Goal: Task Accomplishment & Management: Manage account settings

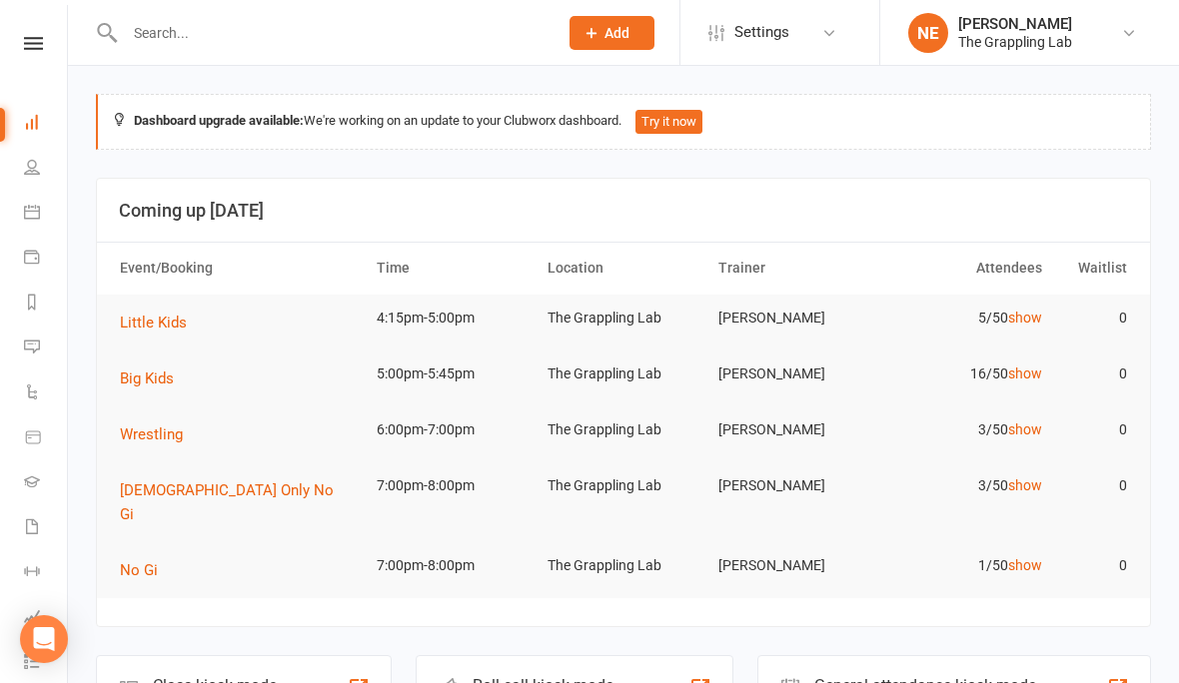
click at [18, 177] on li "People" at bounding box center [33, 169] width 67 height 45
click at [45, 155] on link "People" at bounding box center [46, 169] width 45 height 45
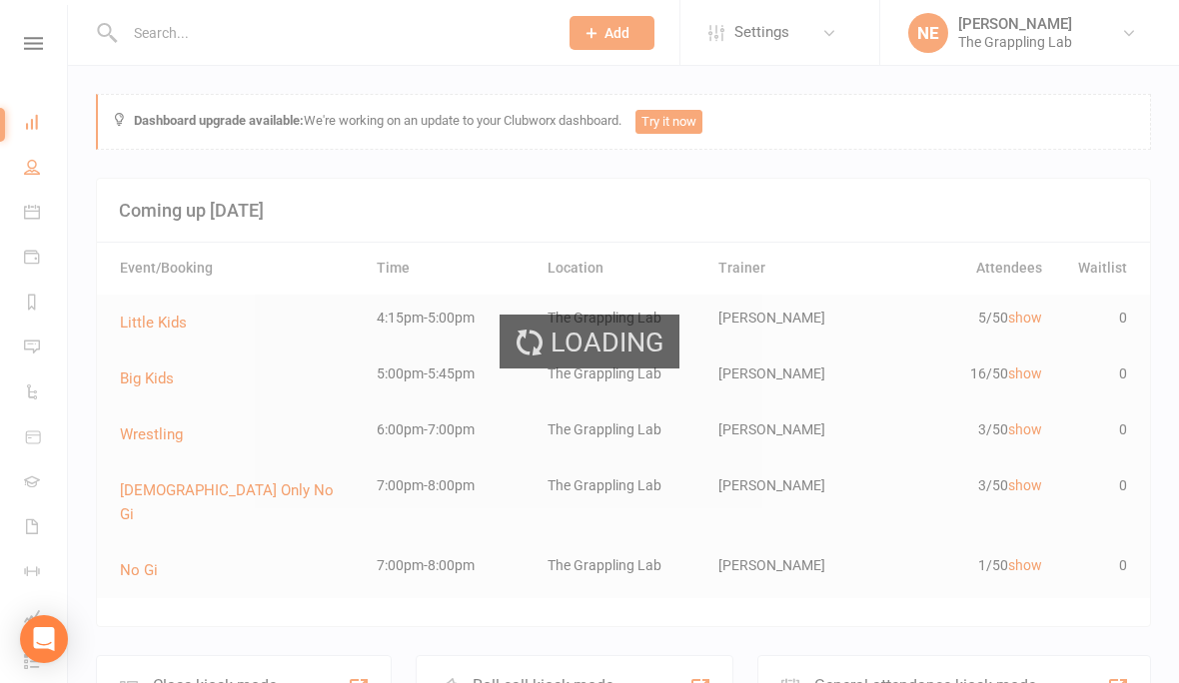
select select "100"
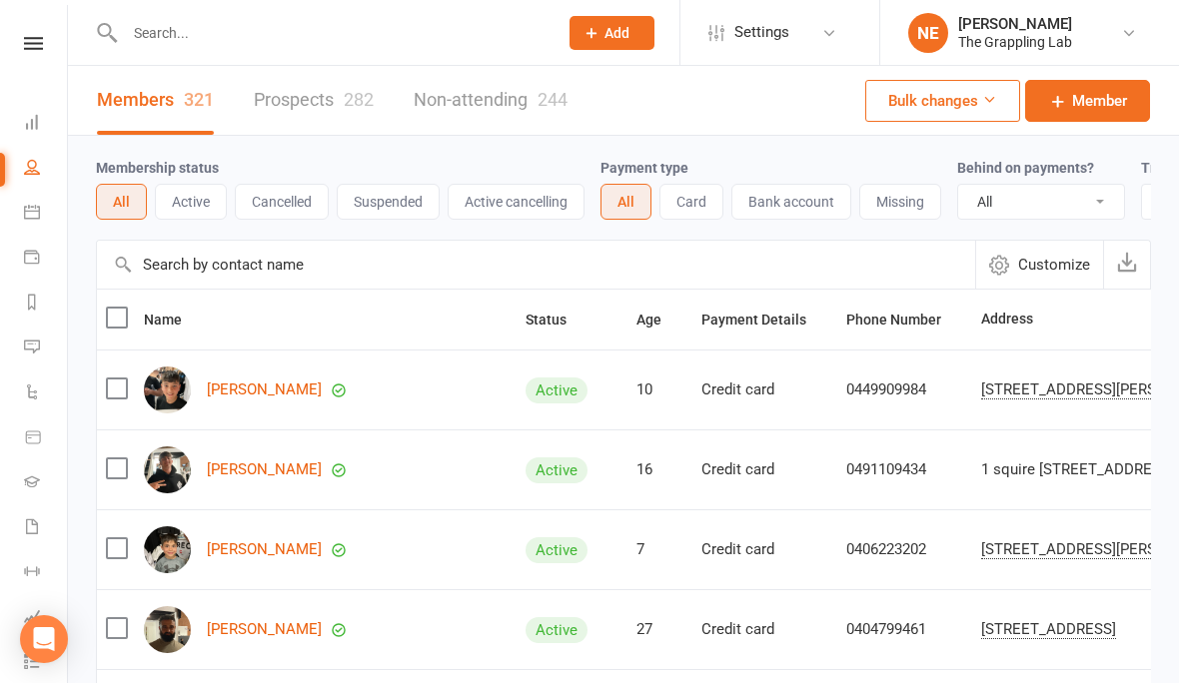
click at [307, 41] on input "text" at bounding box center [331, 33] width 425 height 28
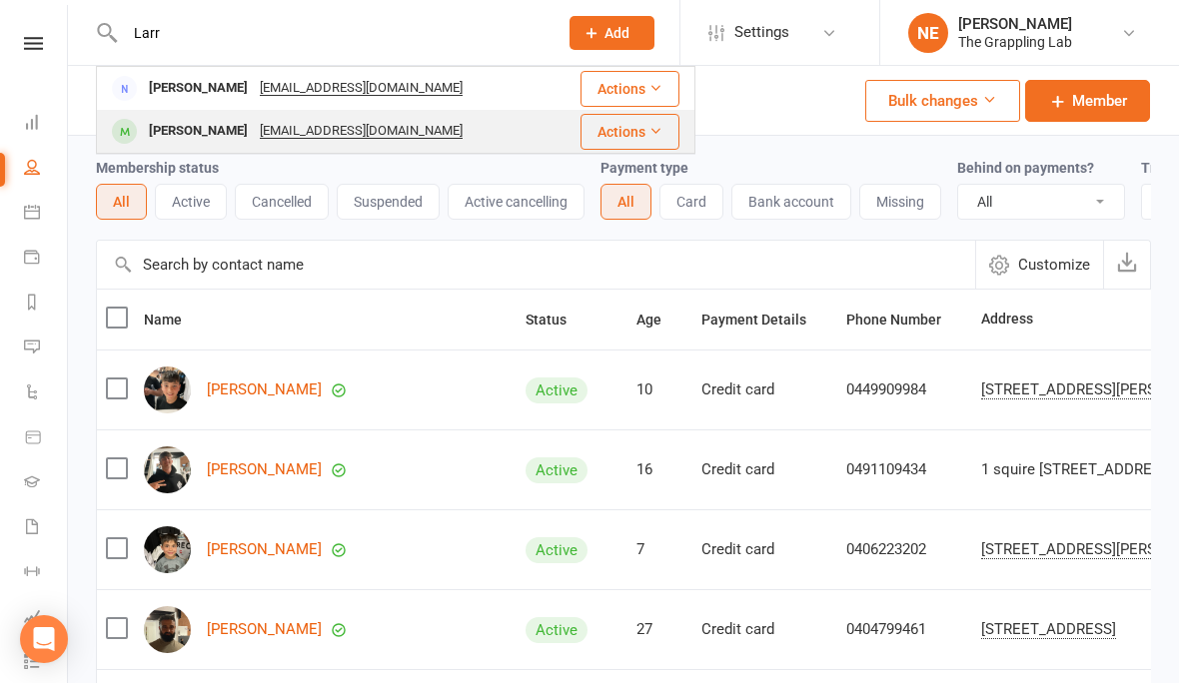
type input "Larr"
click at [195, 140] on div "[PERSON_NAME]" at bounding box center [198, 131] width 111 height 29
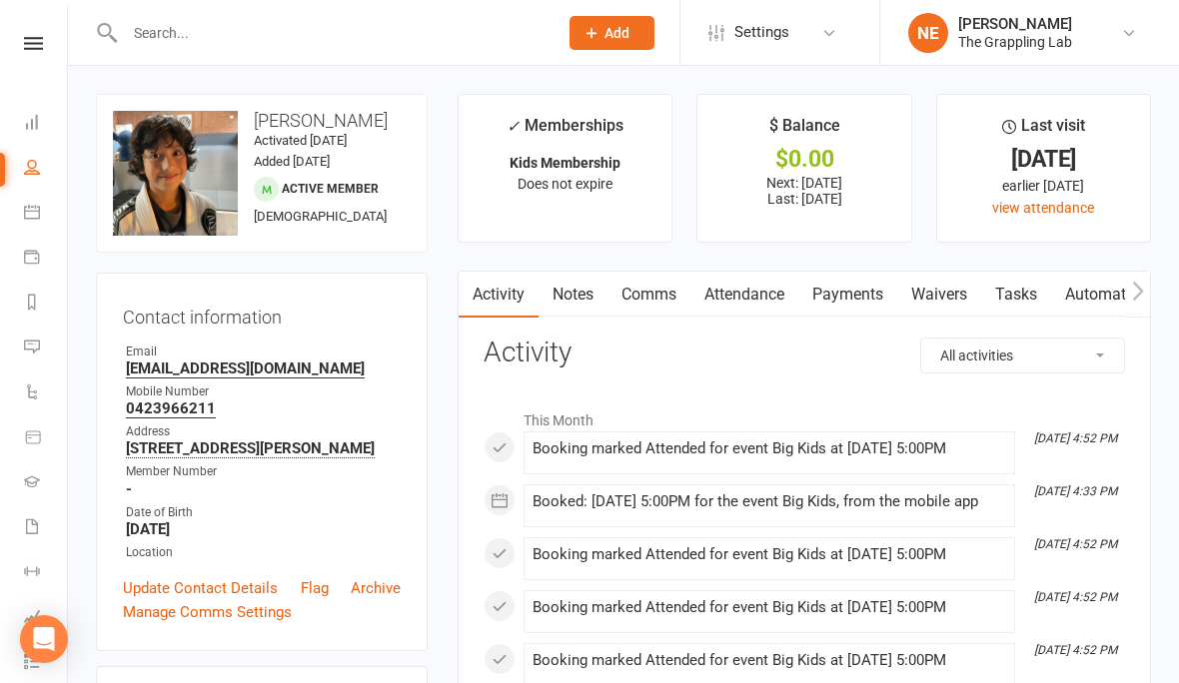
click at [865, 311] on link "Payments" at bounding box center [847, 295] width 99 height 46
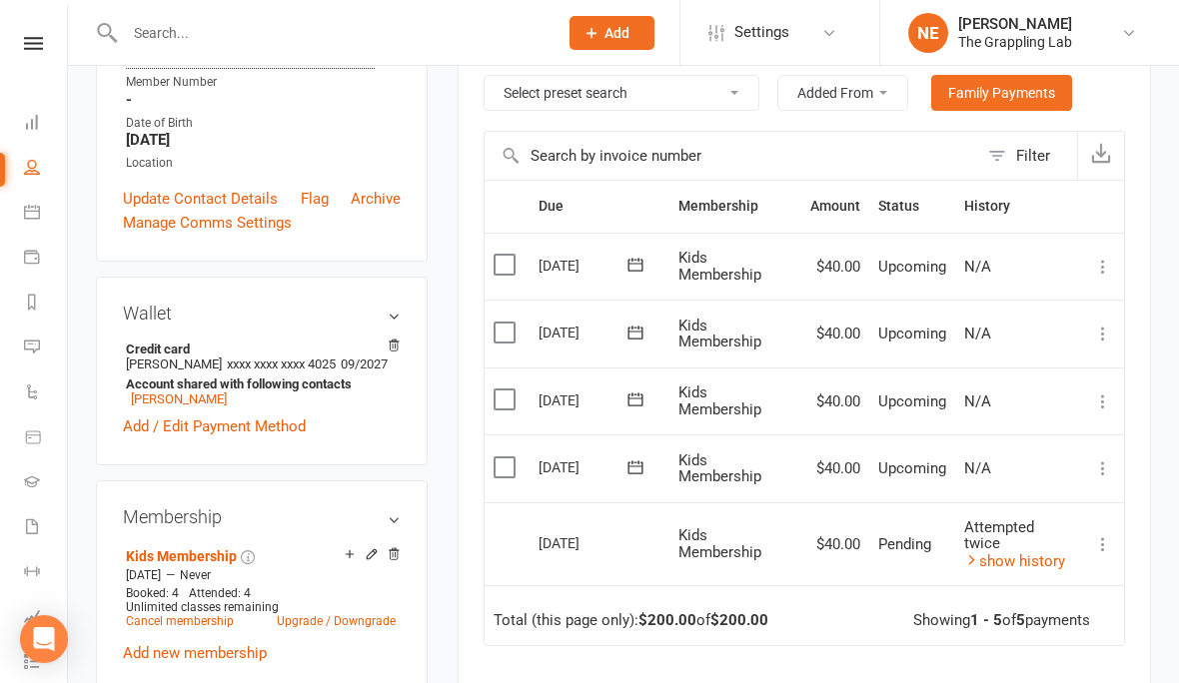
scroll to position [403, 0]
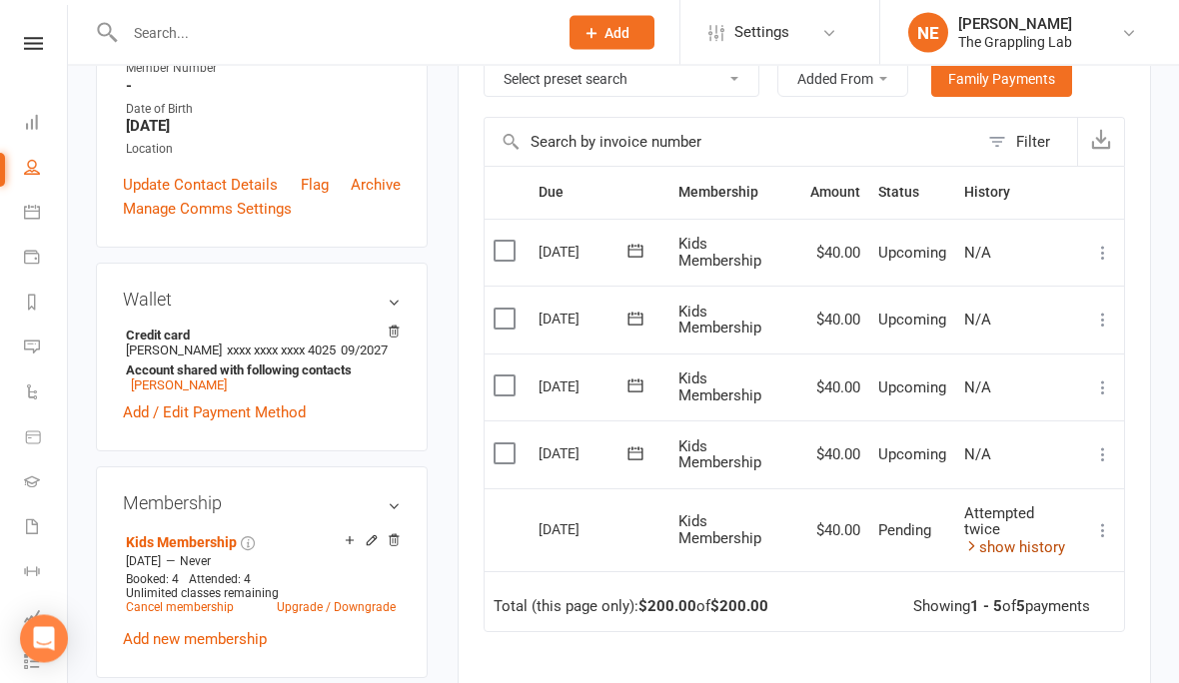
click at [1022, 540] on link "show history" at bounding box center [1014, 549] width 101 height 18
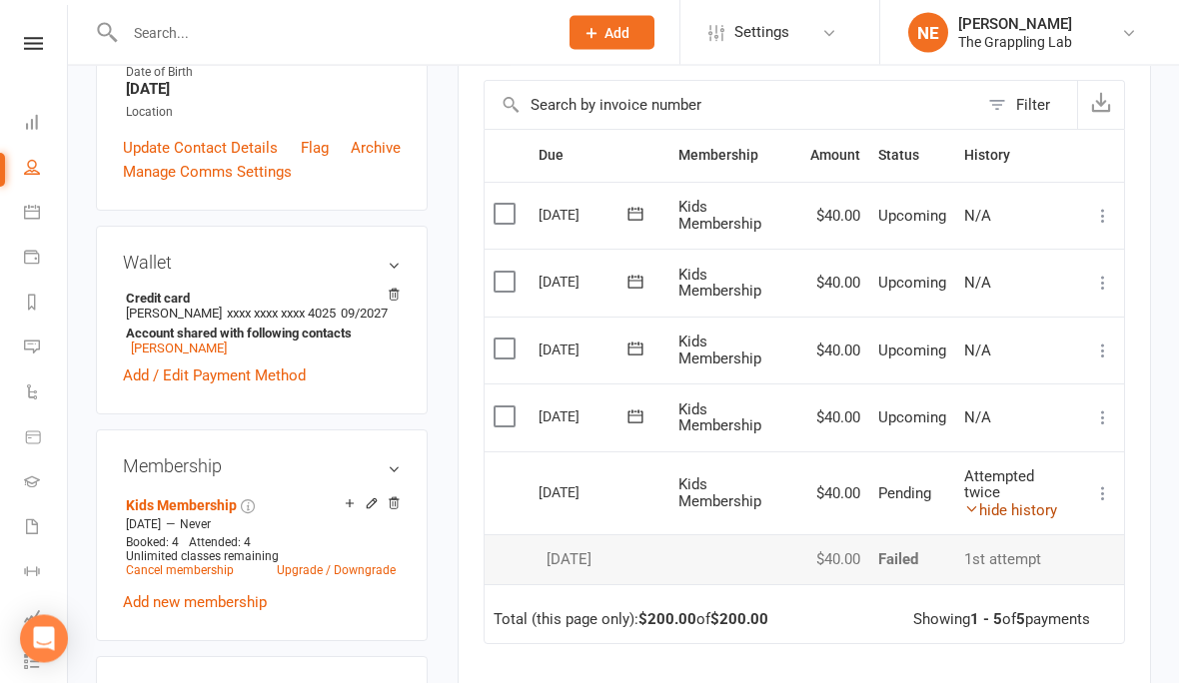
scroll to position [441, 0]
click at [1028, 502] on link "hide history" at bounding box center [1010, 511] width 93 height 18
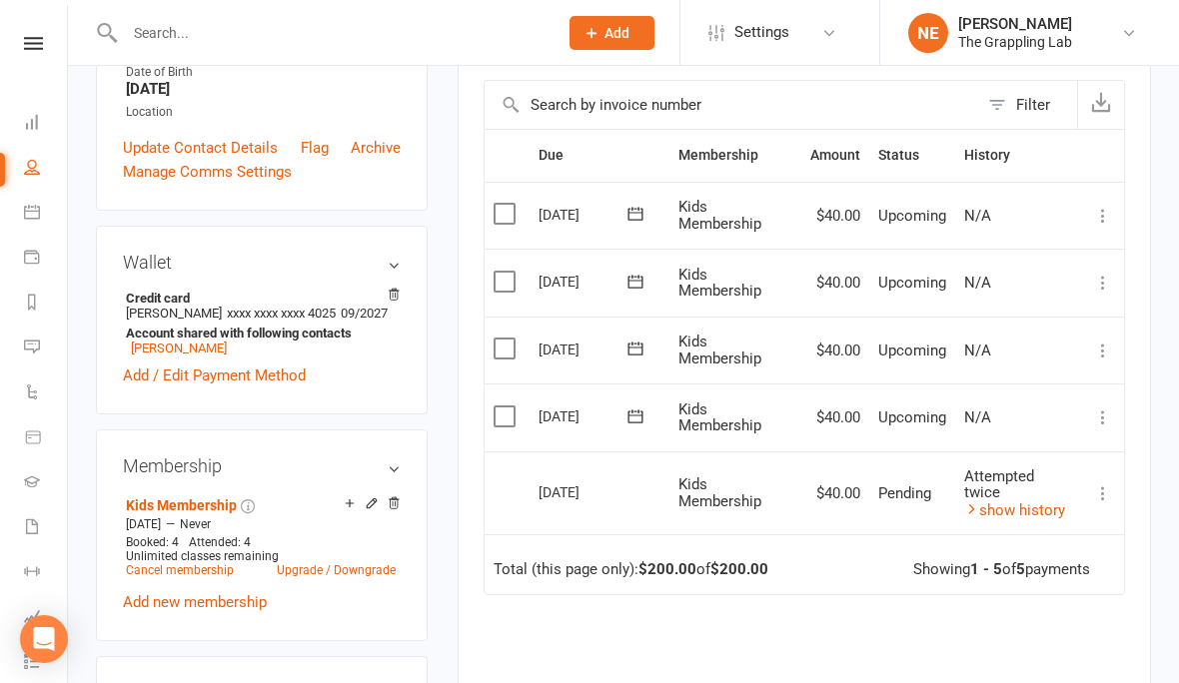
click at [1066, 491] on div "Attempted twice" at bounding box center [1018, 485] width 109 height 33
click at [1046, 487] on div "Attempted twice" at bounding box center [1018, 485] width 109 height 33
click at [1039, 509] on link "show history" at bounding box center [1014, 511] width 101 height 18
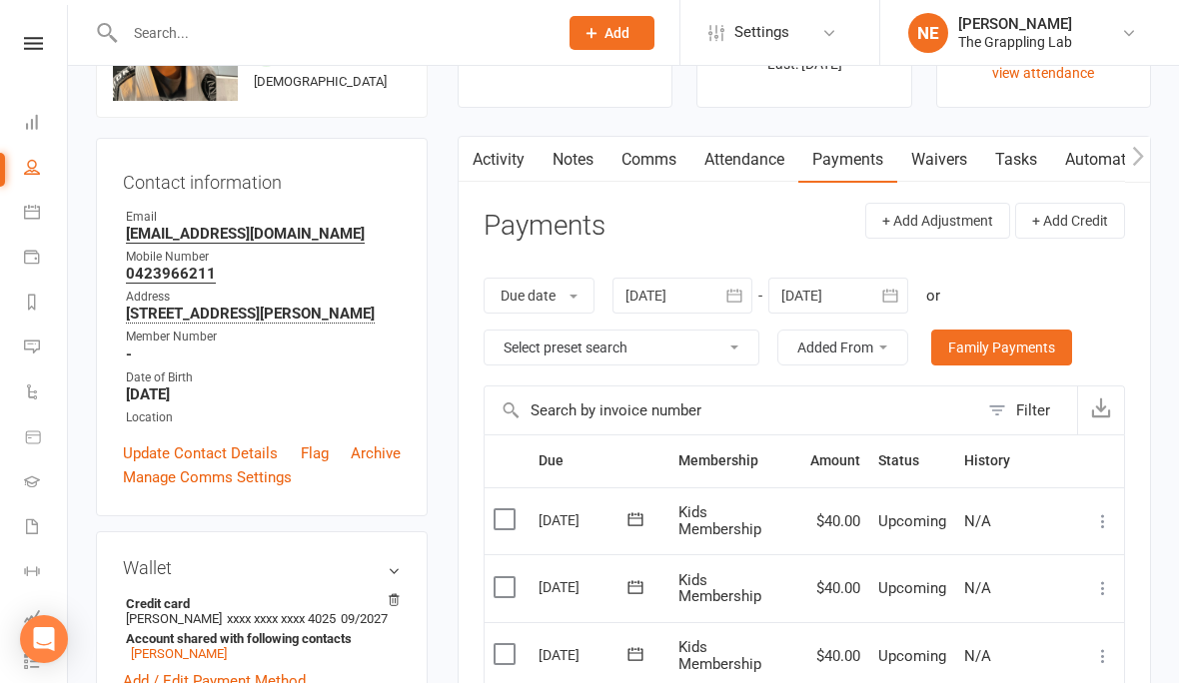
scroll to position [0, 0]
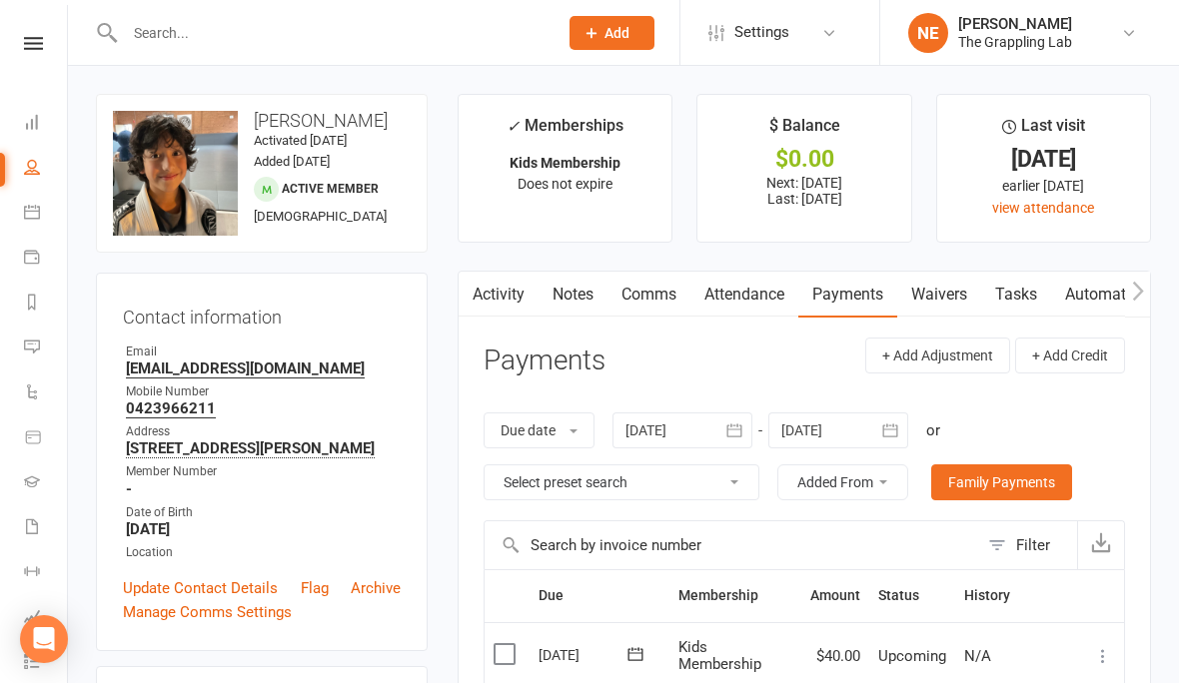
click at [575, 308] on link "Notes" at bounding box center [573, 295] width 69 height 46
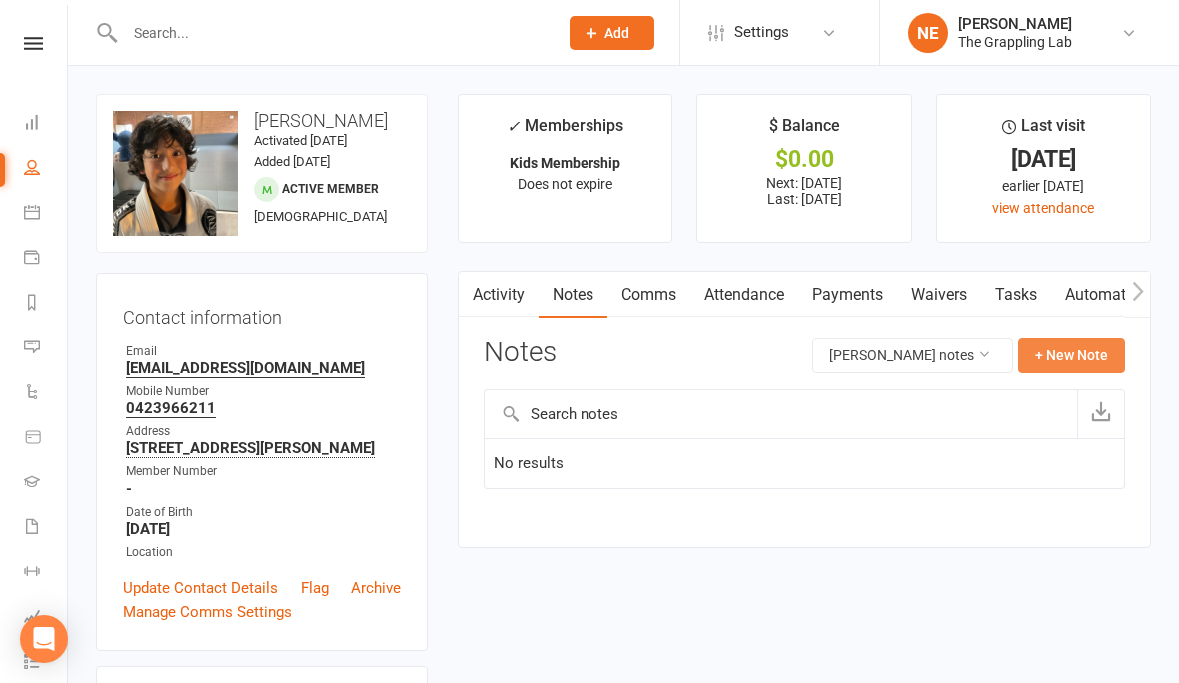
click at [1078, 359] on button "+ New Note" at bounding box center [1071, 356] width 107 height 36
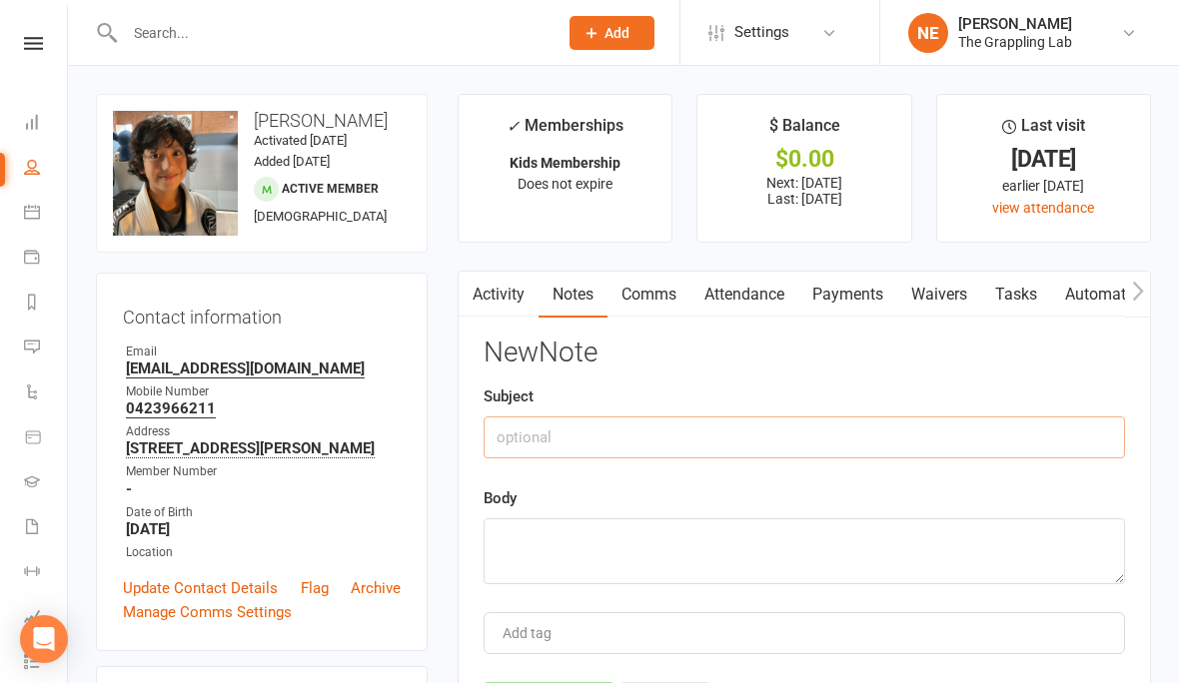
click at [695, 423] on input "text" at bounding box center [804, 438] width 641 height 42
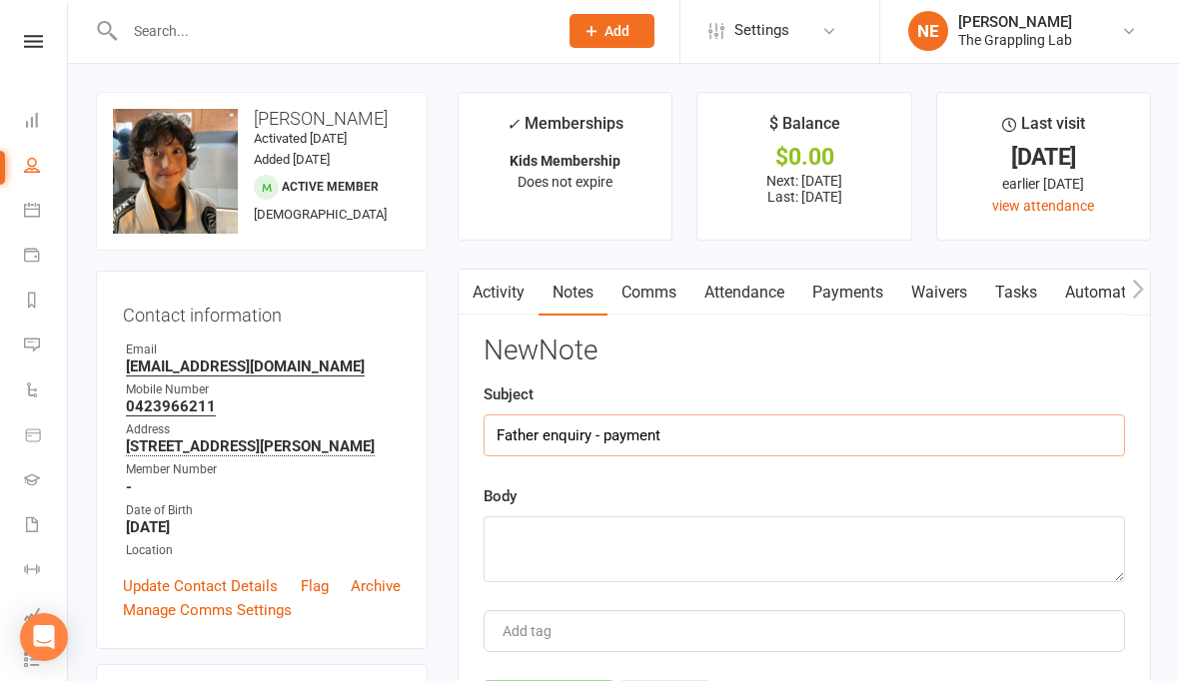
type input "Father enquiry - payment"
click at [693, 530] on textarea at bounding box center [804, 552] width 641 height 66
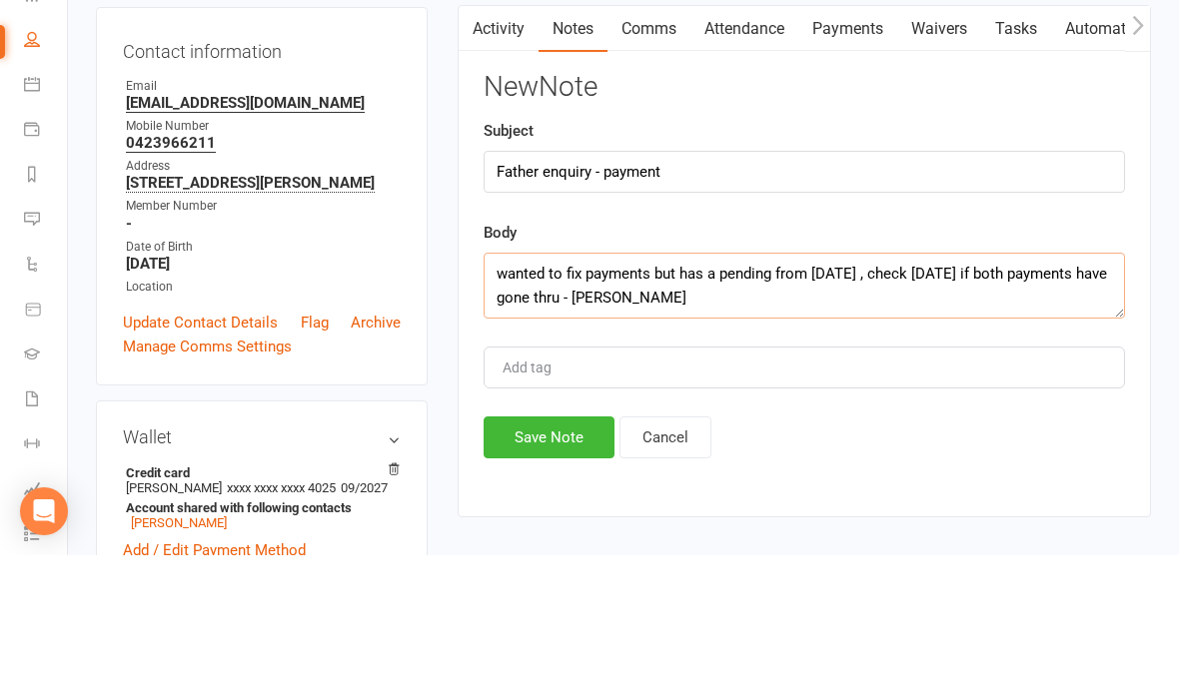
scroll to position [166, 0]
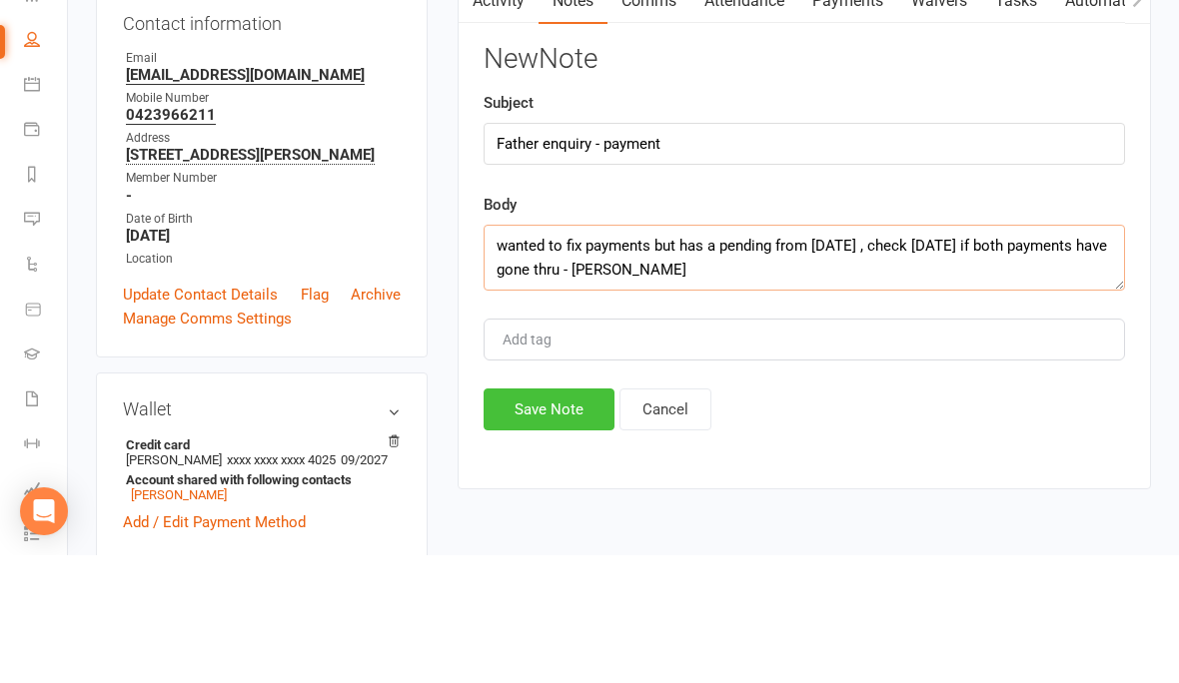
type textarea "wanted to fix payments but has a pending from Monday , check Friday if both pay…"
click at [533, 517] on button "Save Note" at bounding box center [549, 538] width 131 height 42
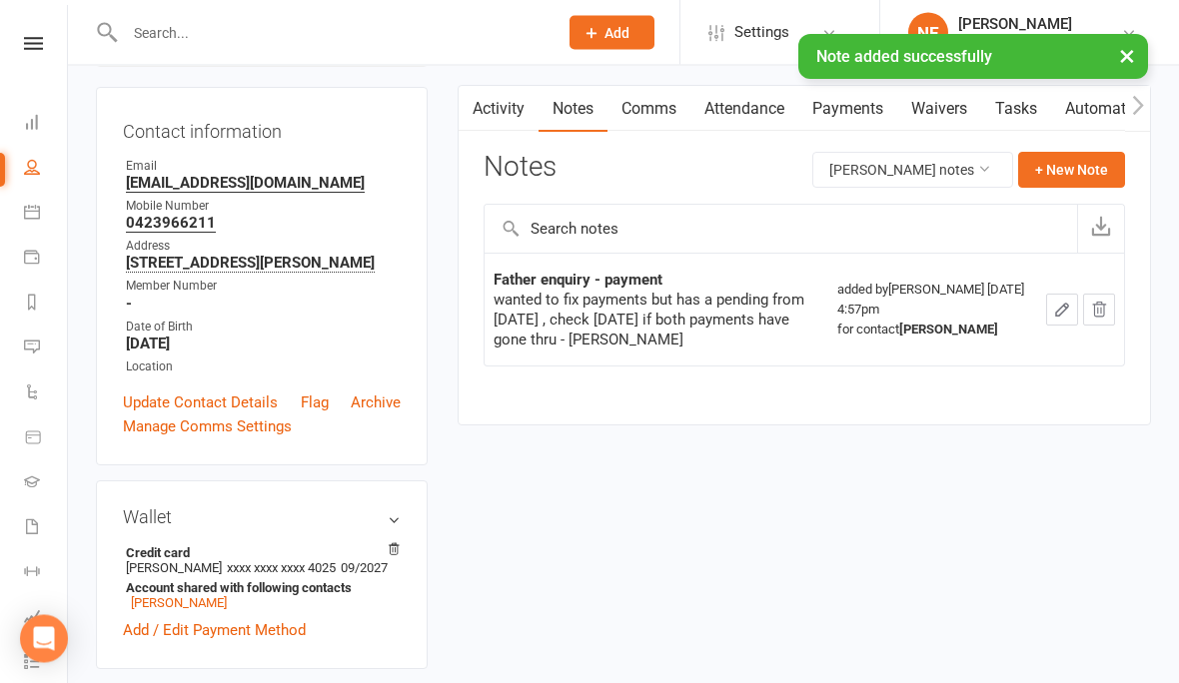
scroll to position [186, 0]
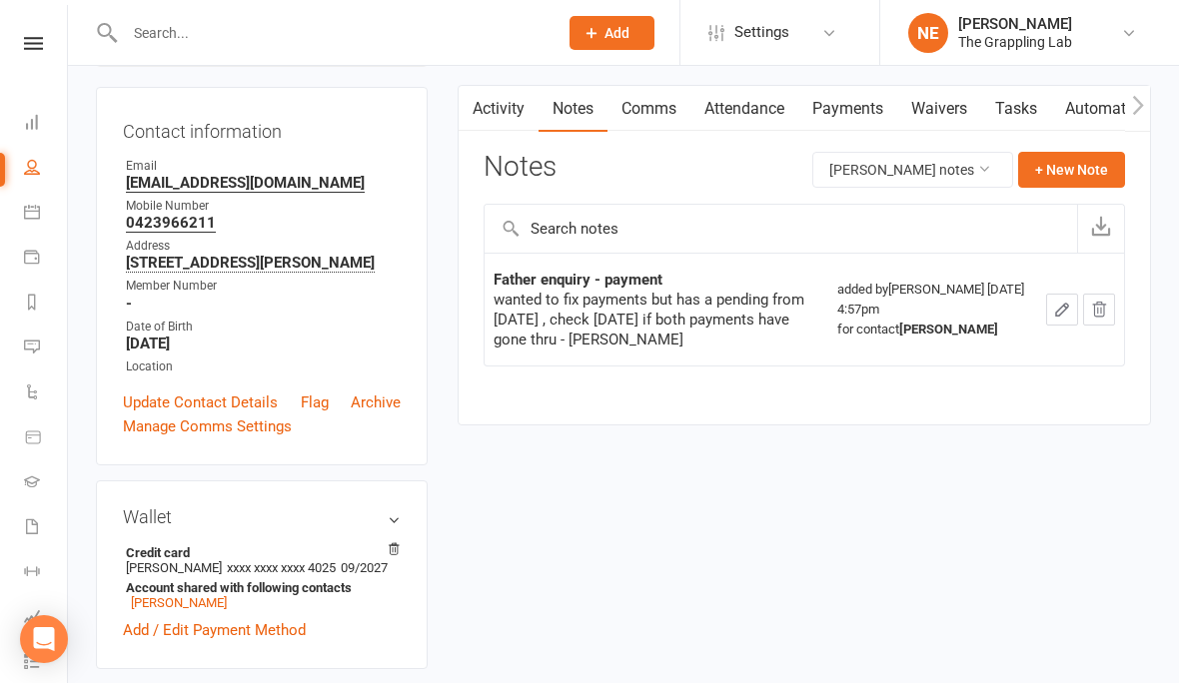
click at [33, 177] on link "People" at bounding box center [46, 169] width 45 height 45
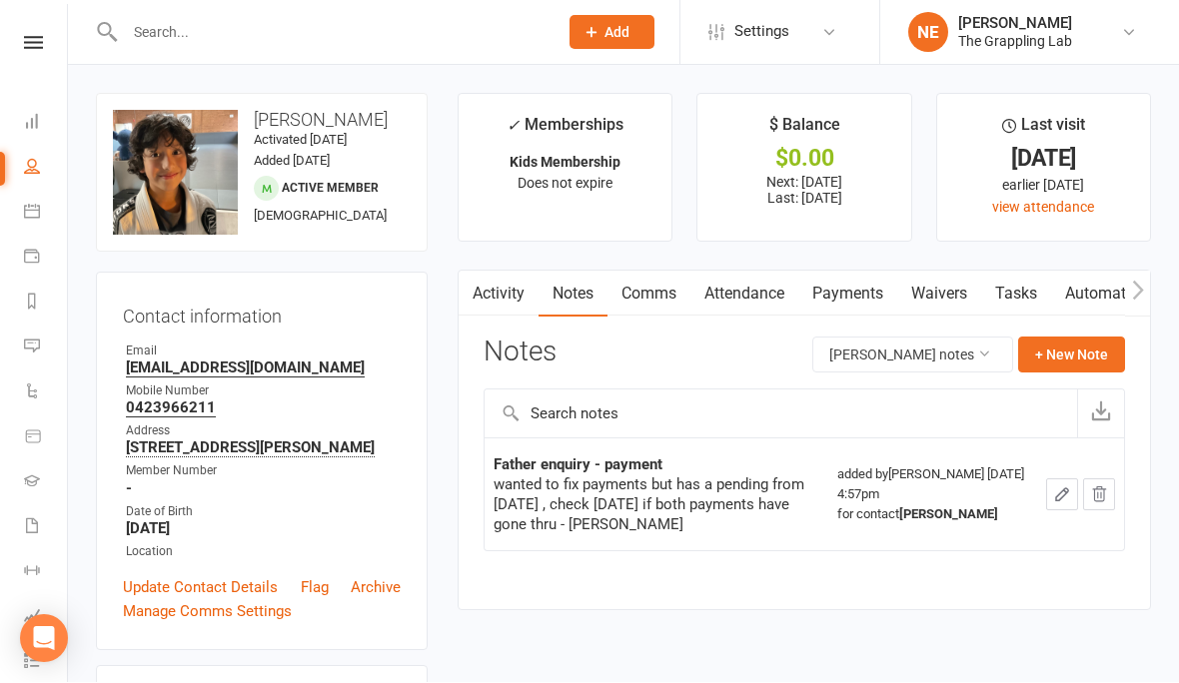
select select "100"
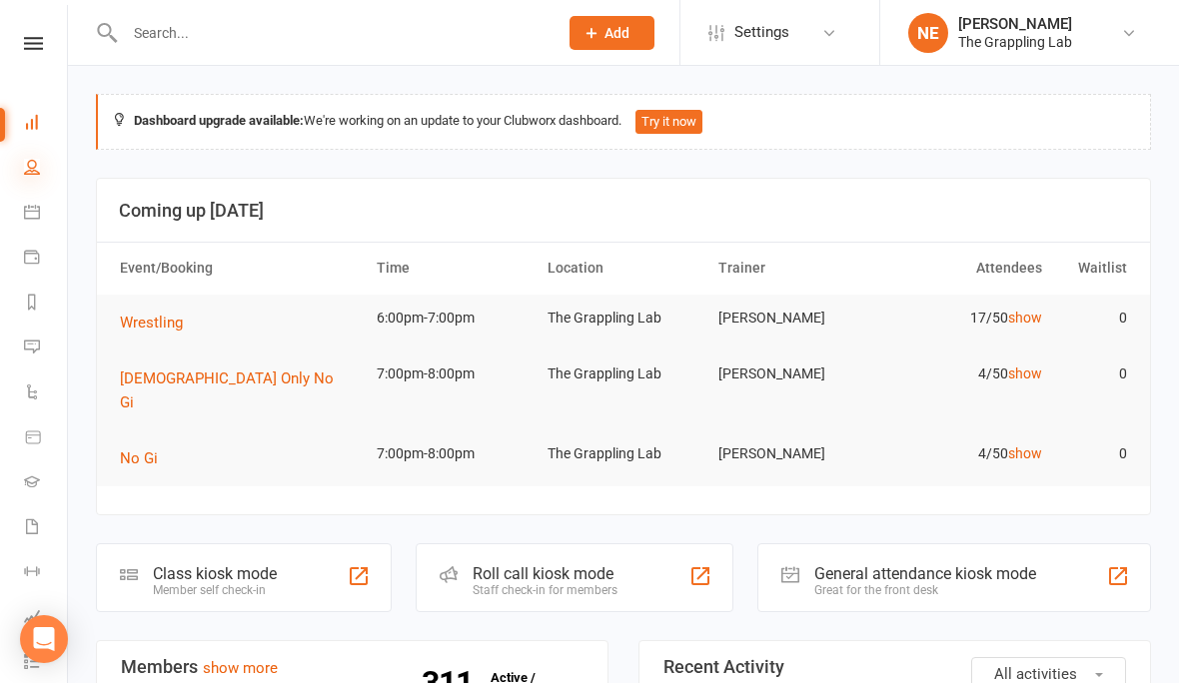
click at [35, 163] on icon at bounding box center [32, 167] width 16 height 16
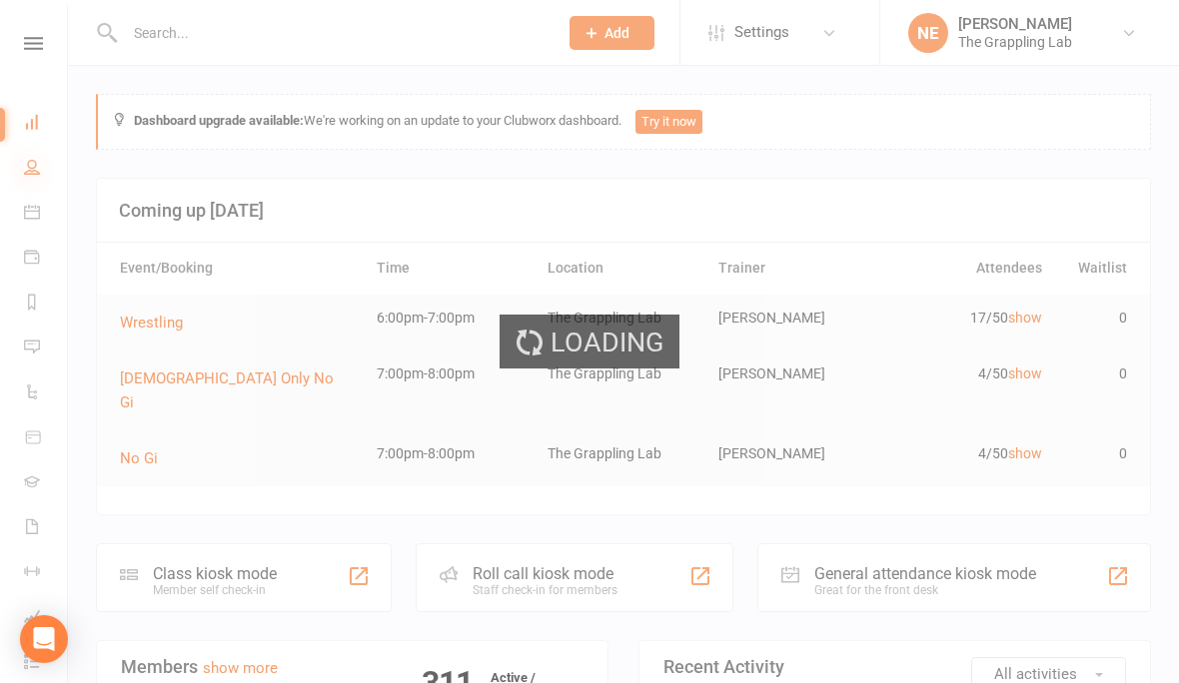
select select "100"
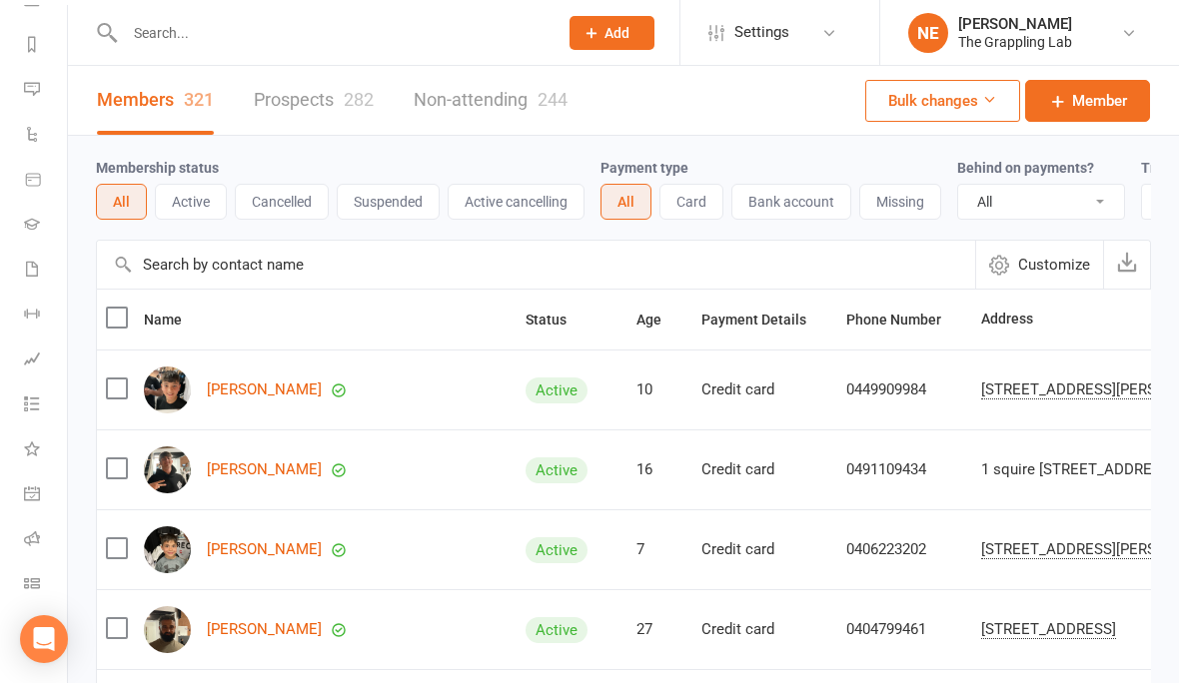
scroll to position [258, 0]
click at [32, 546] on icon at bounding box center [32, 539] width 16 height 16
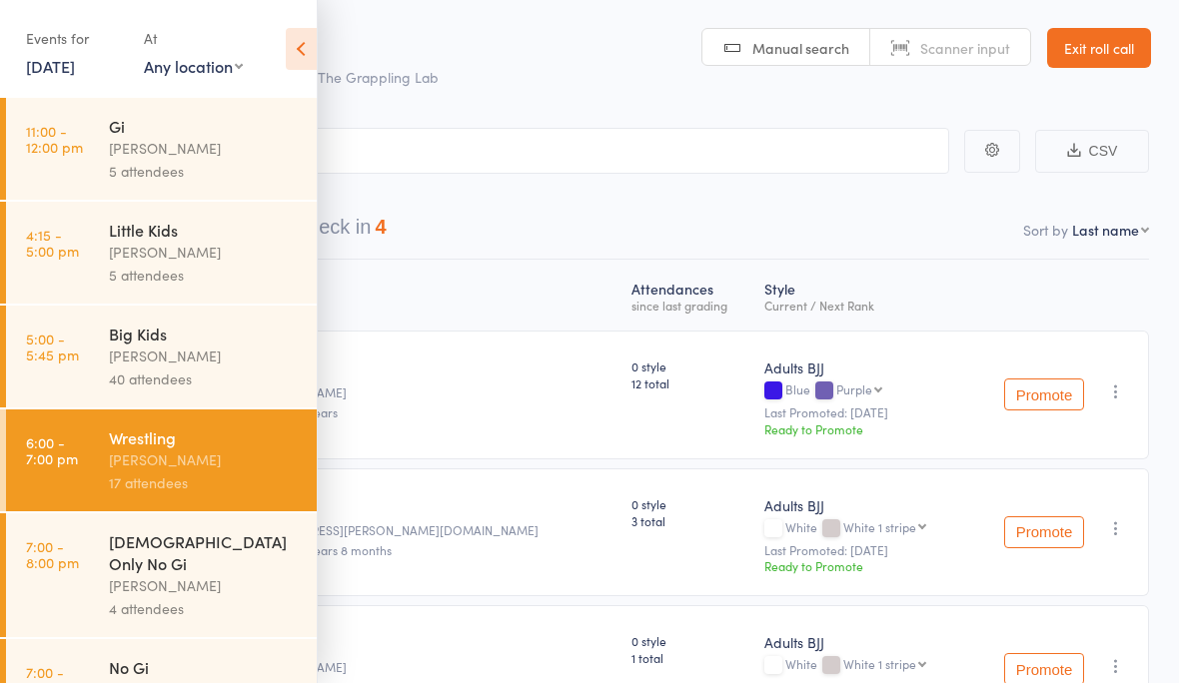
click at [296, 49] on icon at bounding box center [301, 49] width 31 height 42
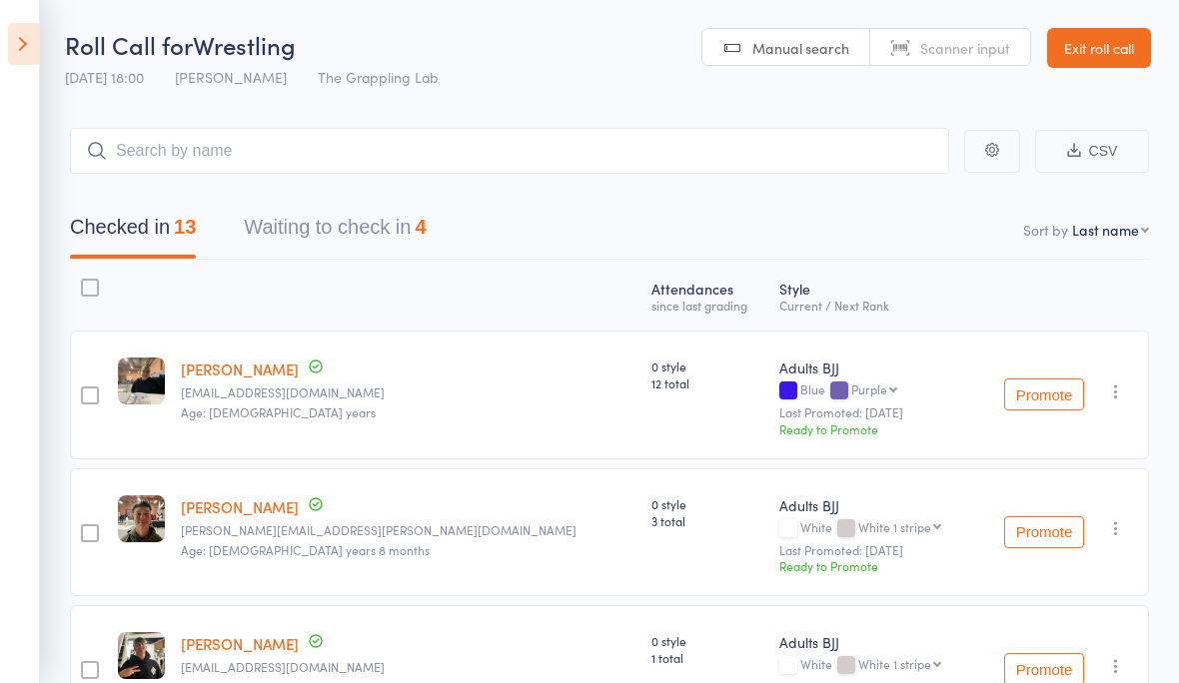
click at [39, 58] on aside "Events for 17 Sep, 2025 17 Sep, 2025 September 2025 Sun Mon Tue Wed Thu Fri Sat…" at bounding box center [20, 341] width 40 height 683
click at [27, 42] on icon at bounding box center [23, 44] width 31 height 42
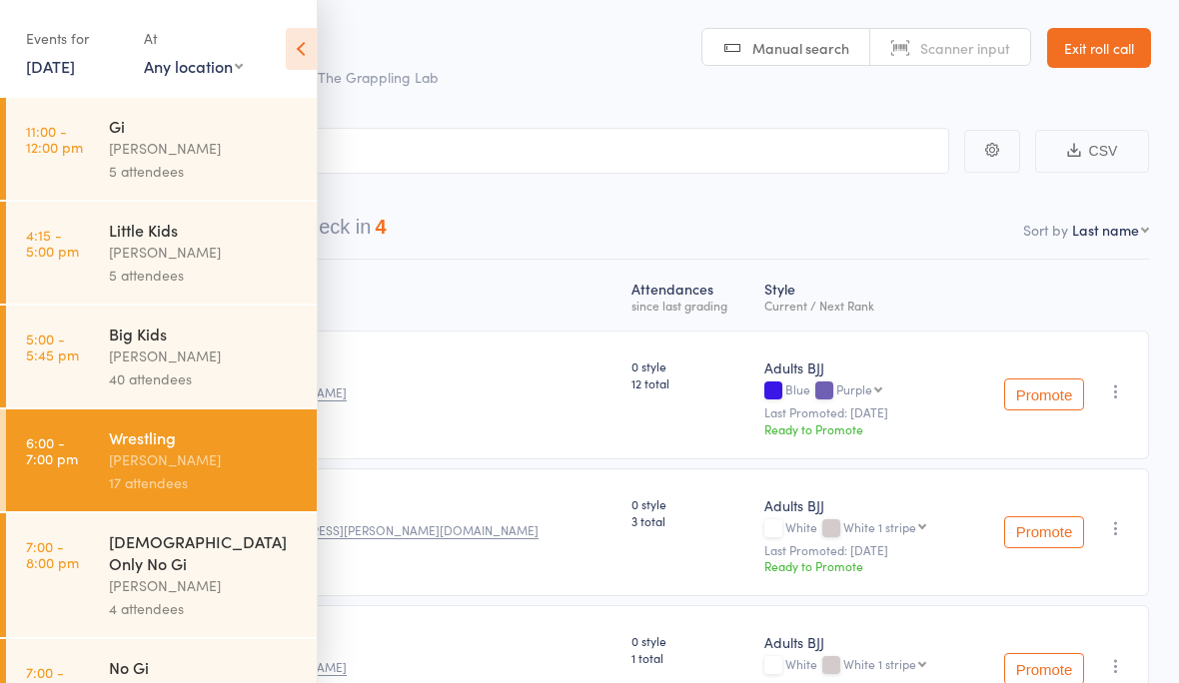
click at [142, 227] on div "Little Kids" at bounding box center [204, 230] width 191 height 22
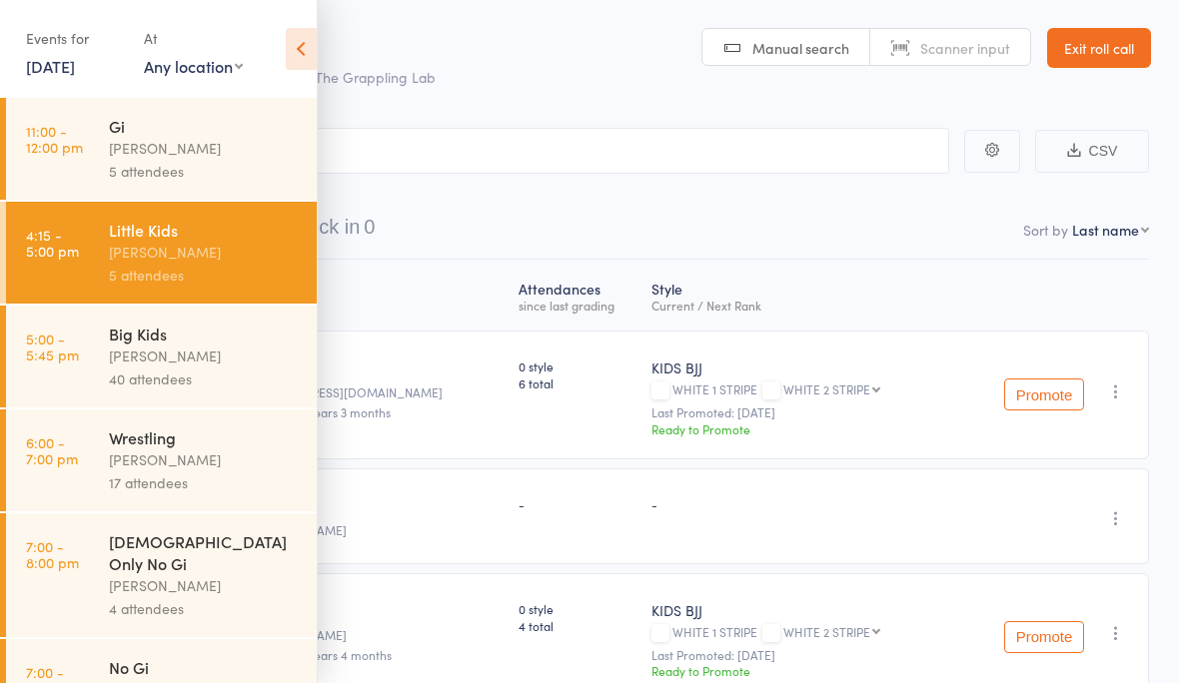
click at [304, 46] on icon at bounding box center [301, 49] width 31 height 42
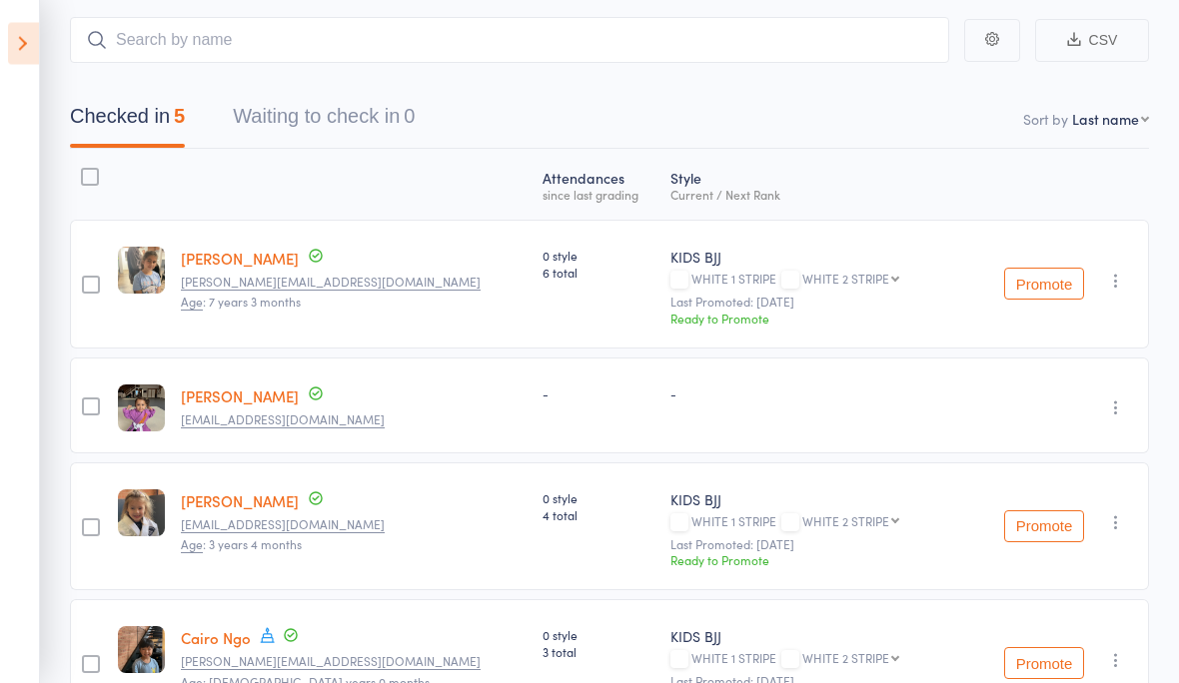
scroll to position [111, 0]
click at [1033, 294] on button "Promote" at bounding box center [1044, 284] width 80 height 32
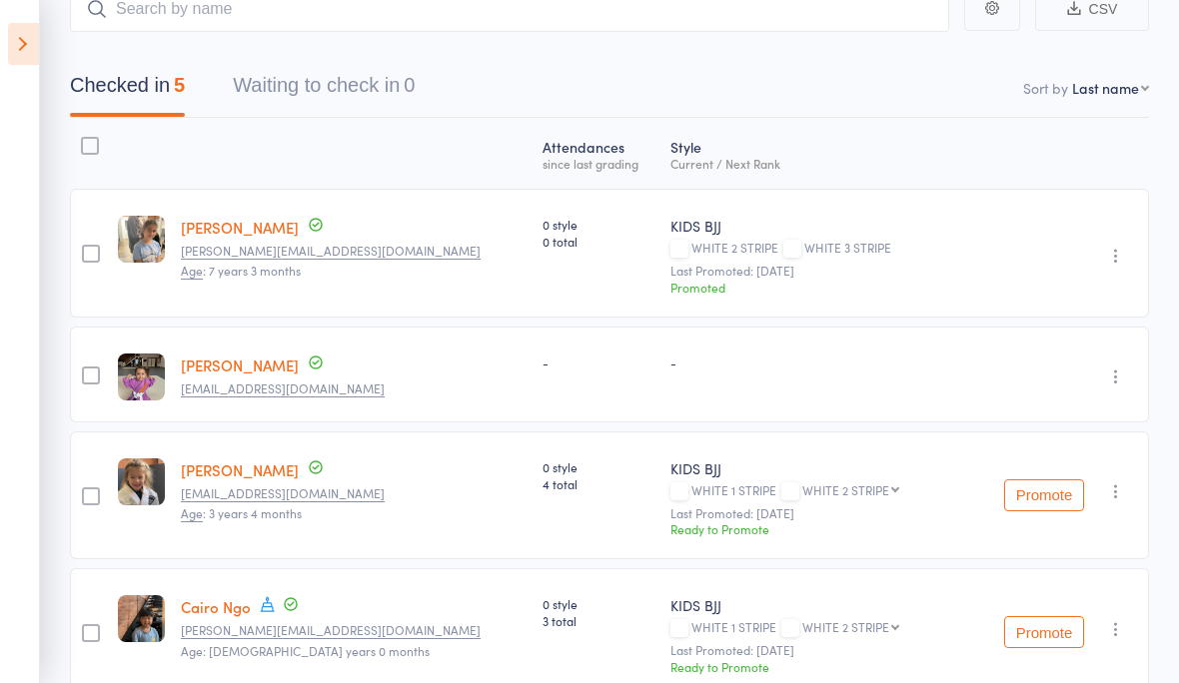
scroll to position [0, 0]
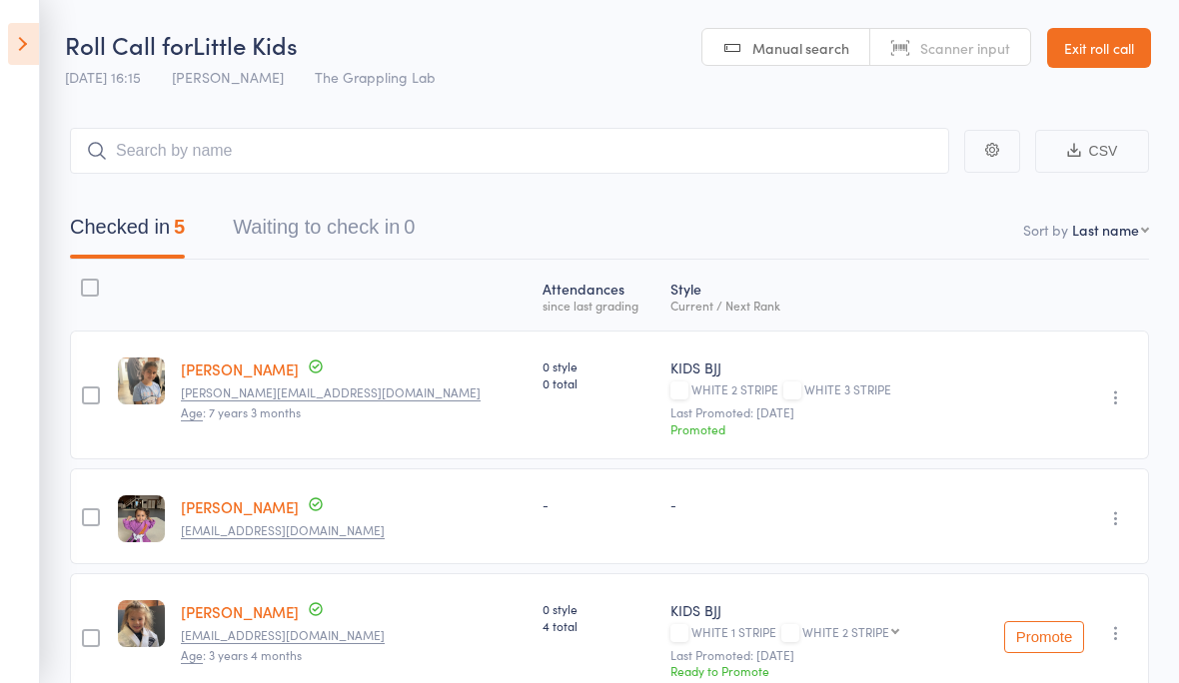
click at [1115, 65] on link "Exit roll call" at bounding box center [1099, 48] width 104 height 40
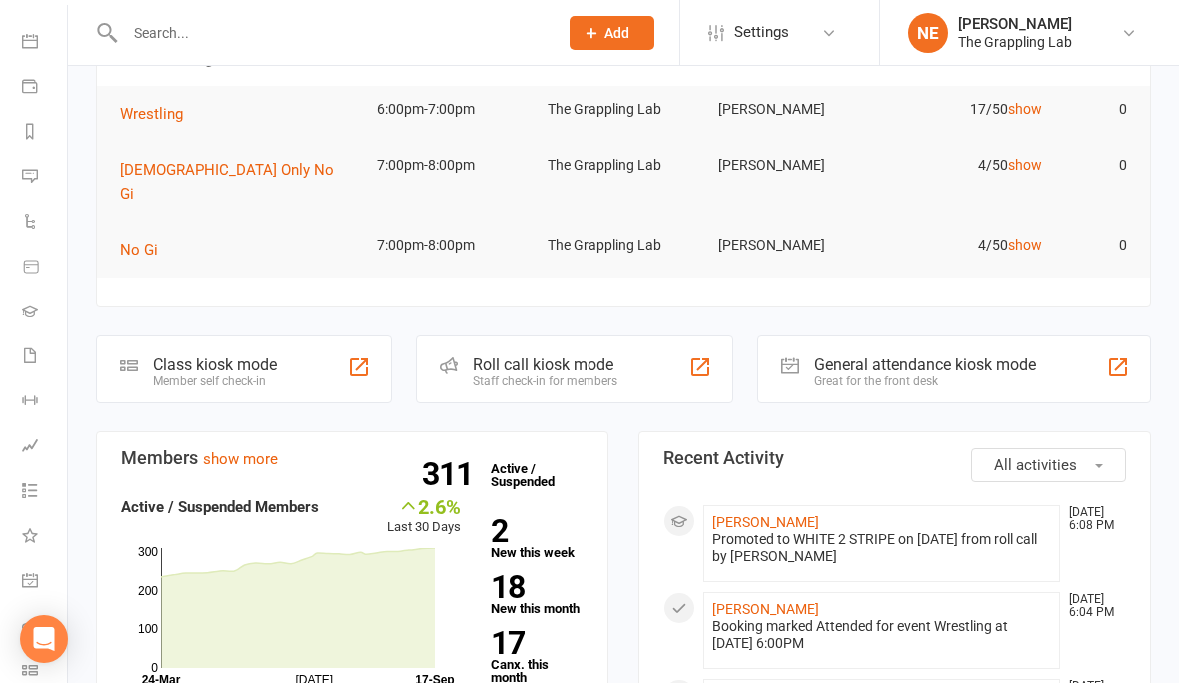
scroll to position [171, 2]
click at [29, 349] on icon at bounding box center [30, 356] width 16 height 16
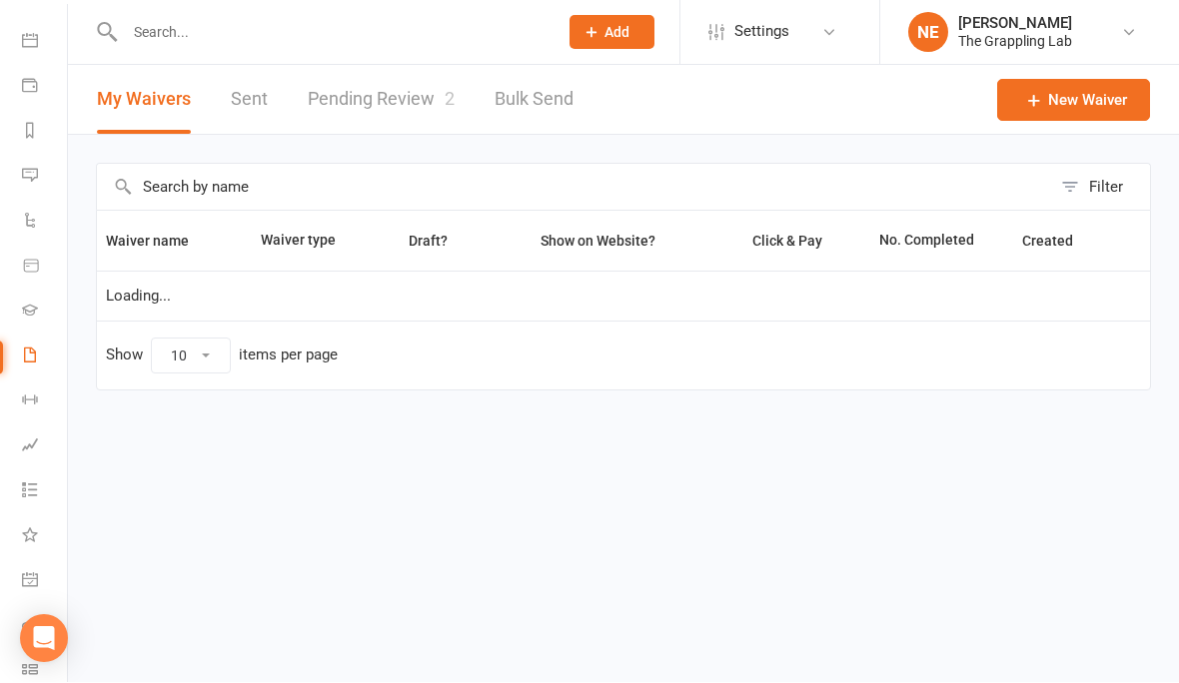
click at [410, 94] on link "Pending Review 2" at bounding box center [381, 100] width 147 height 69
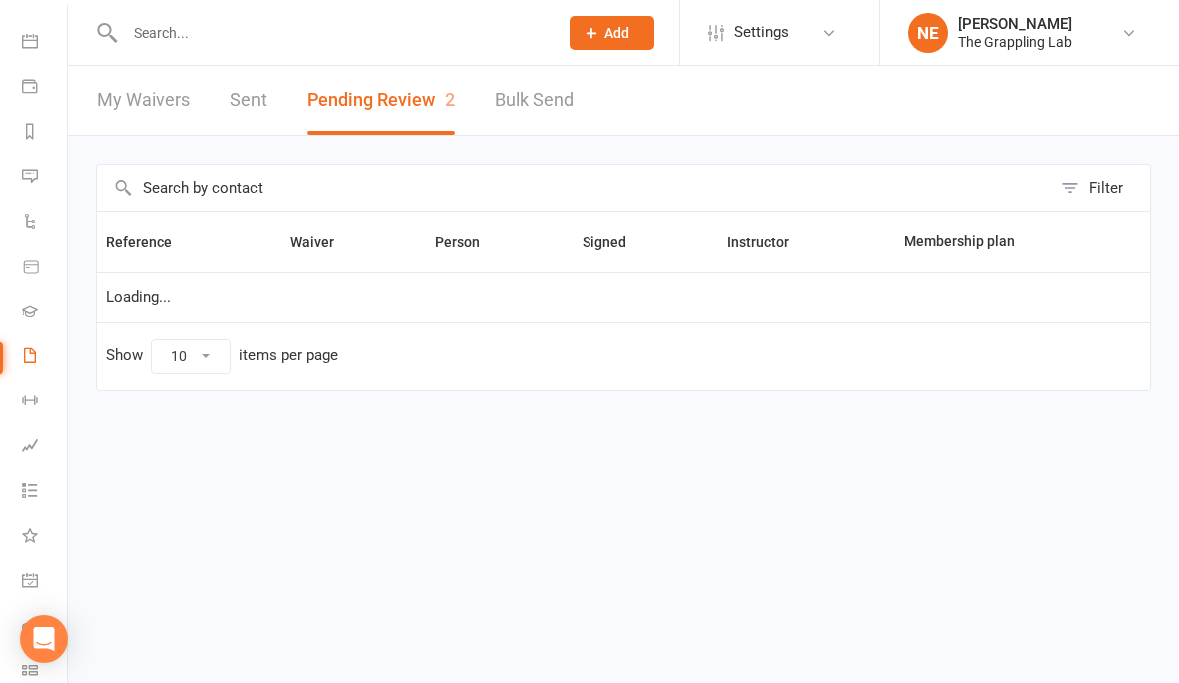
select select "25"
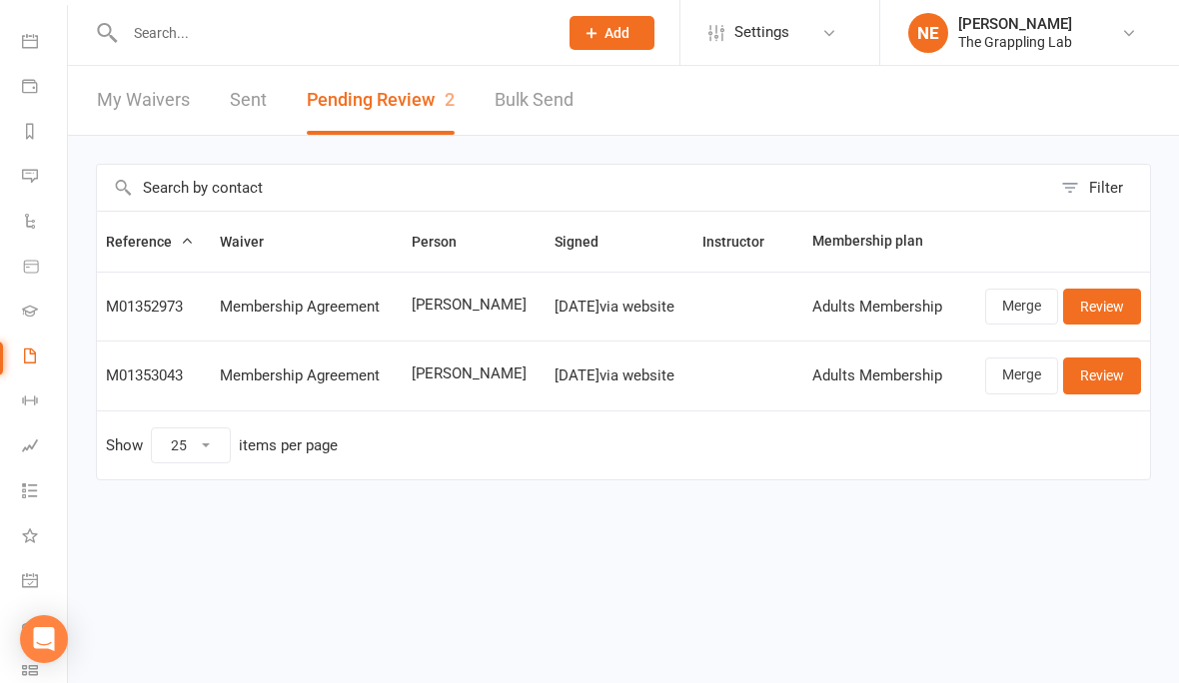
click at [396, 112] on button "Pending Review 2" at bounding box center [381, 100] width 148 height 69
click at [13, 352] on li "Waivers 2" at bounding box center [31, 358] width 67 height 45
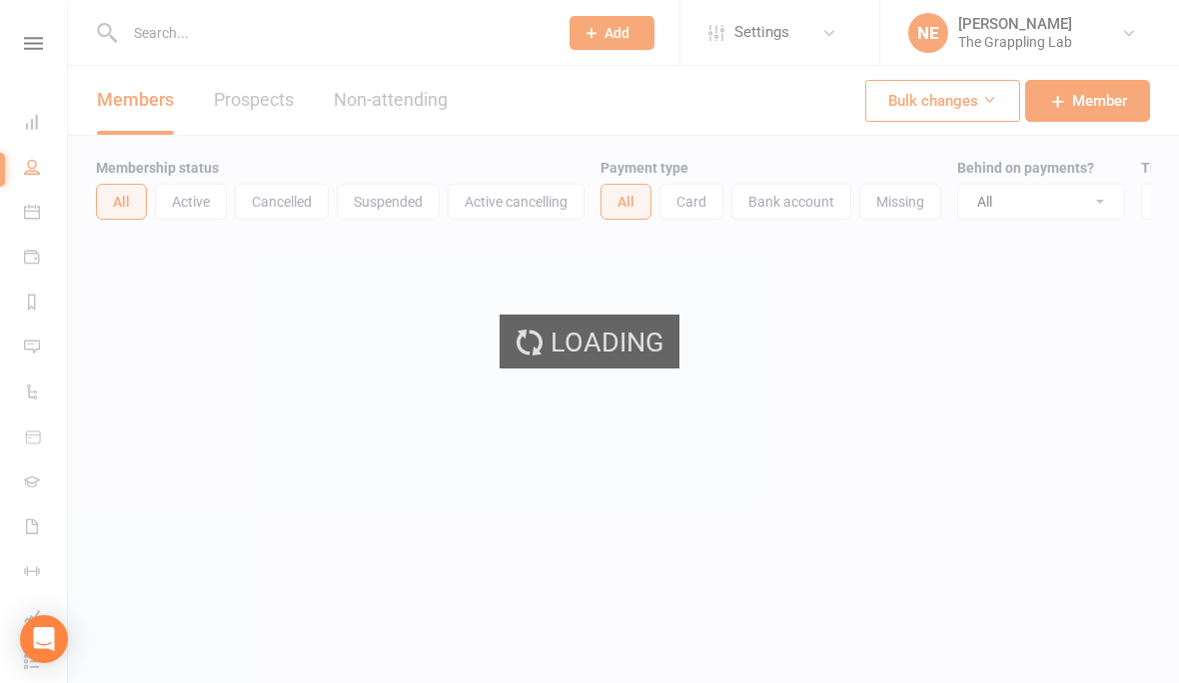
select select "100"
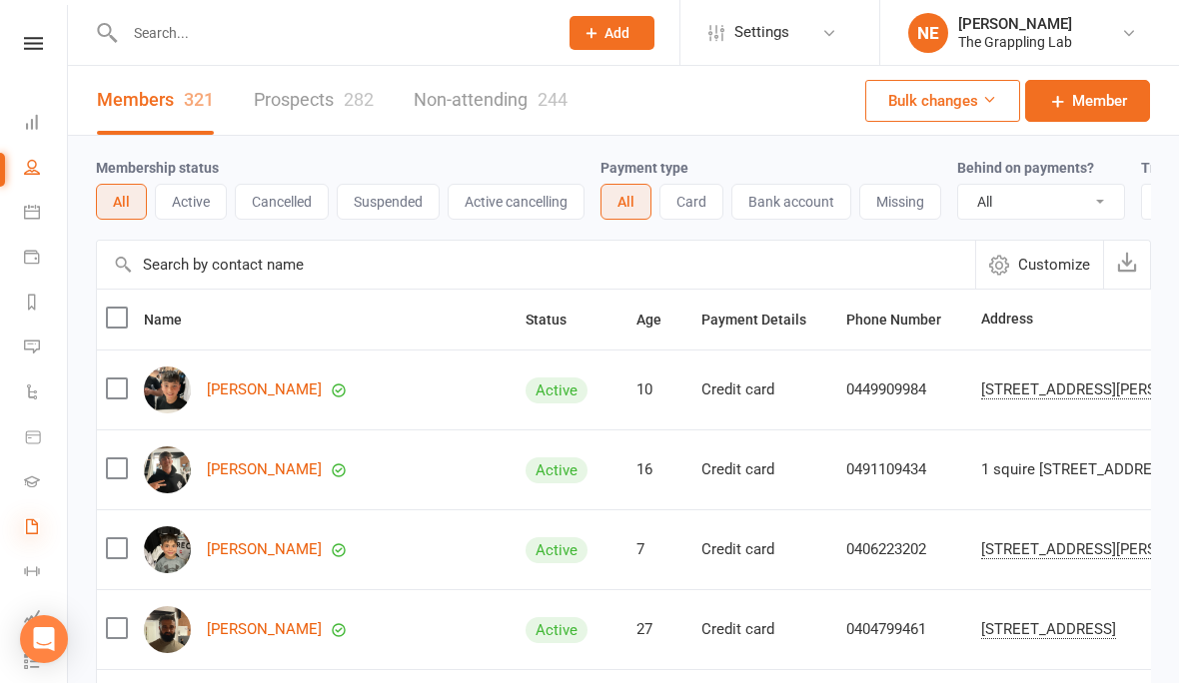
click at [39, 523] on icon at bounding box center [32, 527] width 16 height 16
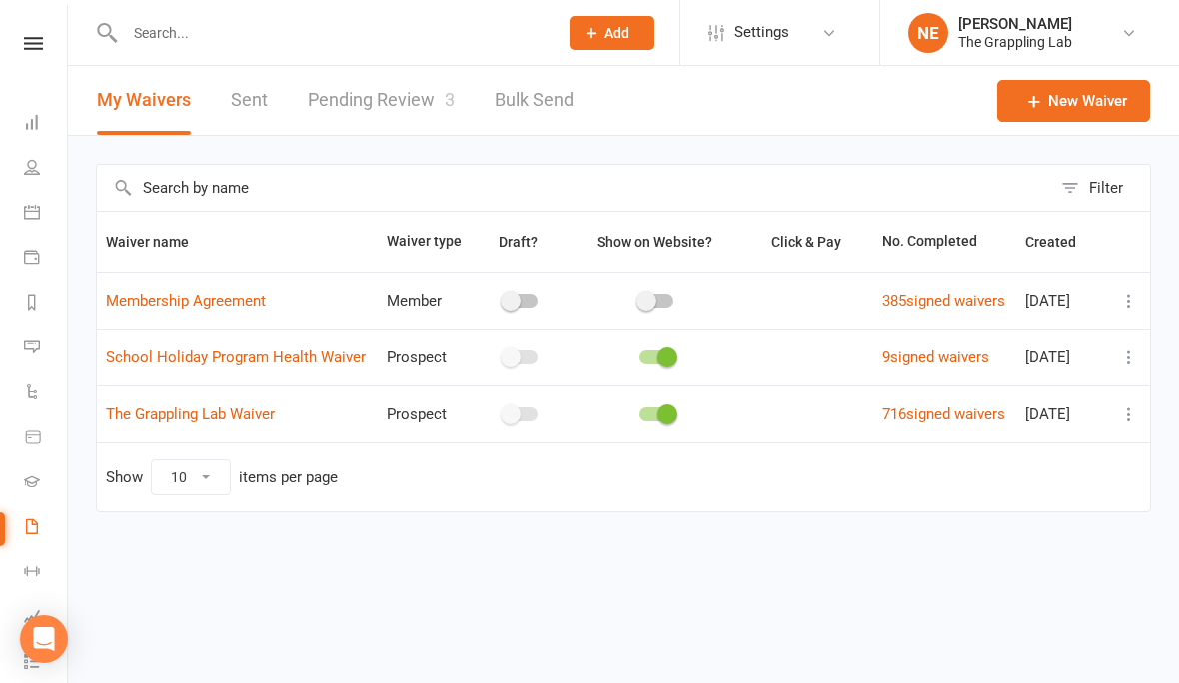
click at [377, 89] on link "Pending Review 3" at bounding box center [381, 100] width 147 height 69
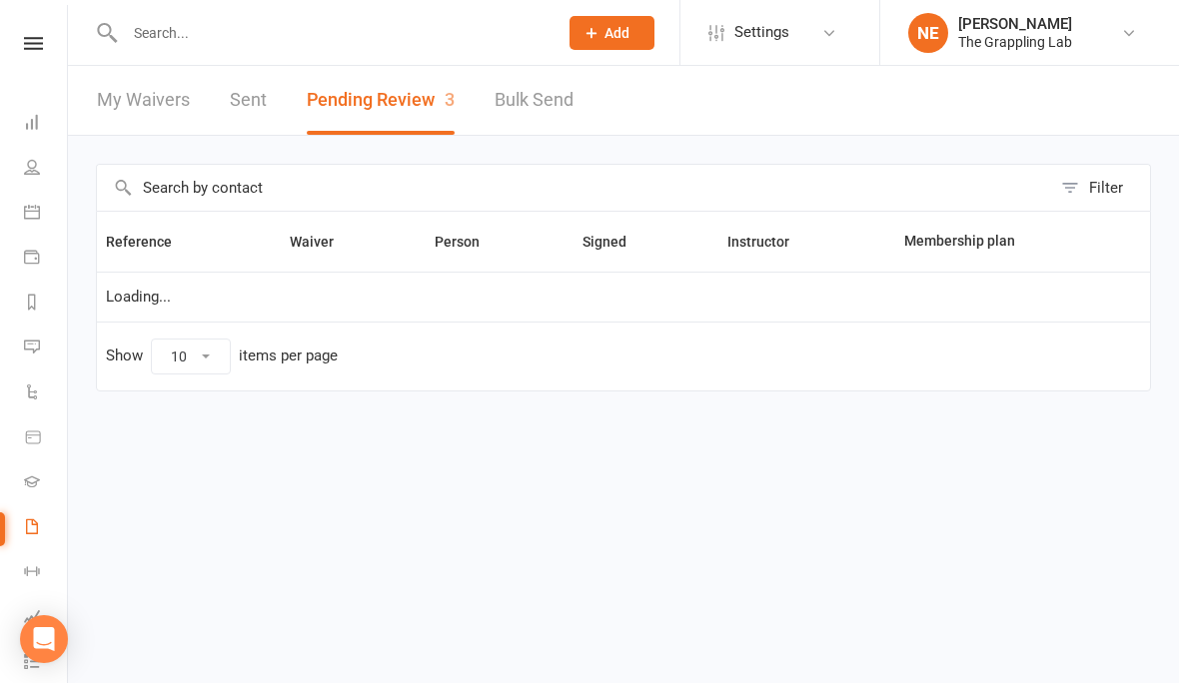
select select "25"
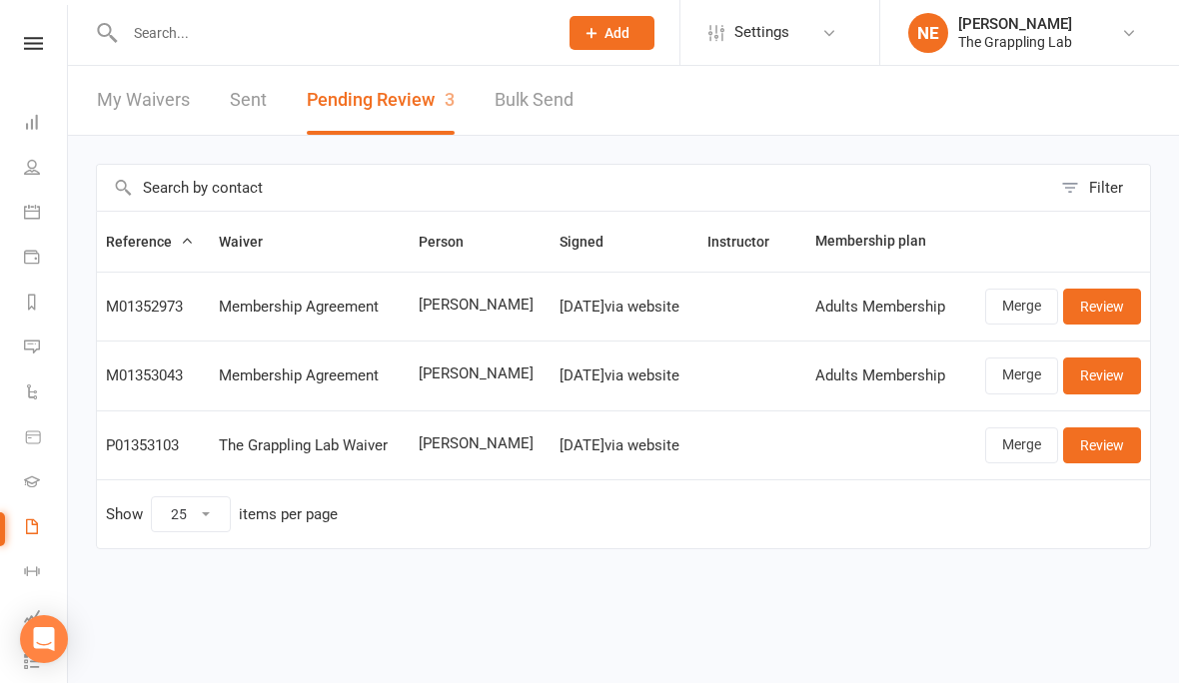
click at [162, 10] on div at bounding box center [320, 32] width 448 height 65
click at [190, 19] on input "text" at bounding box center [331, 33] width 425 height 28
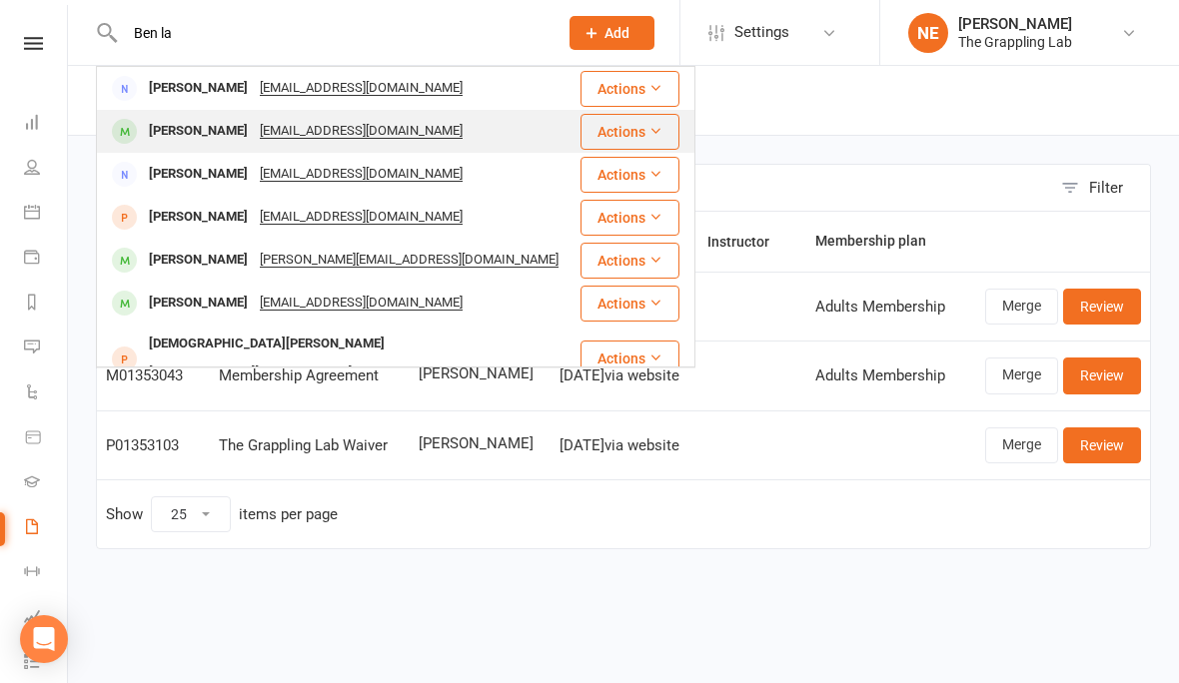
type input "Ben la"
click at [176, 115] on div "Benjamin Larrondo a_larrondo@hotmail.com" at bounding box center [338, 131] width 481 height 41
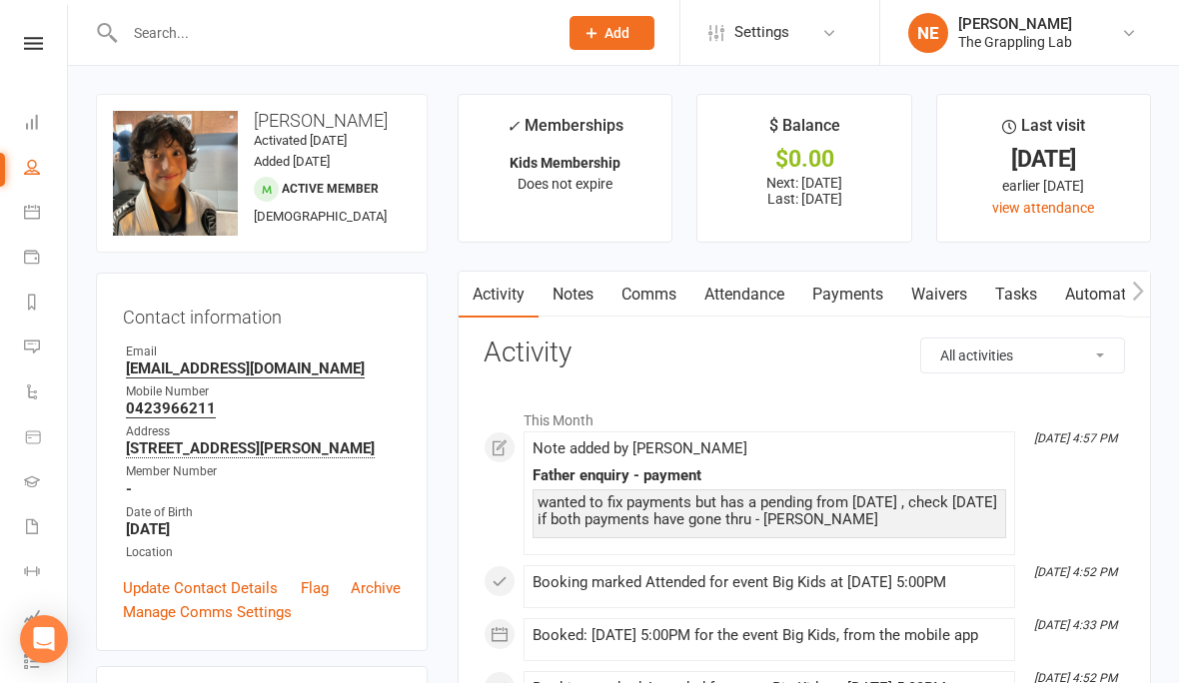
click at [843, 274] on link "Payments" at bounding box center [847, 295] width 99 height 46
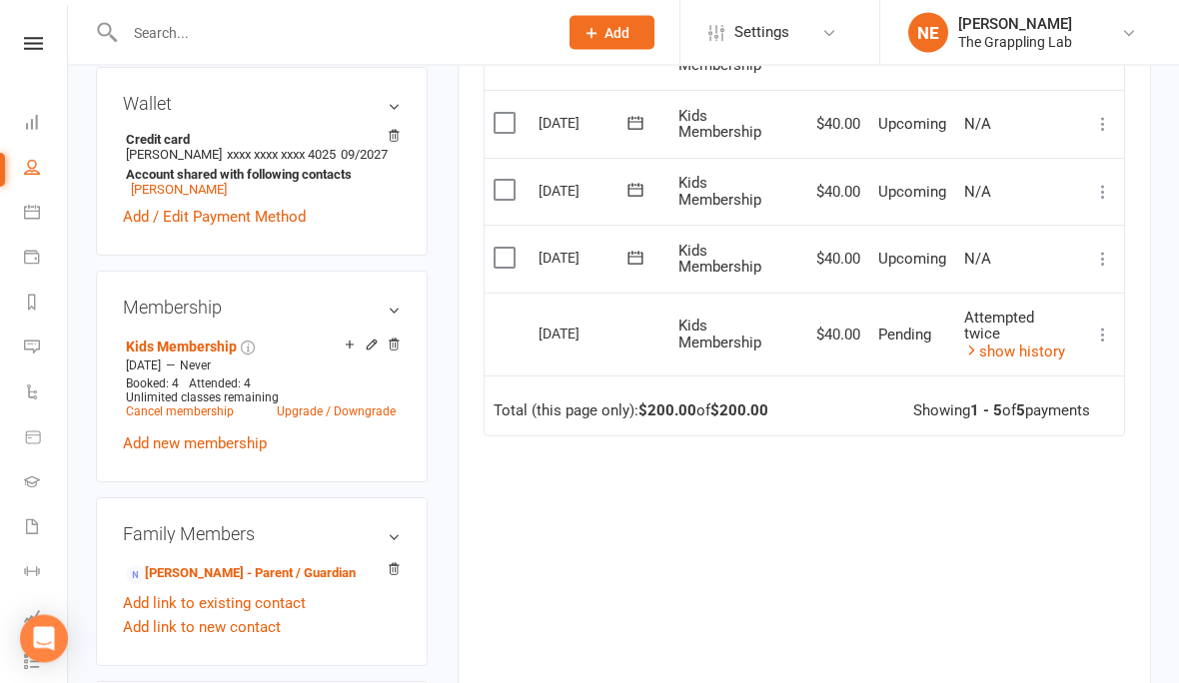
scroll to position [600, 0]
click at [1037, 348] on link "show history" at bounding box center [1014, 352] width 101 height 18
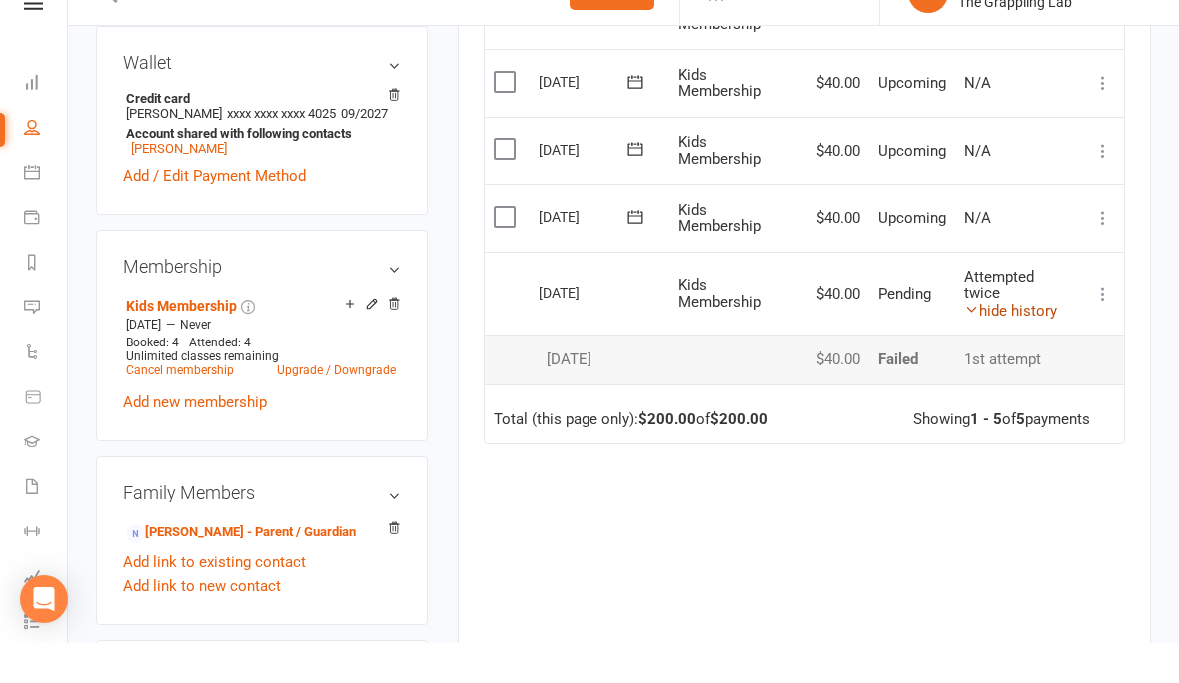
scroll to position [640, 0]
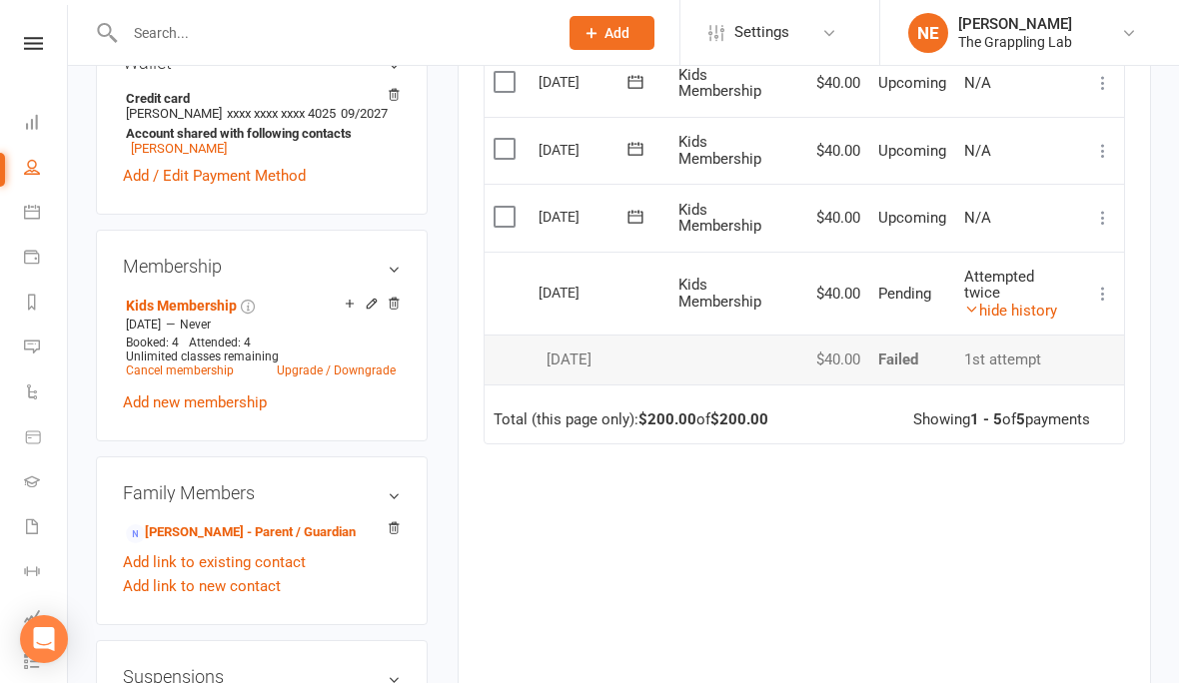
click at [2, 18] on nav "Clubworx Dashboard People Calendar Payments Reports Messages Automations Produc…" at bounding box center [34, 346] width 68 height 683
click at [46, 37] on link at bounding box center [33, 43] width 71 height 13
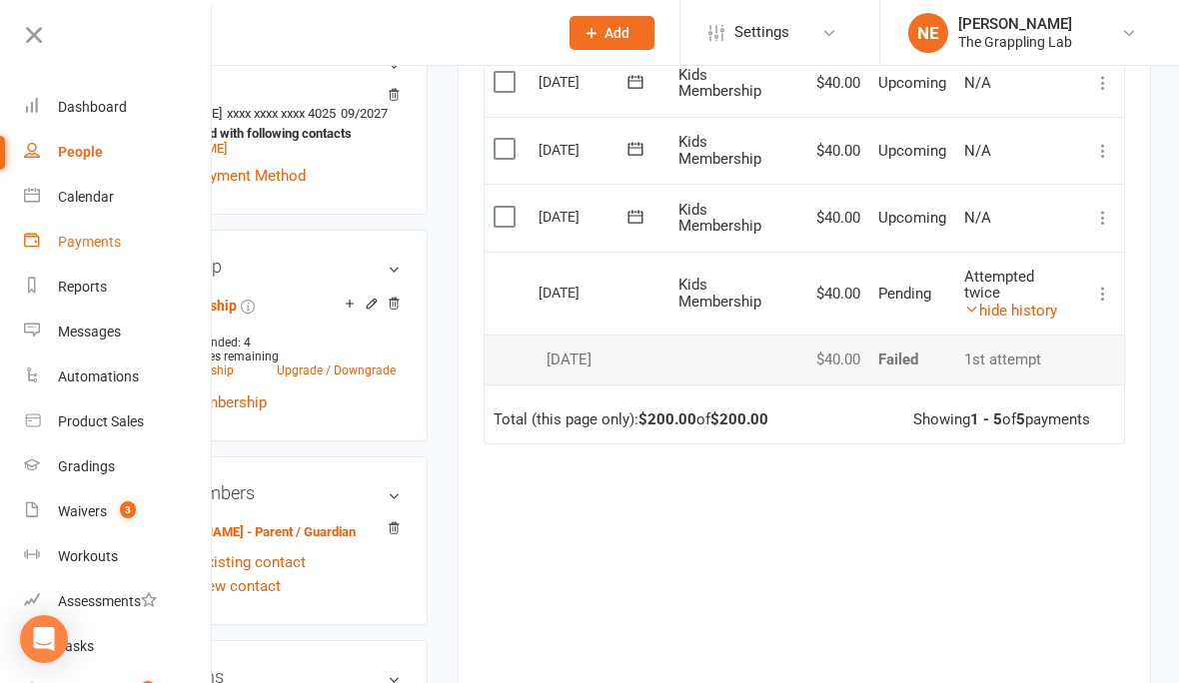
click at [72, 242] on div "Payments" at bounding box center [89, 242] width 63 height 16
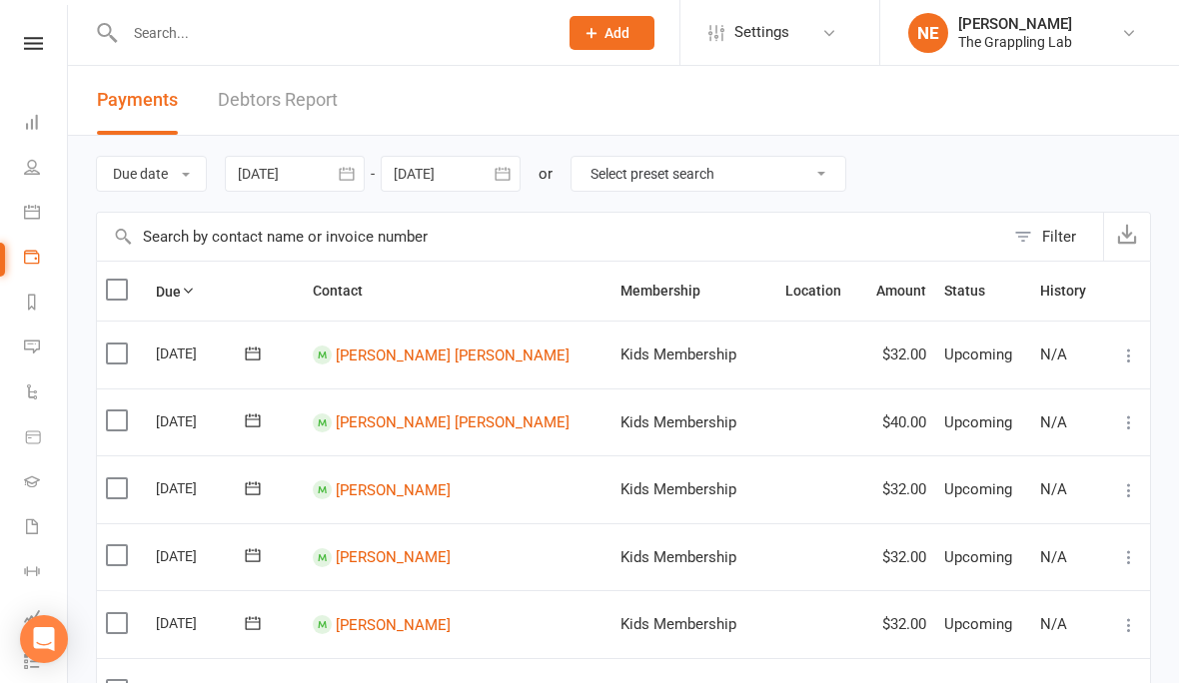
click at [240, 96] on link "Debtors Report" at bounding box center [278, 100] width 120 height 69
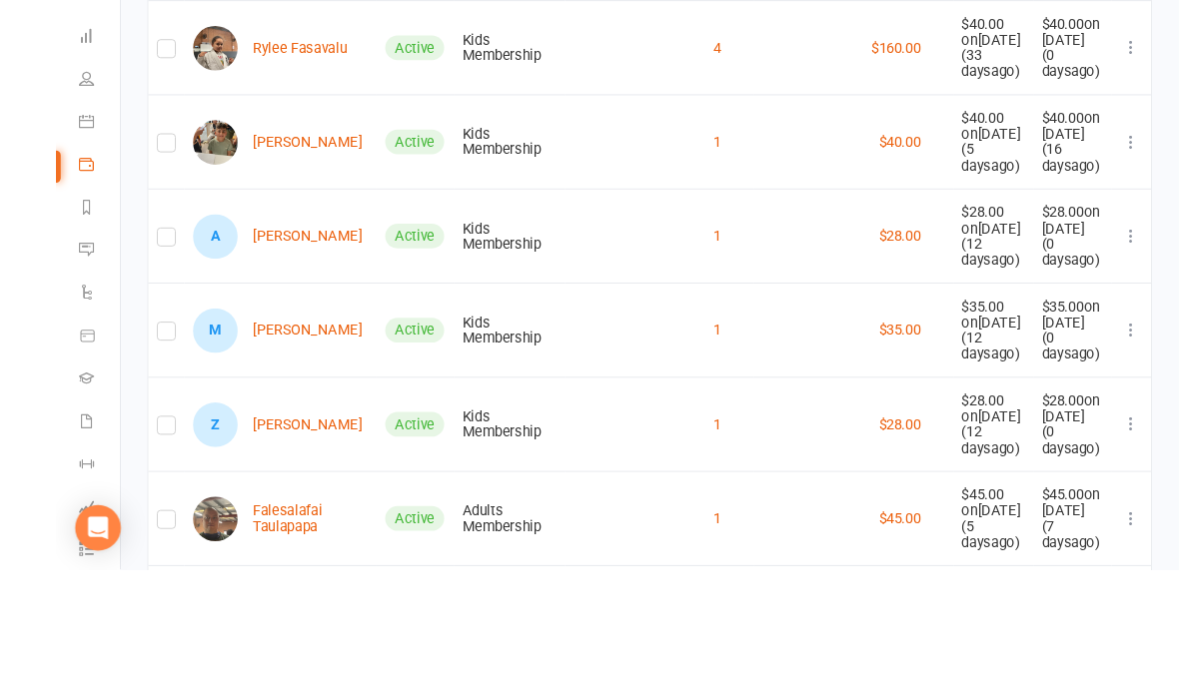
scroll to position [749, 0]
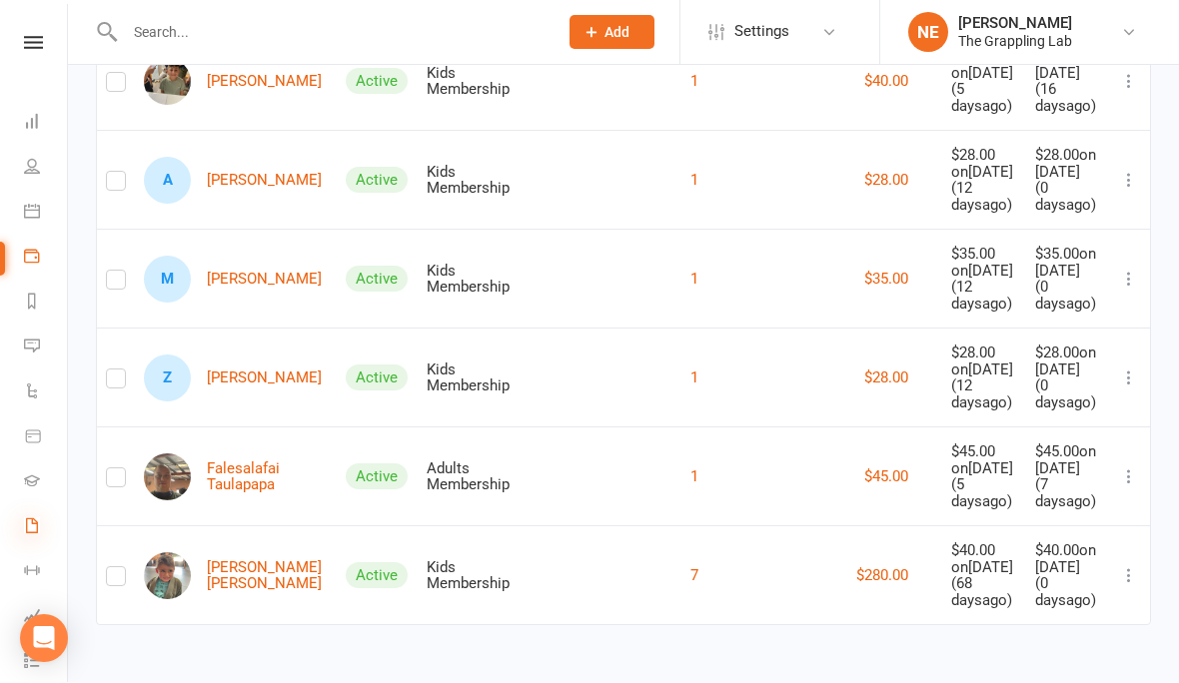
click at [24, 519] on icon at bounding box center [32, 527] width 16 height 16
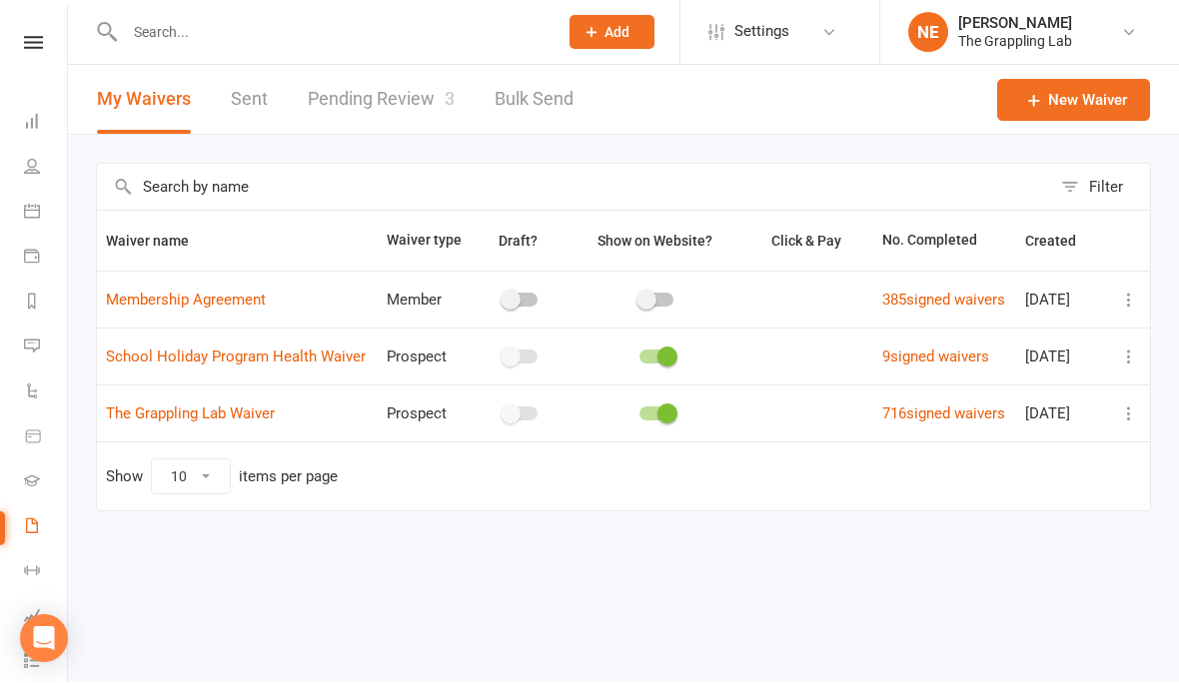
click at [402, 99] on link "Pending Review 3" at bounding box center [381, 100] width 147 height 69
select select "25"
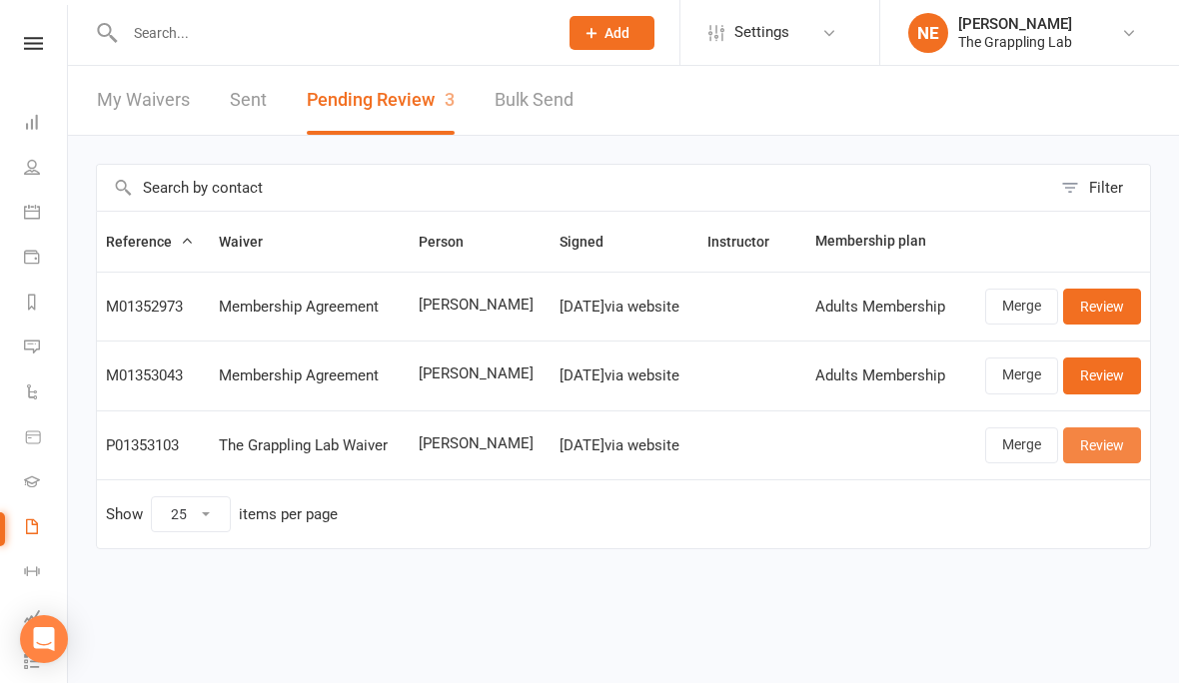
click at [1113, 446] on link "Review" at bounding box center [1102, 446] width 78 height 36
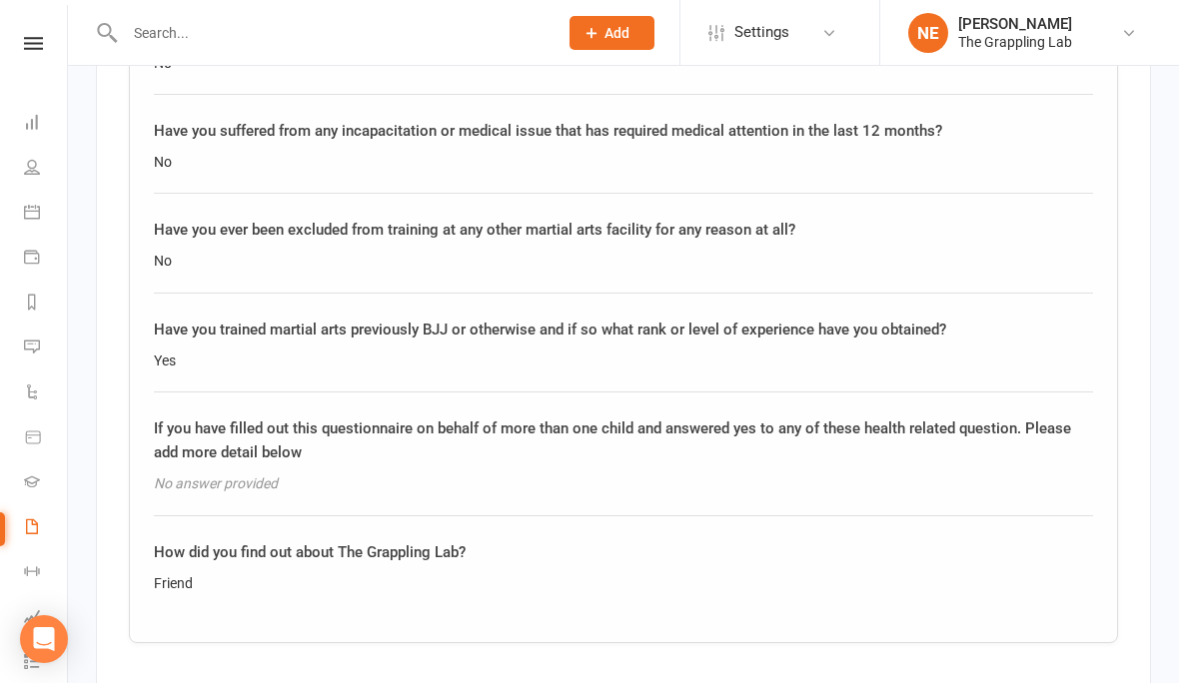
scroll to position [2361, 0]
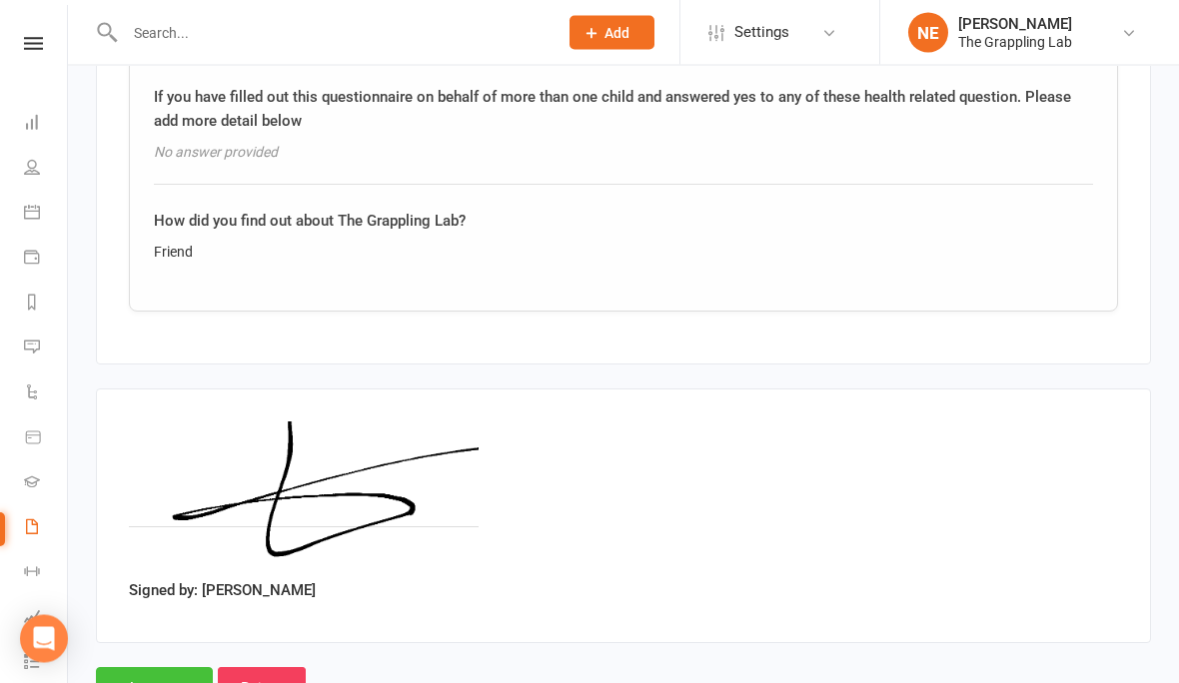
click at [148, 668] on input "Approve" at bounding box center [154, 689] width 117 height 42
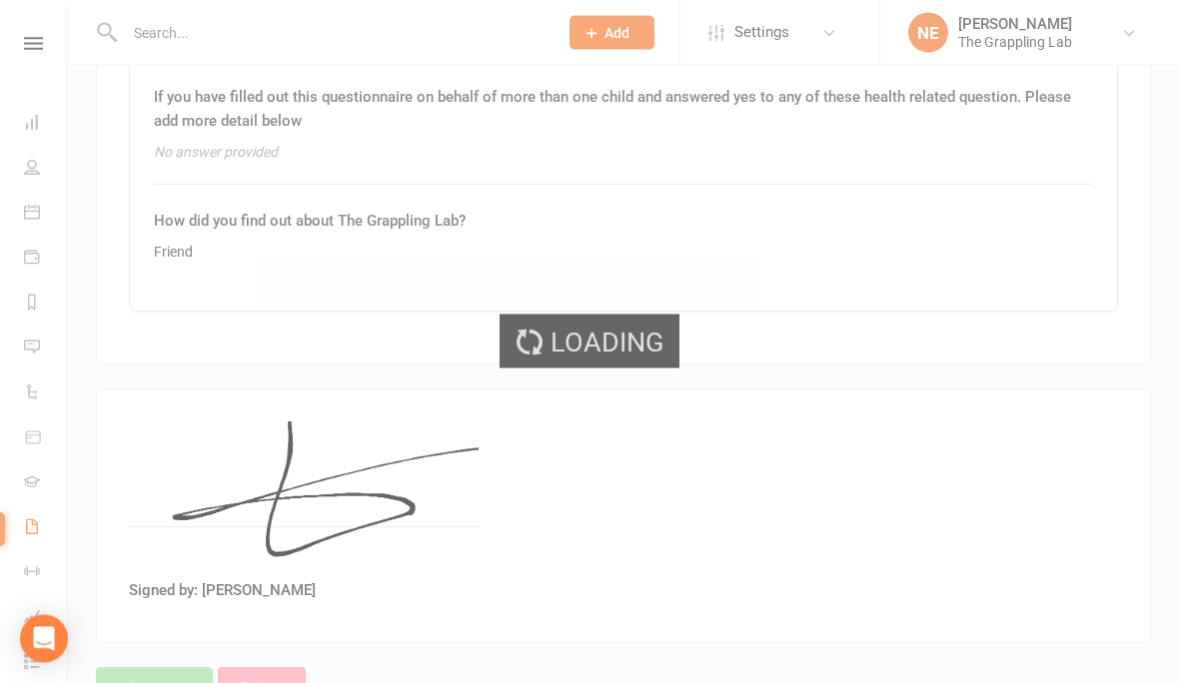
scroll to position [2625, 0]
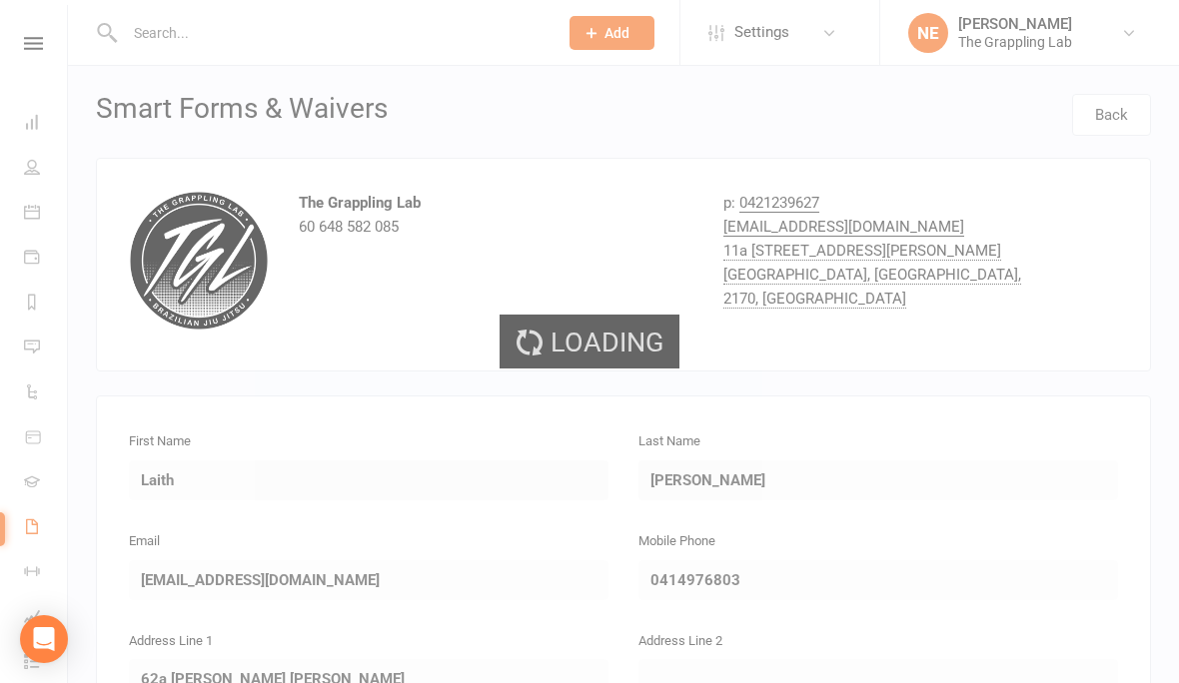
select select "25"
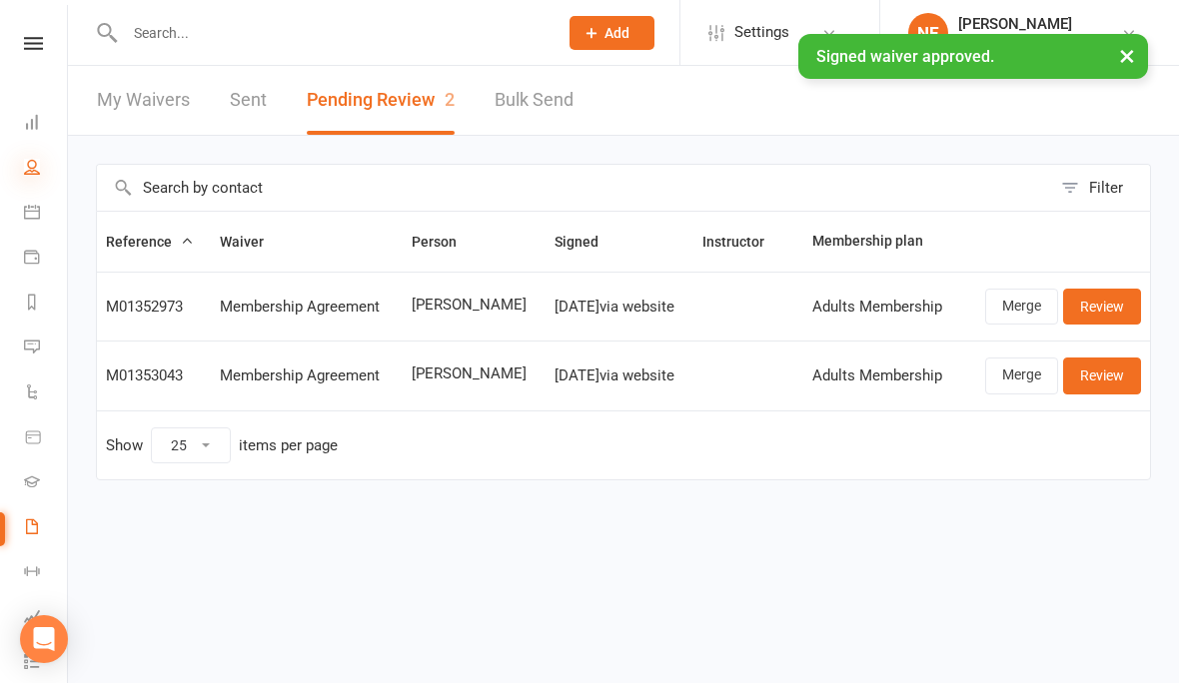
click at [30, 171] on icon at bounding box center [32, 167] width 16 height 16
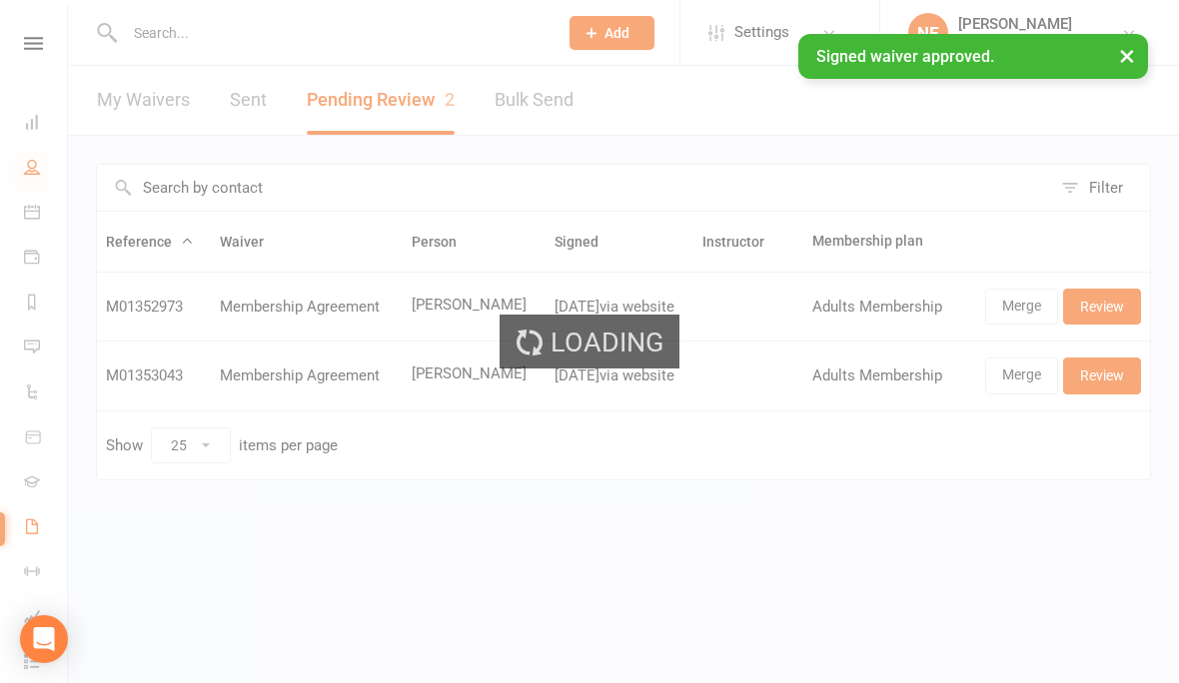
select select "100"
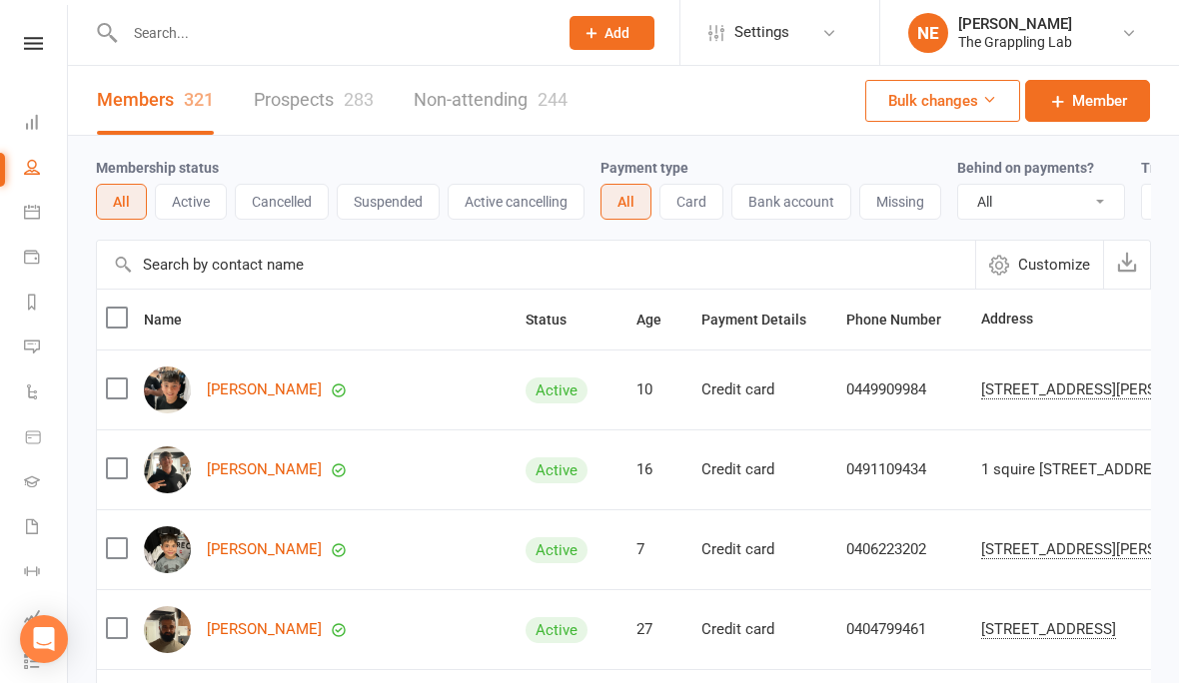
click at [312, 101] on link "Prospects 283" at bounding box center [314, 100] width 120 height 69
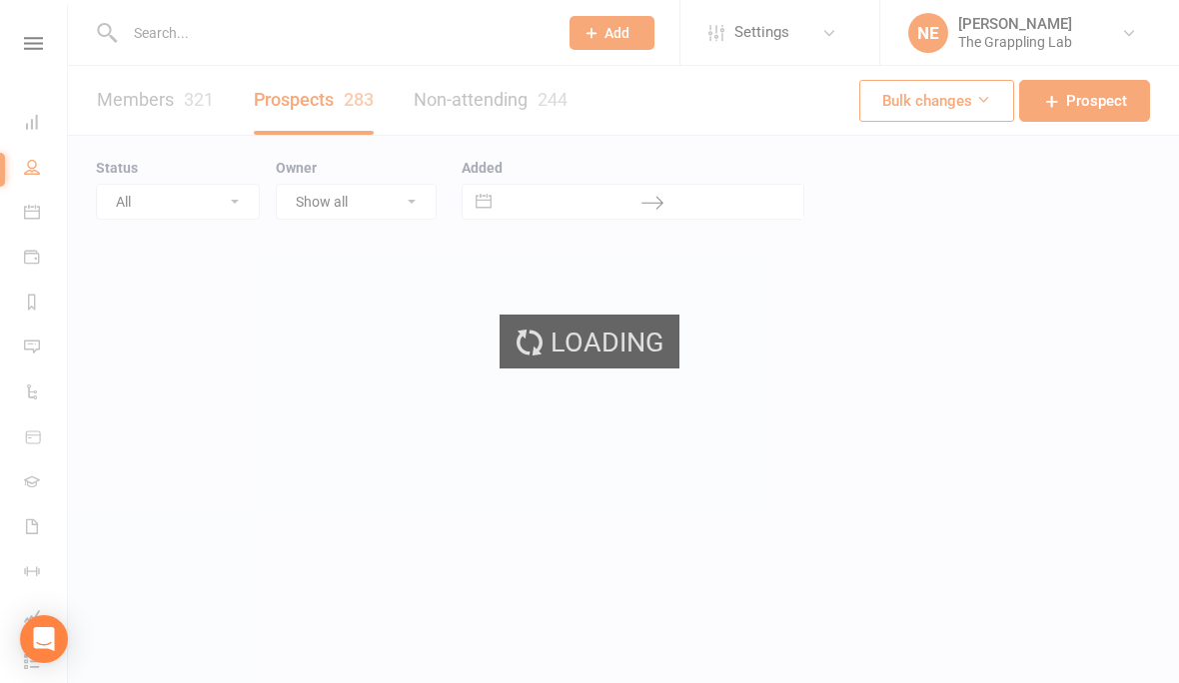
select select "100"
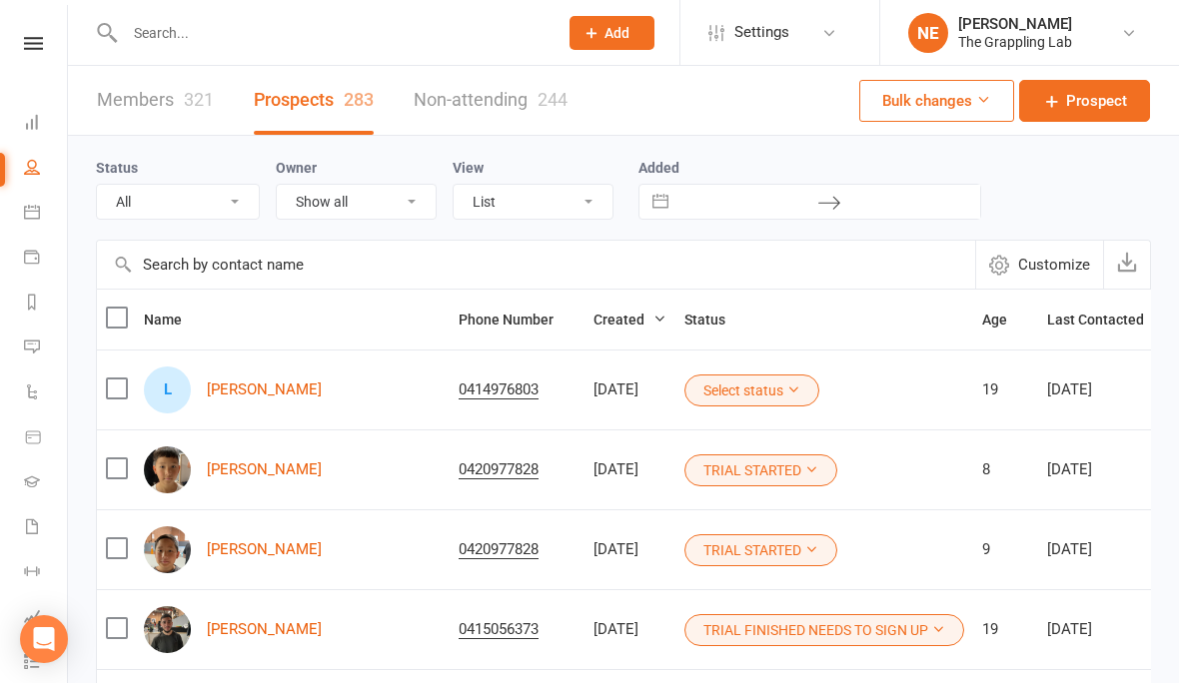
click at [26, 187] on link "People" at bounding box center [46, 169] width 45 height 45
click at [248, 385] on link "[PERSON_NAME]" at bounding box center [264, 390] width 115 height 17
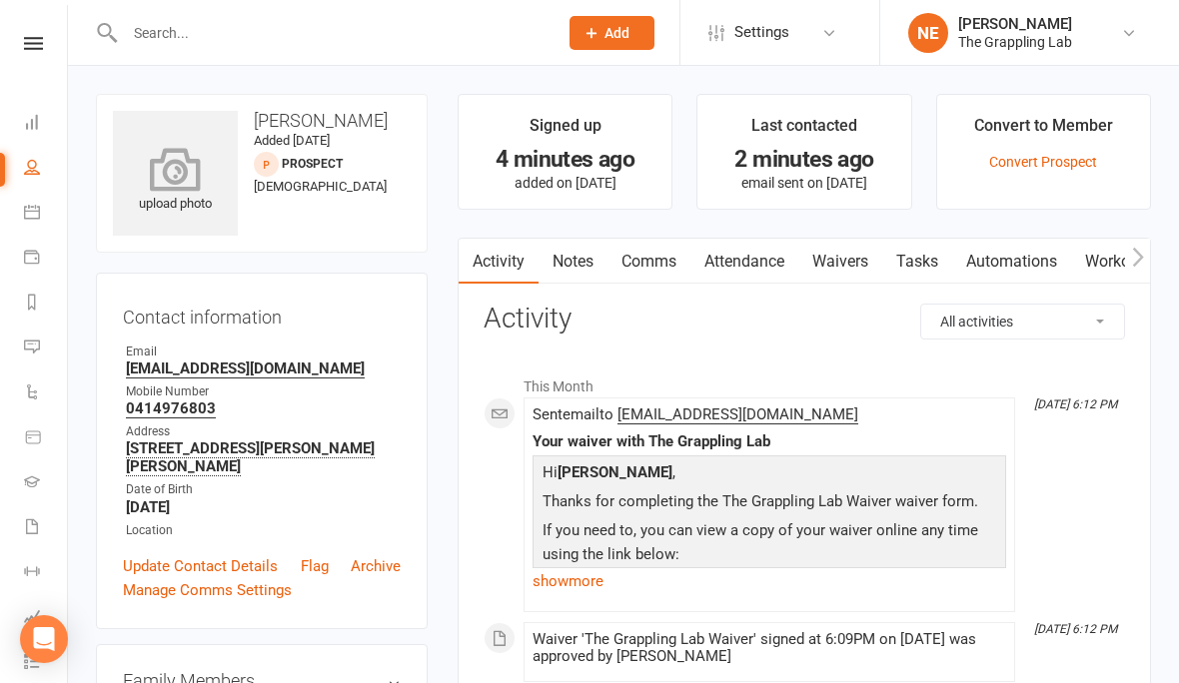
click at [202, 178] on icon at bounding box center [176, 169] width 138 height 44
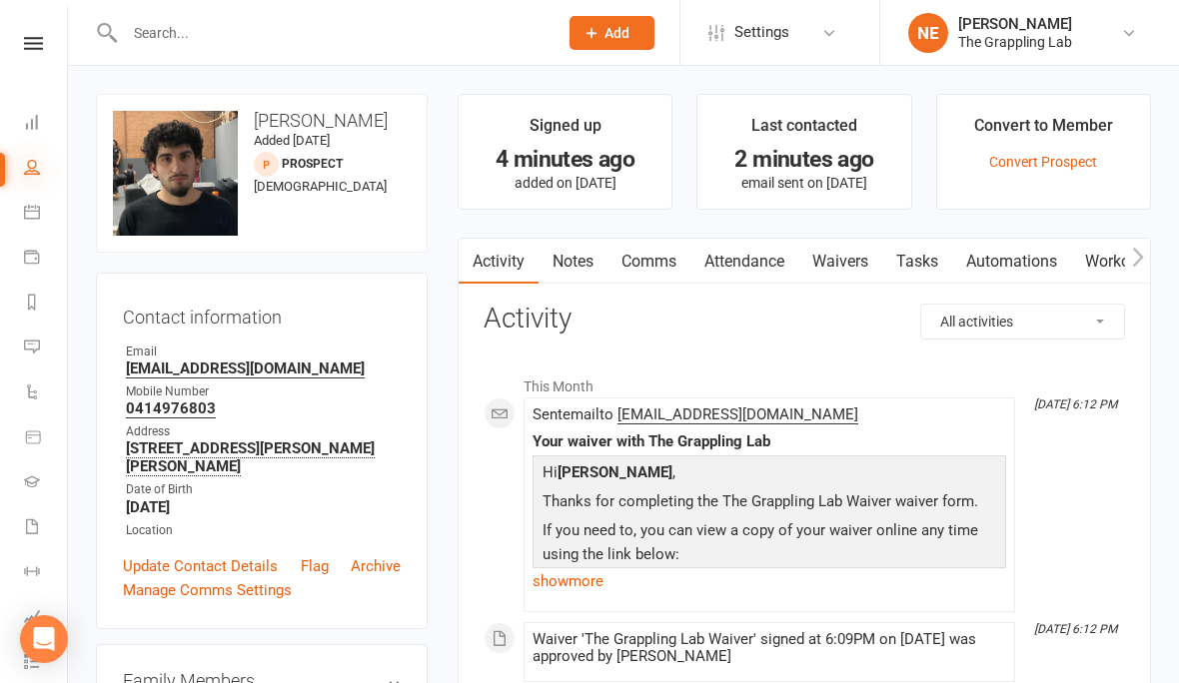
click at [35, 163] on icon at bounding box center [32, 167] width 16 height 16
select select "100"
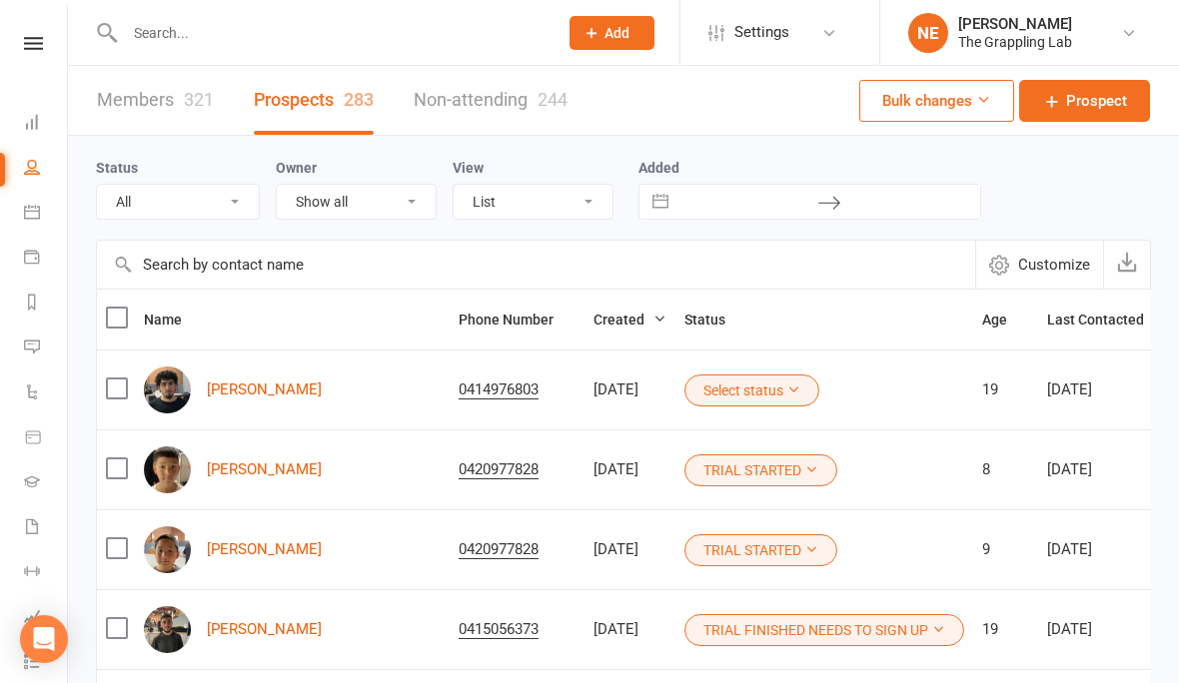
click at [708, 396] on button "Select status" at bounding box center [751, 391] width 135 height 32
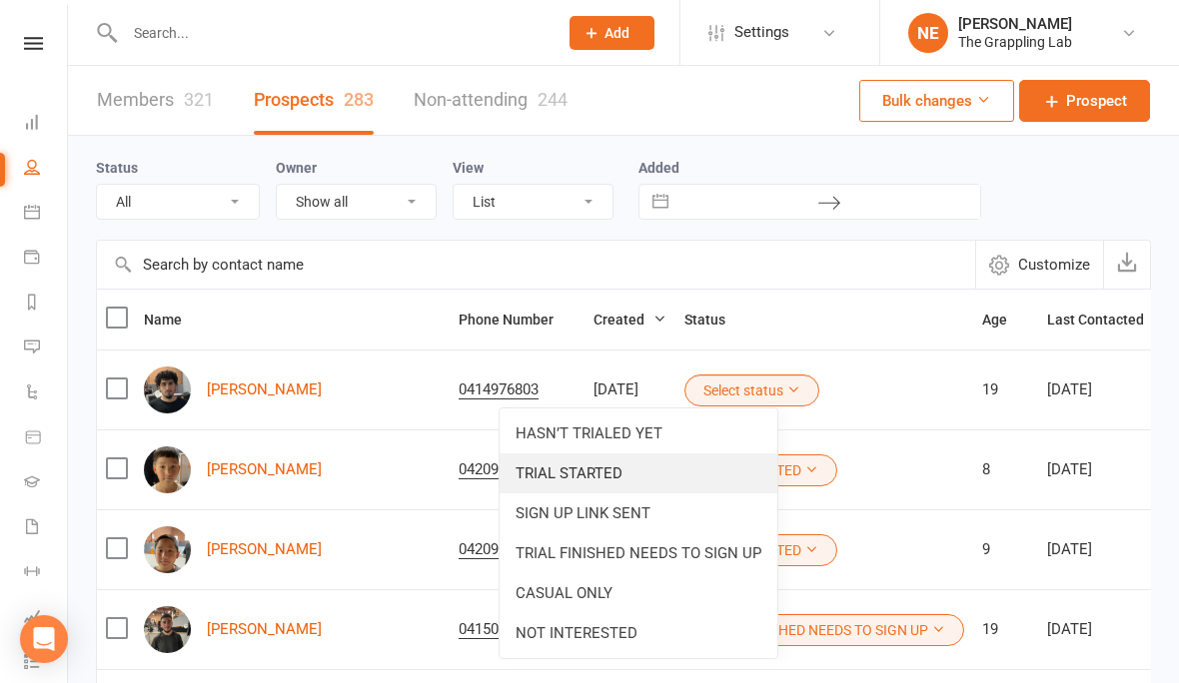
click at [595, 466] on link "TRIAL STARTED" at bounding box center [639, 474] width 278 height 40
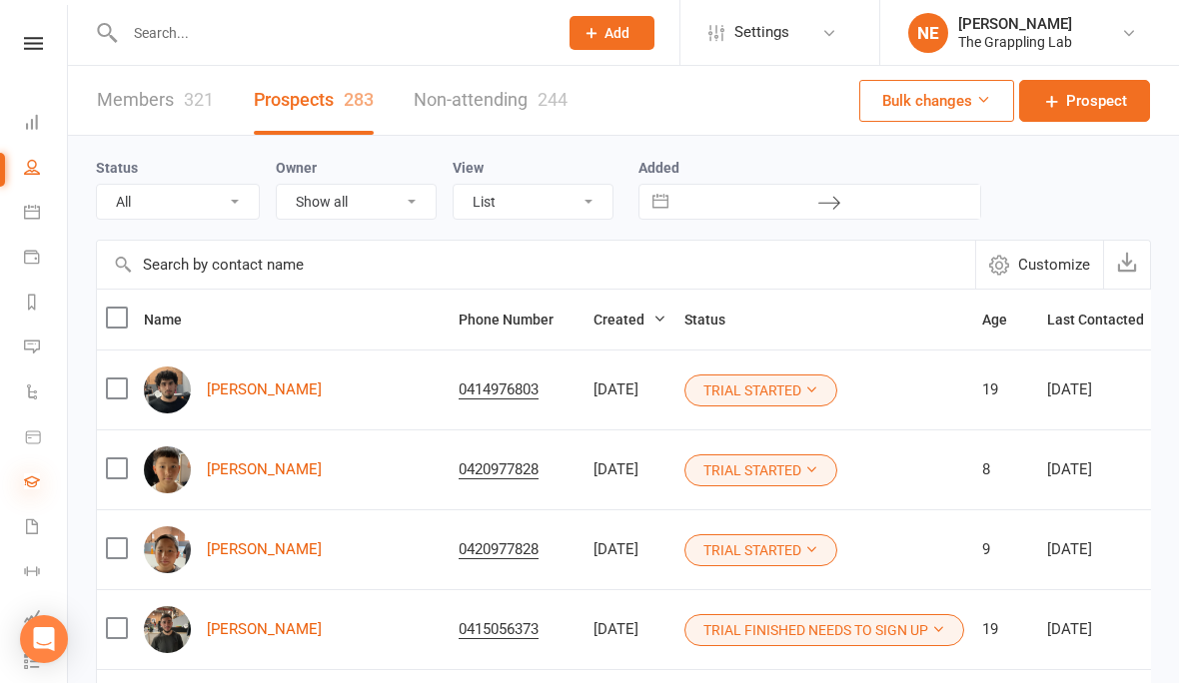
click at [30, 474] on icon at bounding box center [32, 482] width 16 height 16
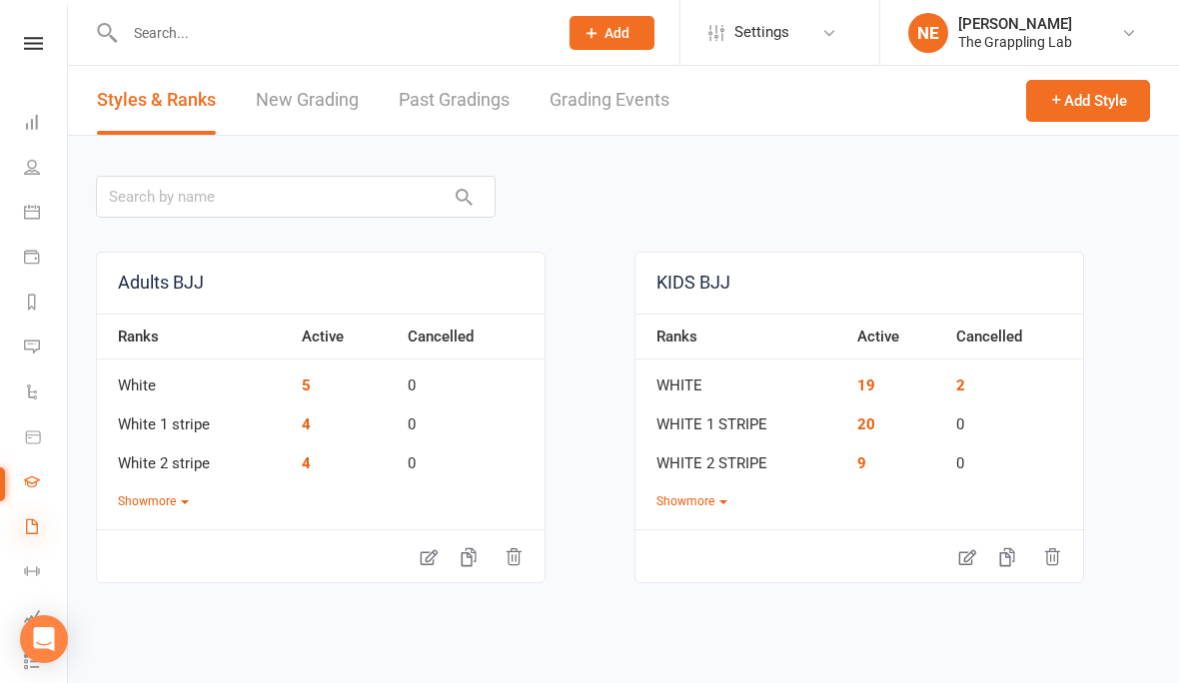
click at [34, 528] on icon at bounding box center [32, 527] width 16 height 16
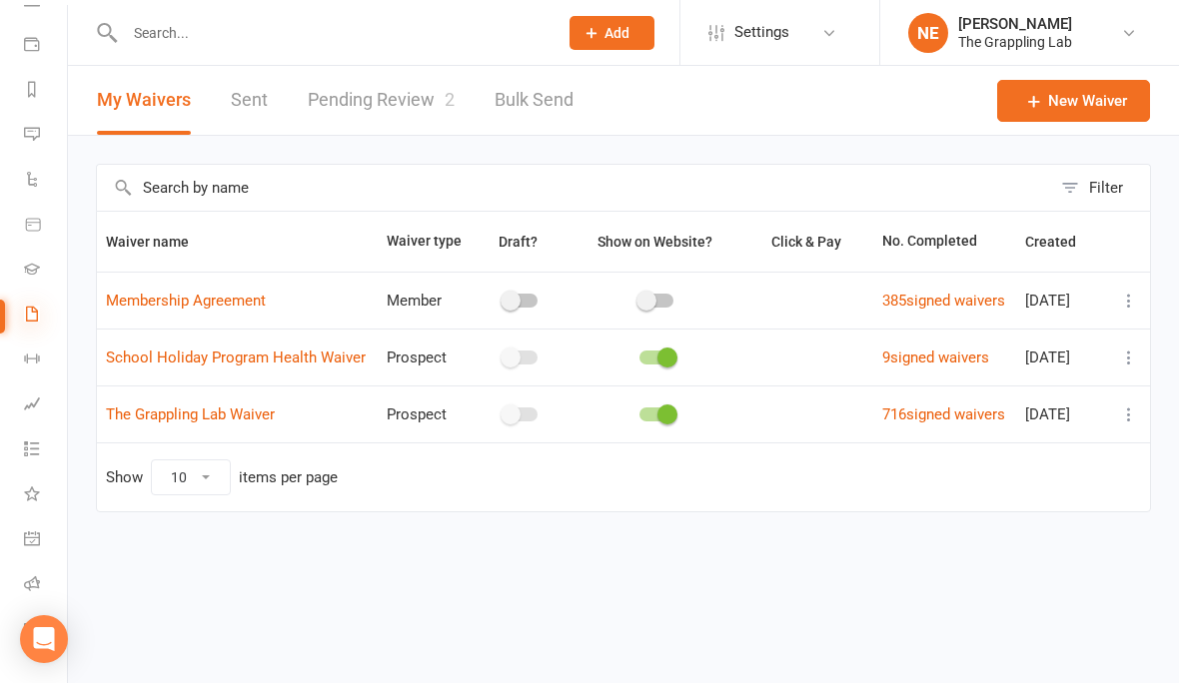
scroll to position [213, 0]
click at [26, 582] on icon at bounding box center [32, 584] width 16 height 16
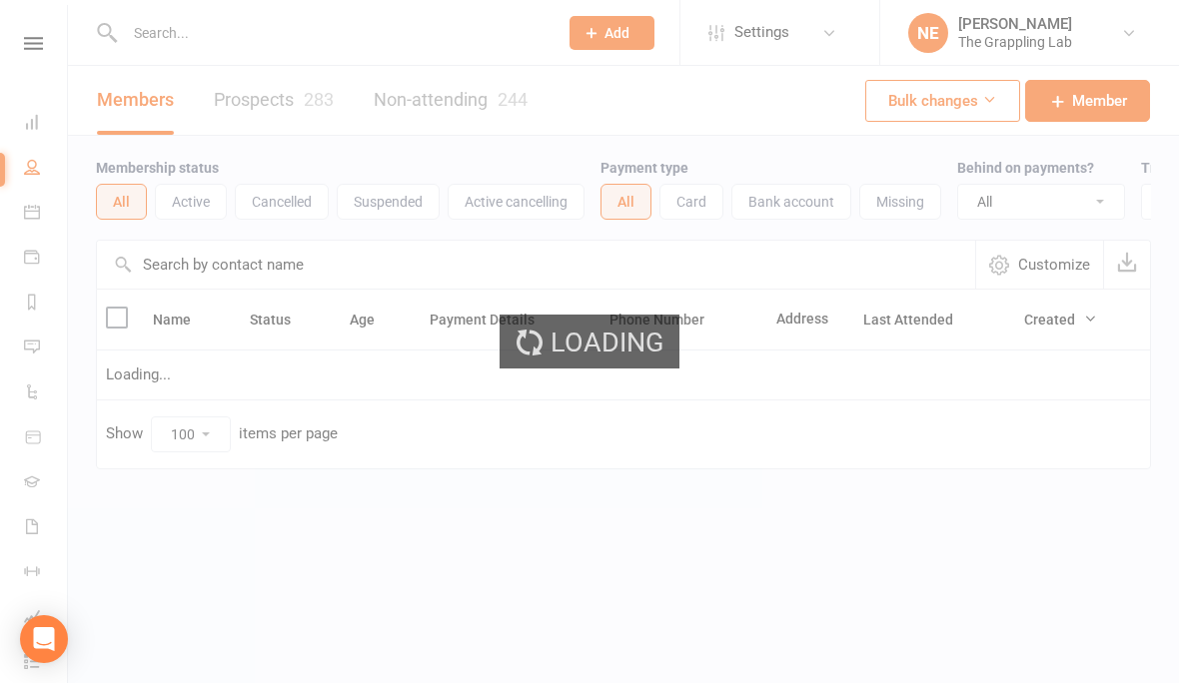
select select "100"
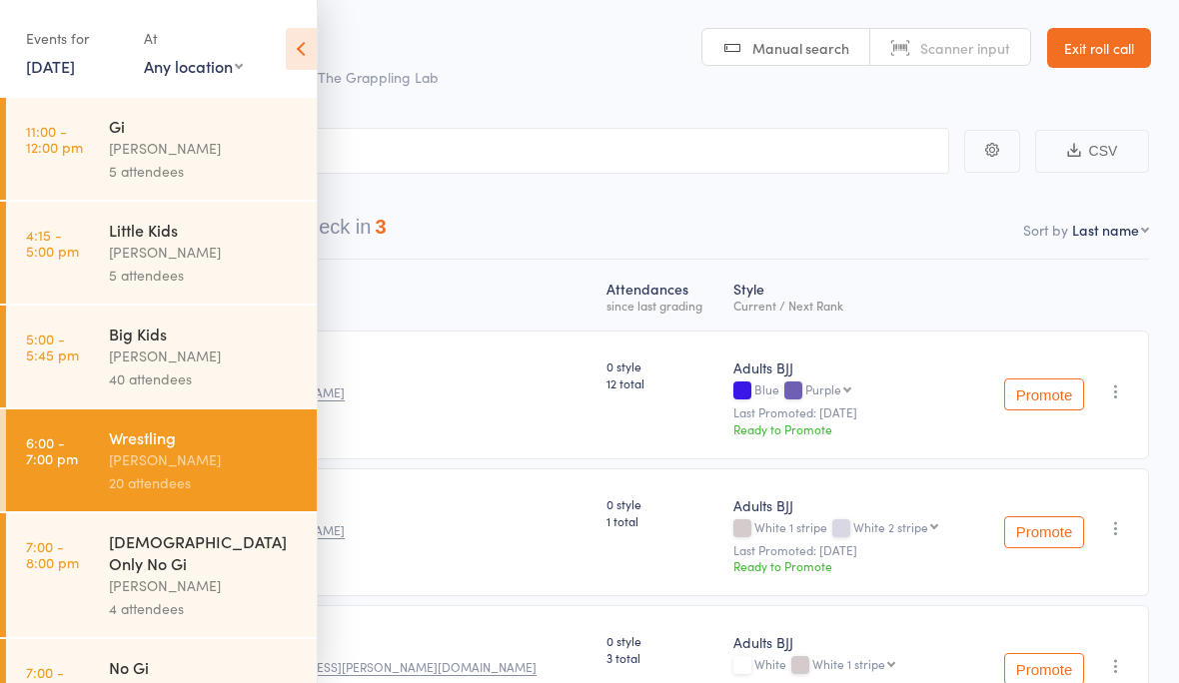
click at [312, 39] on icon at bounding box center [301, 49] width 31 height 42
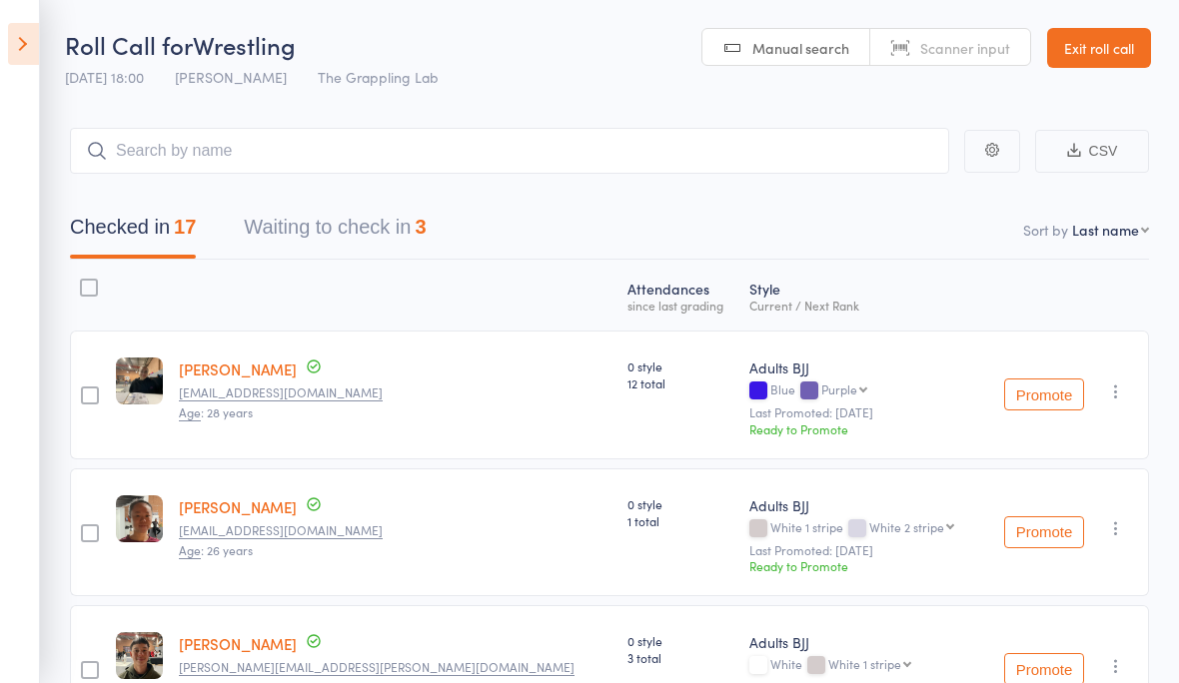
click at [1114, 58] on link "Exit roll call" at bounding box center [1099, 48] width 104 height 40
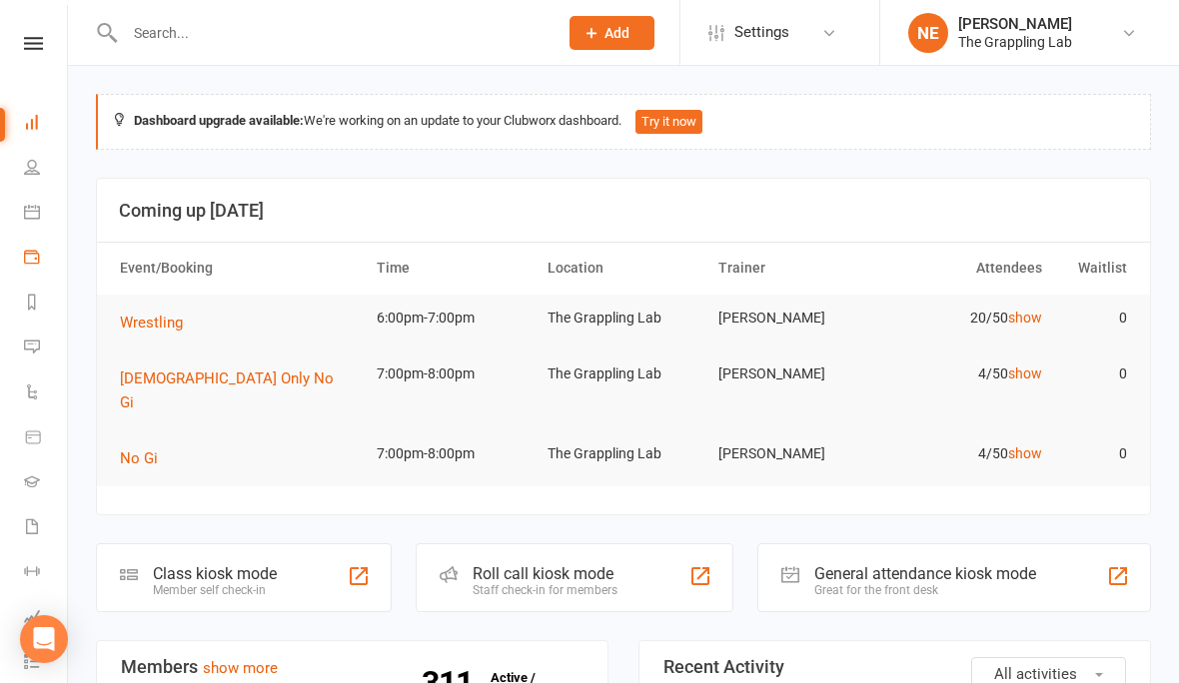
click at [30, 265] on link "Payments" at bounding box center [46, 259] width 45 height 45
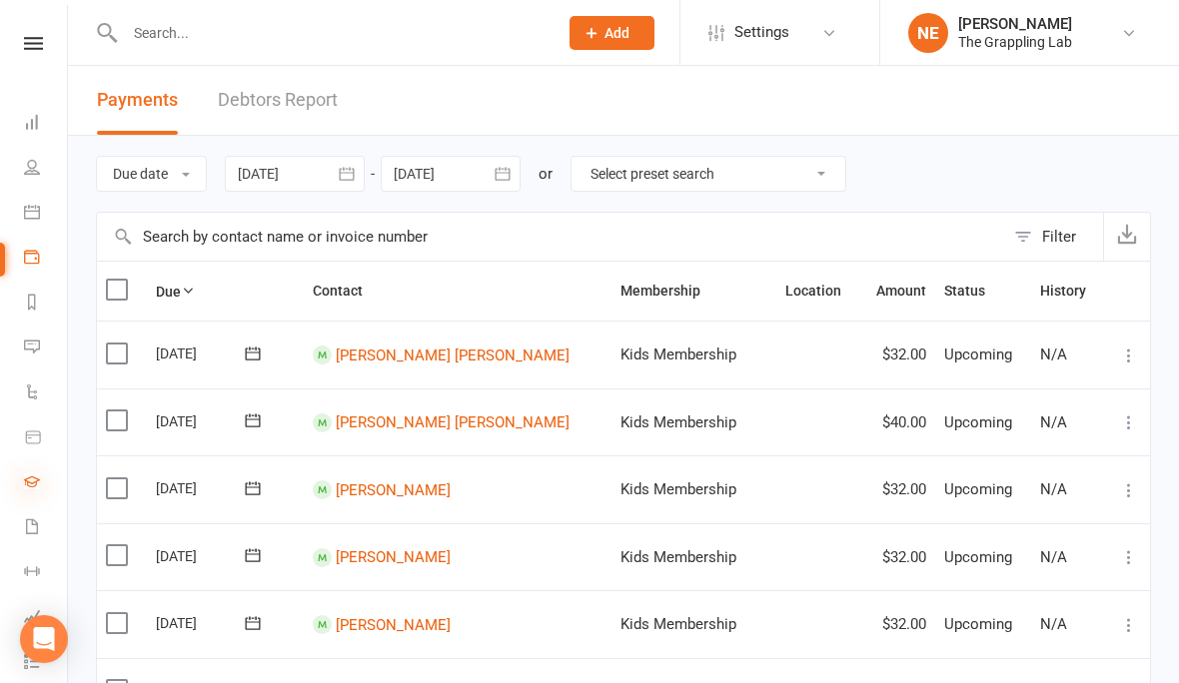
click at [34, 486] on icon at bounding box center [32, 482] width 16 height 16
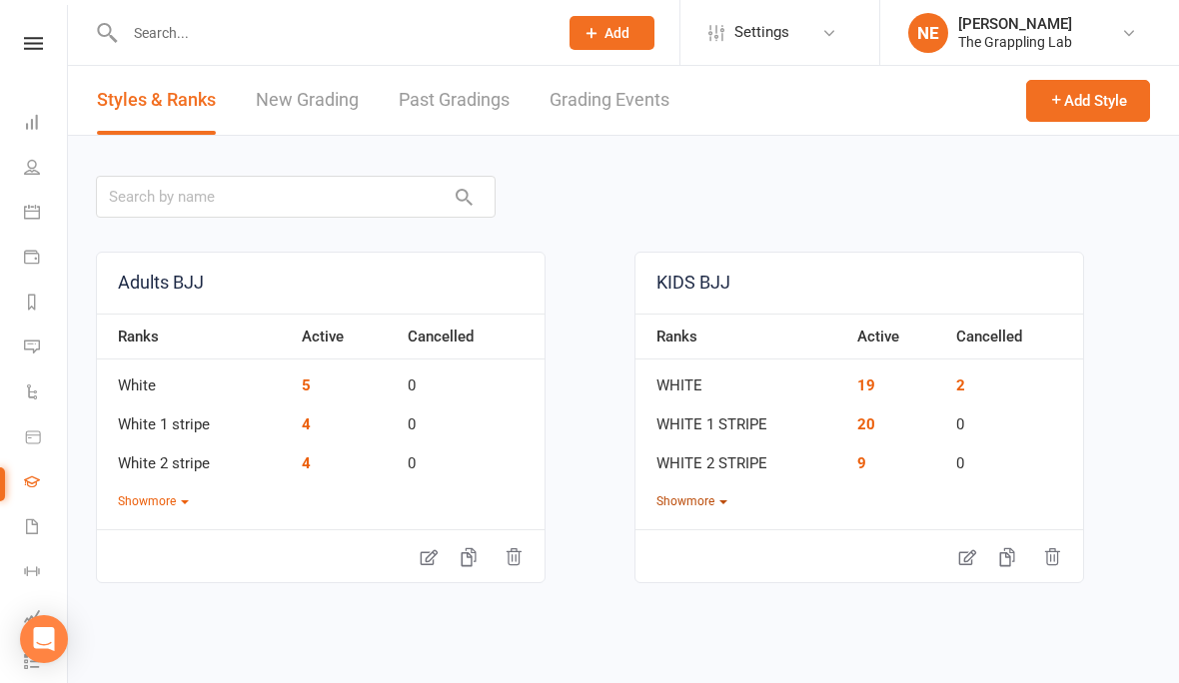
click at [699, 508] on button "Show more" at bounding box center [691, 502] width 71 height 19
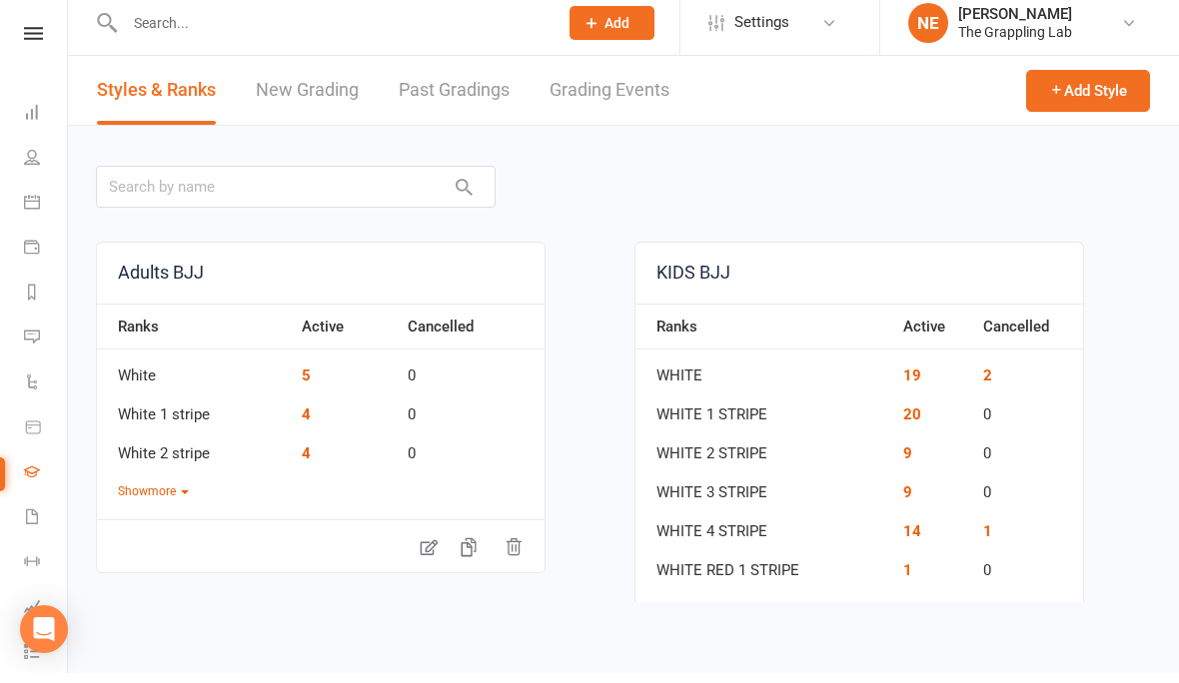
scroll to position [10, 0]
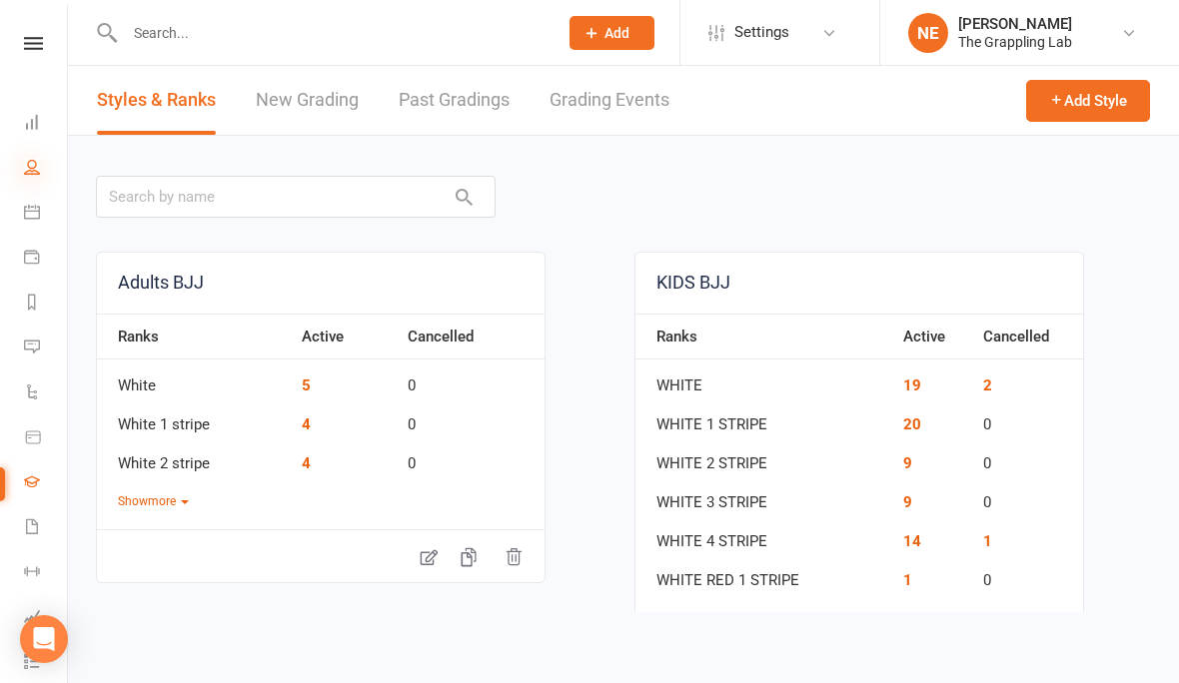
click at [33, 167] on icon at bounding box center [32, 167] width 16 height 16
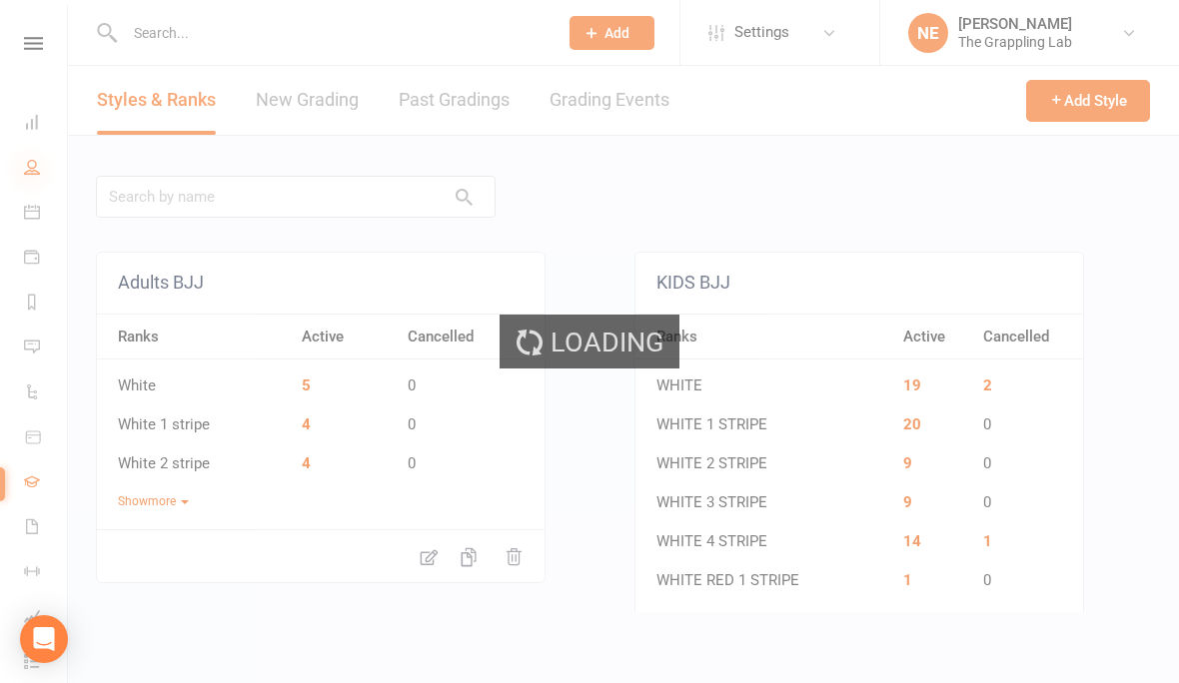
select select "100"
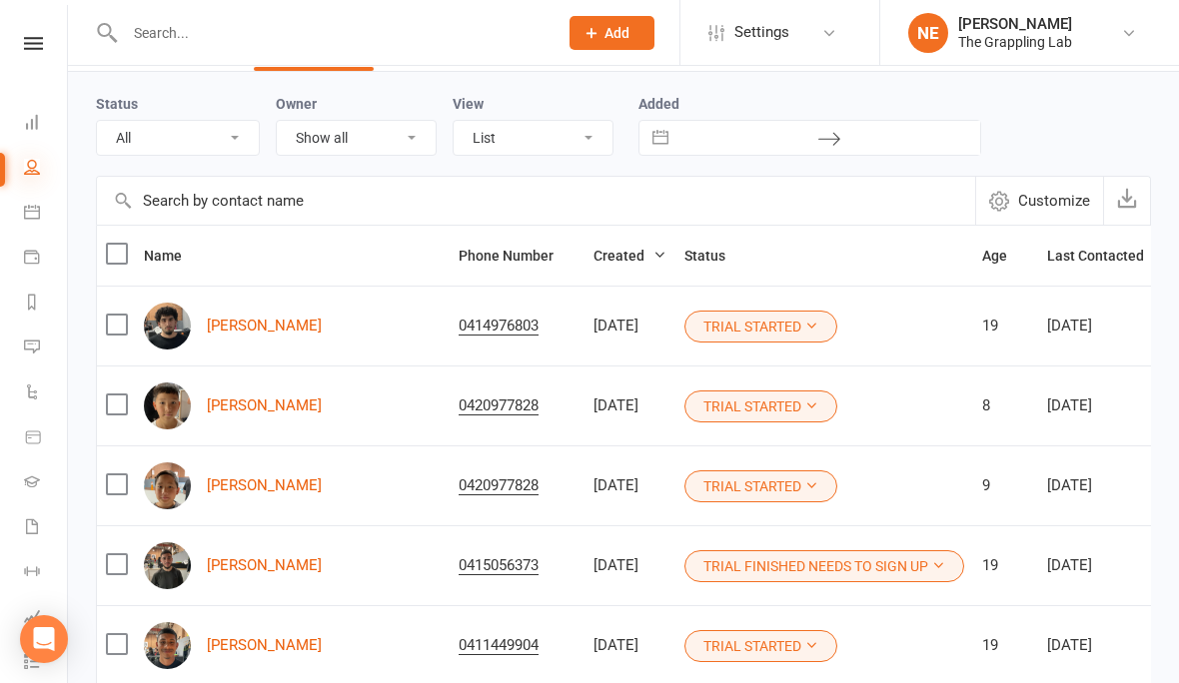
scroll to position [71, 0]
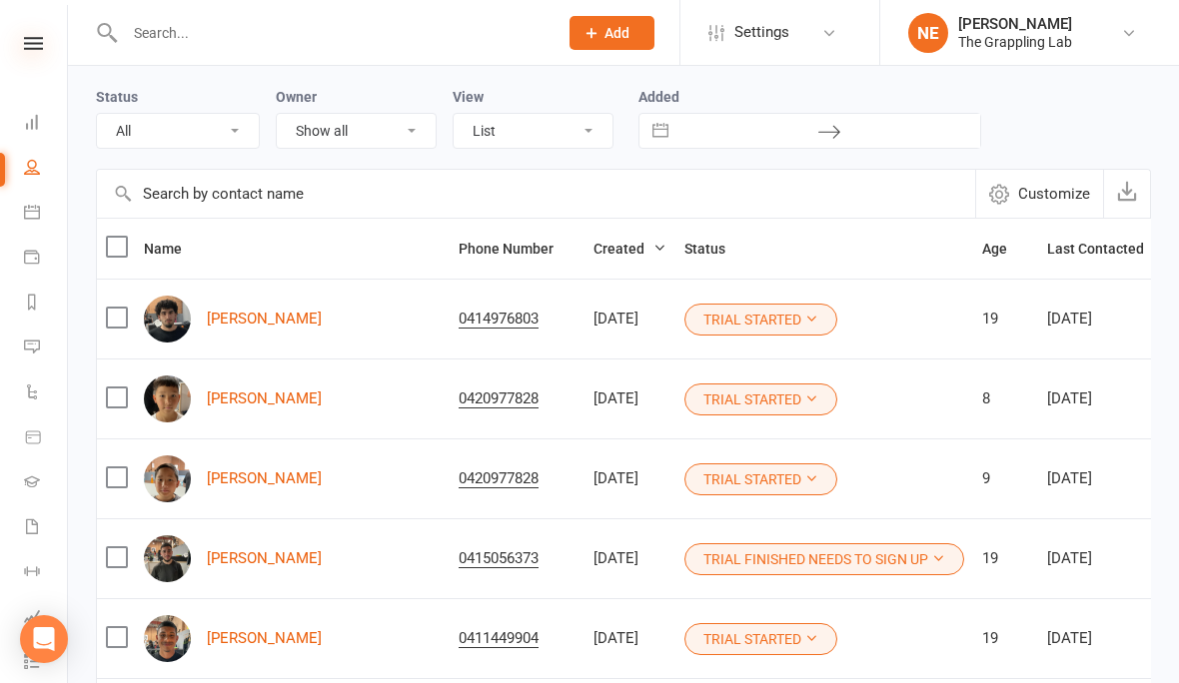
click at [34, 45] on icon at bounding box center [33, 43] width 19 height 13
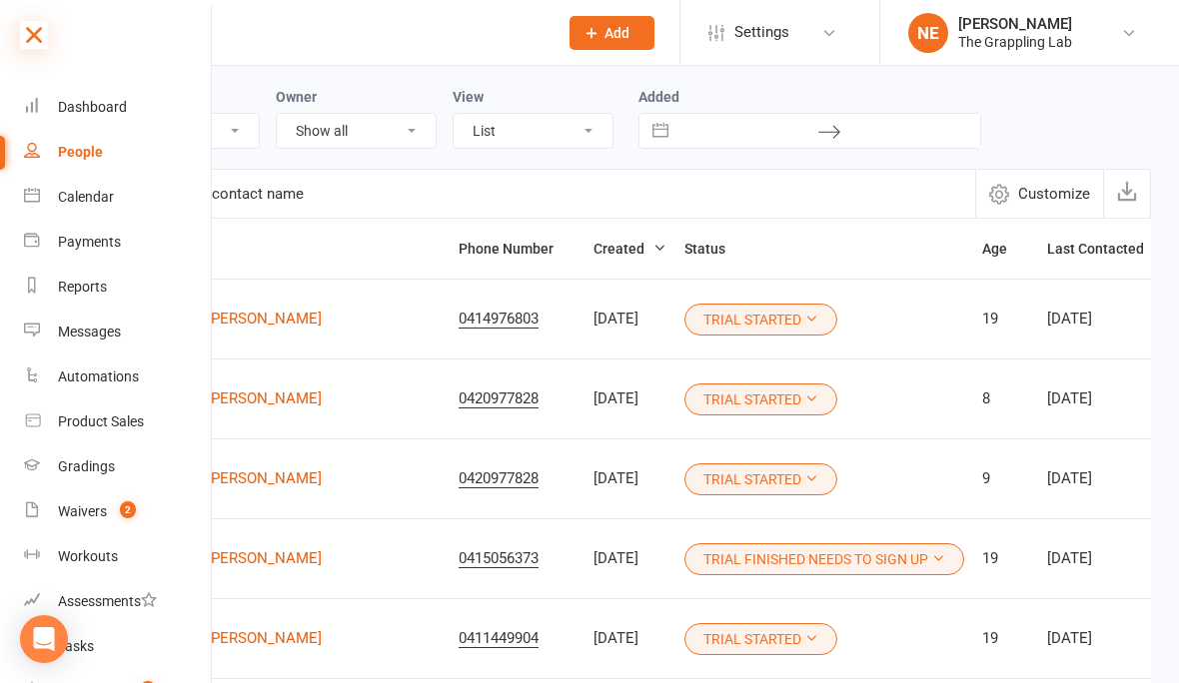
click at [39, 23] on icon at bounding box center [34, 35] width 28 height 28
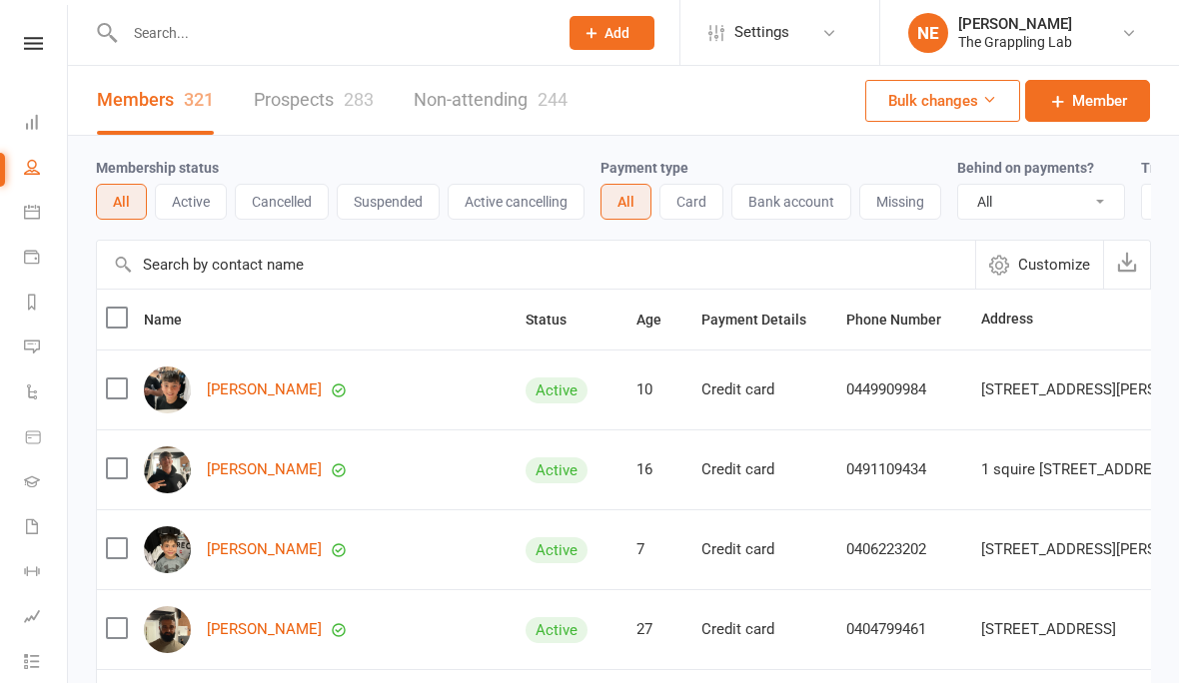
select select "100"
click at [9, 520] on li "Waivers 3" at bounding box center [33, 529] width 67 height 45
click at [29, 532] on icon at bounding box center [32, 527] width 16 height 16
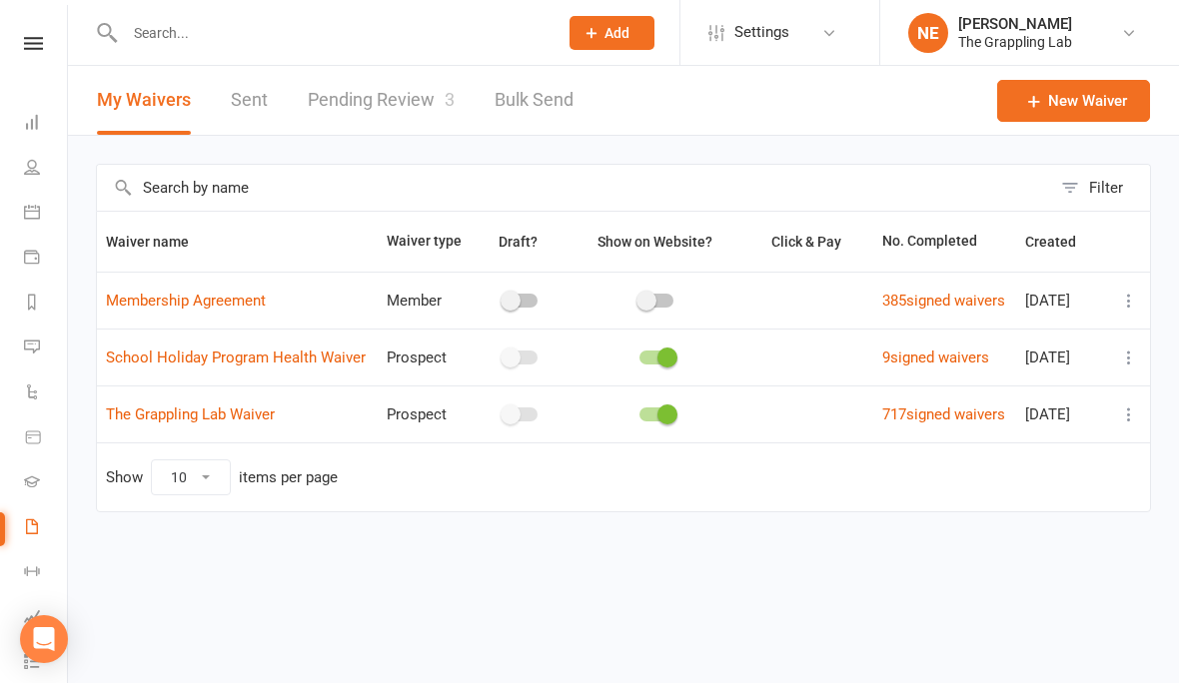
click at [379, 108] on link "Pending Review 3" at bounding box center [381, 100] width 147 height 69
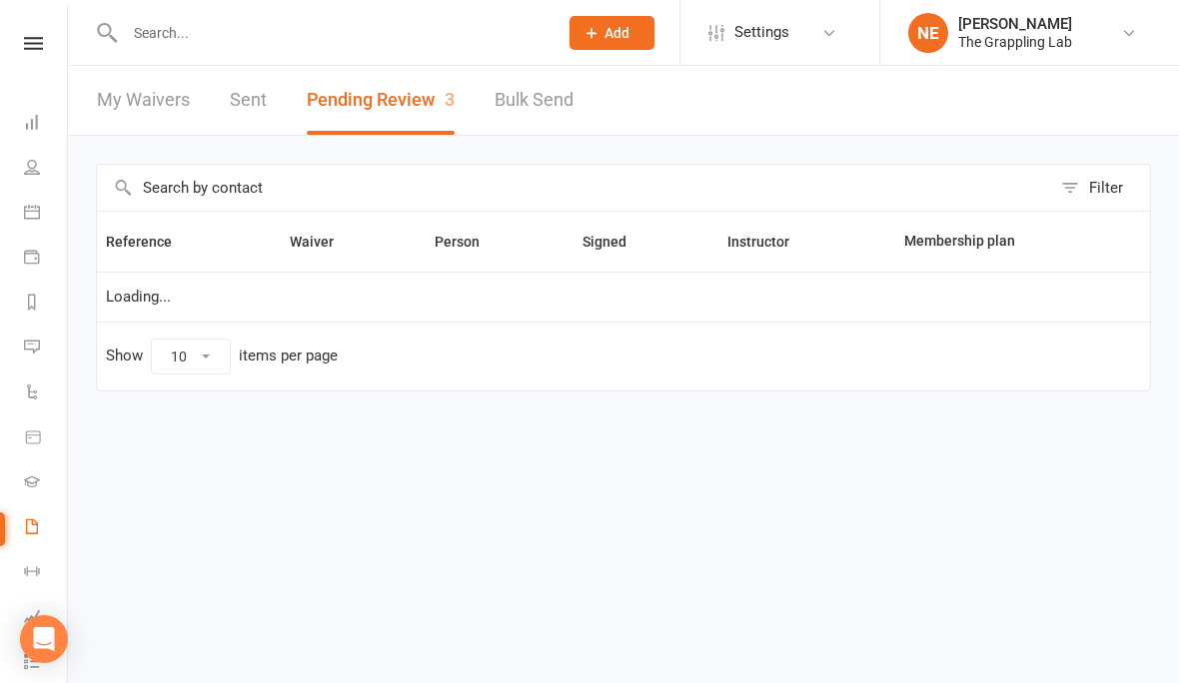
select select "25"
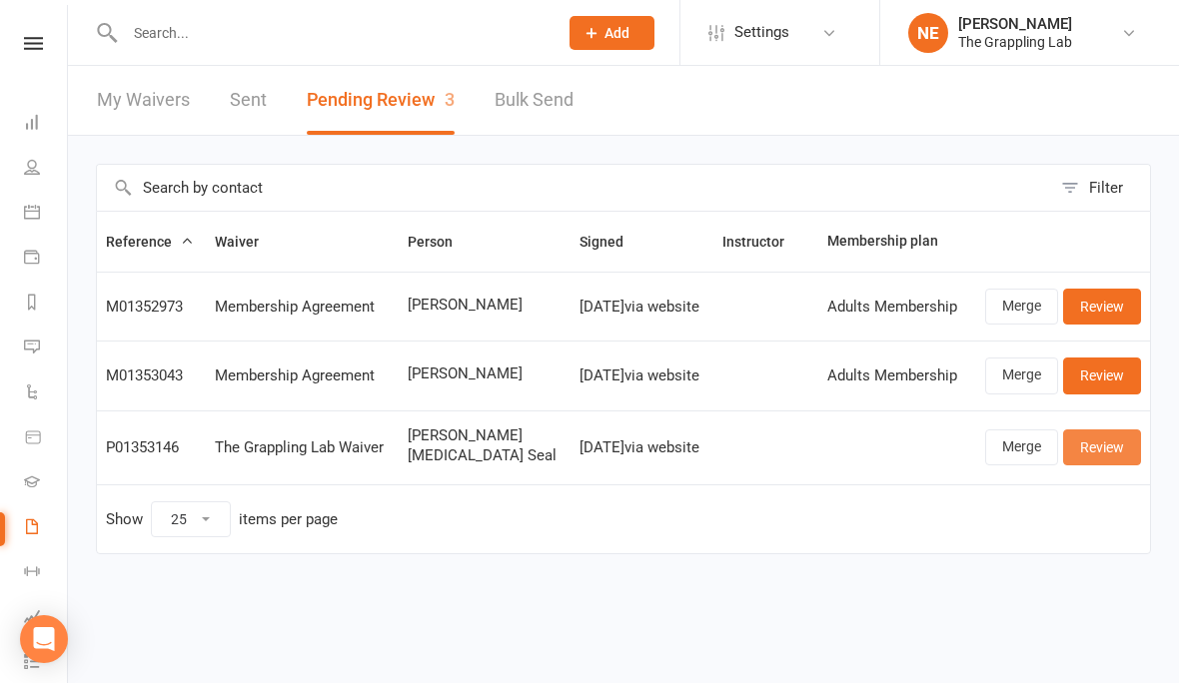
click at [1114, 441] on link "Review" at bounding box center [1102, 448] width 78 height 36
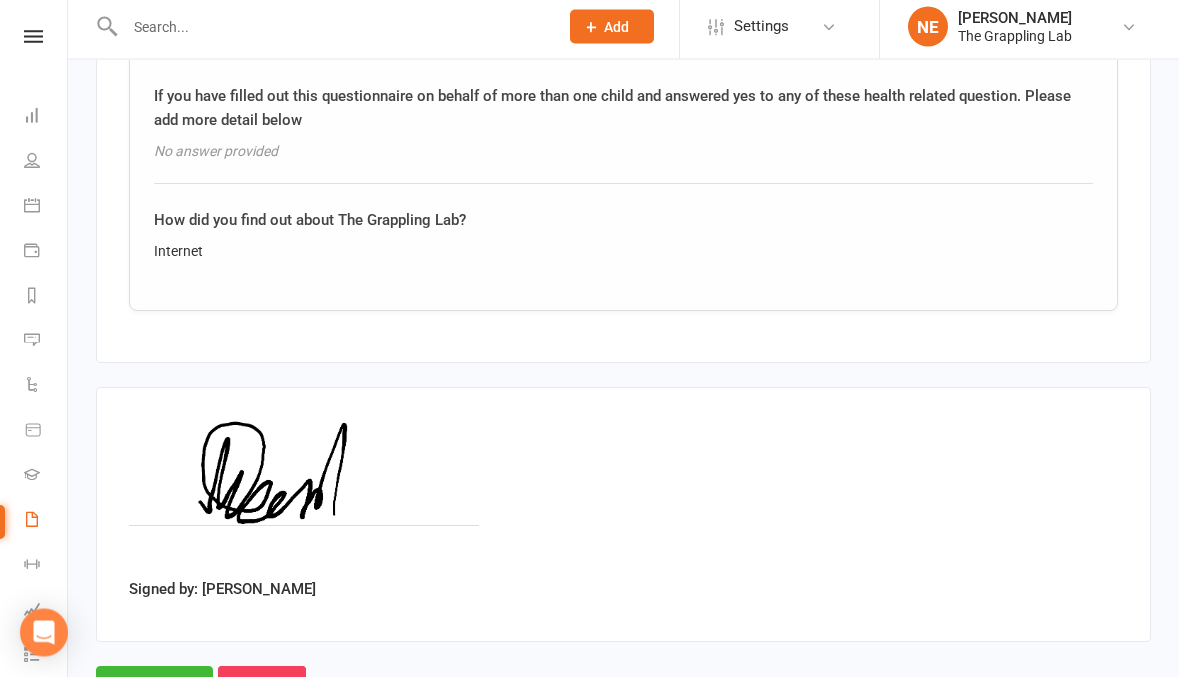
scroll to position [3379, 0]
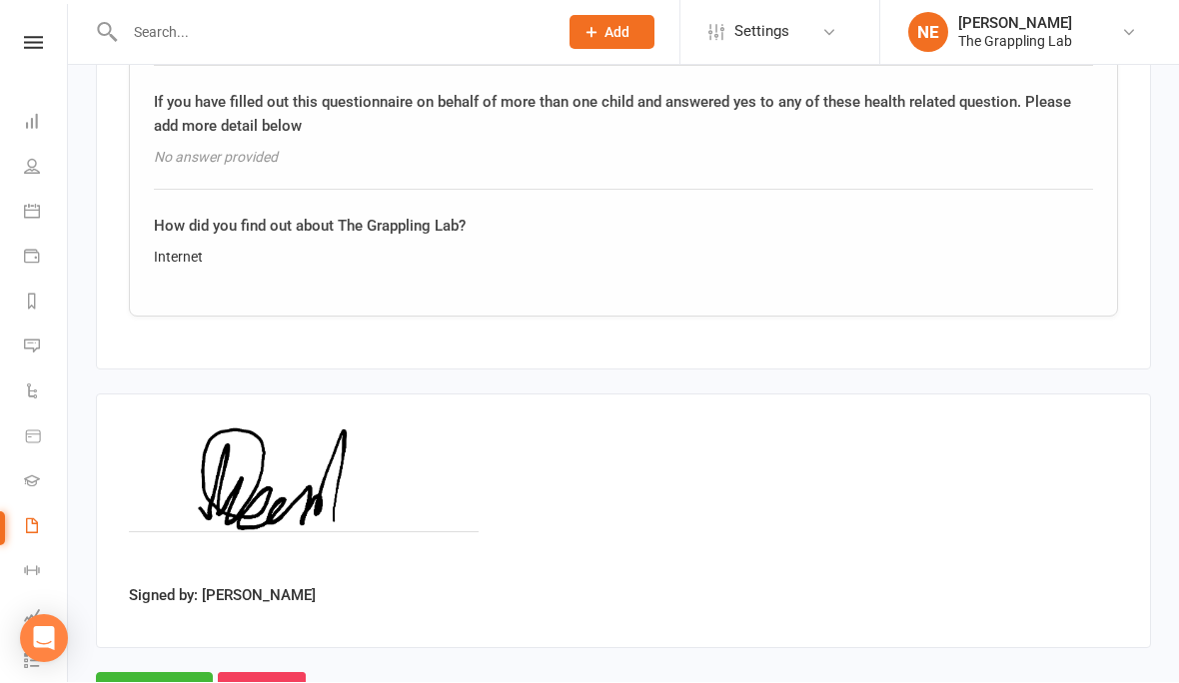
click at [147, 673] on input "Approve" at bounding box center [154, 694] width 117 height 42
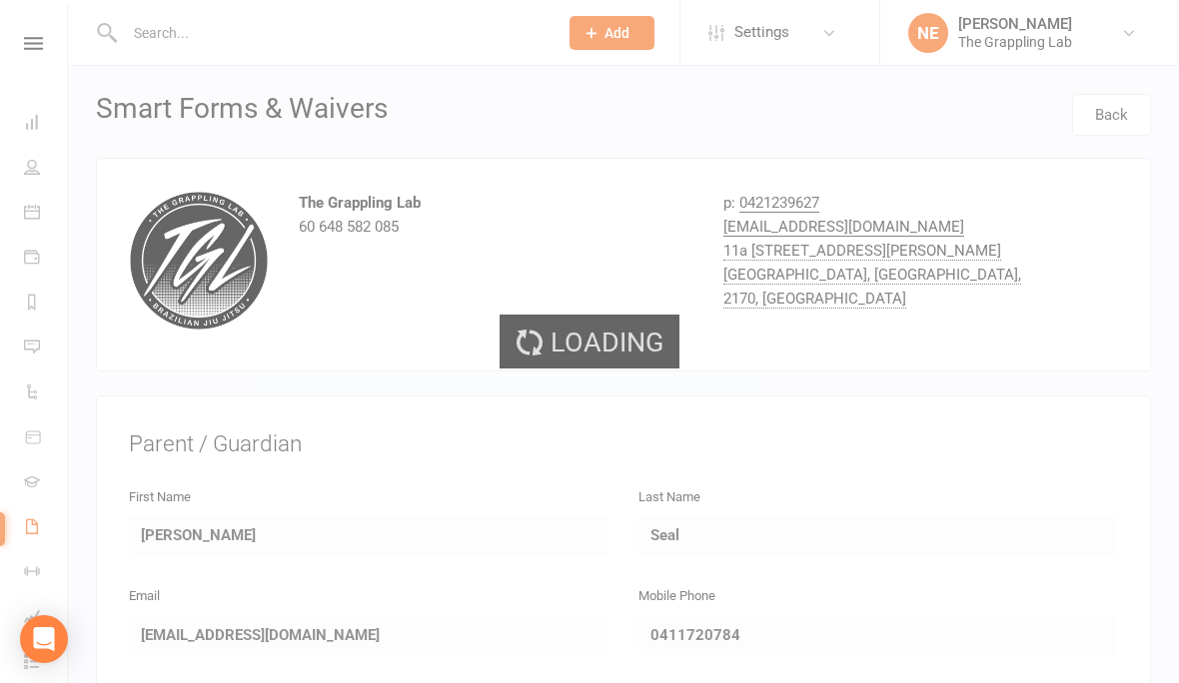
select select "25"
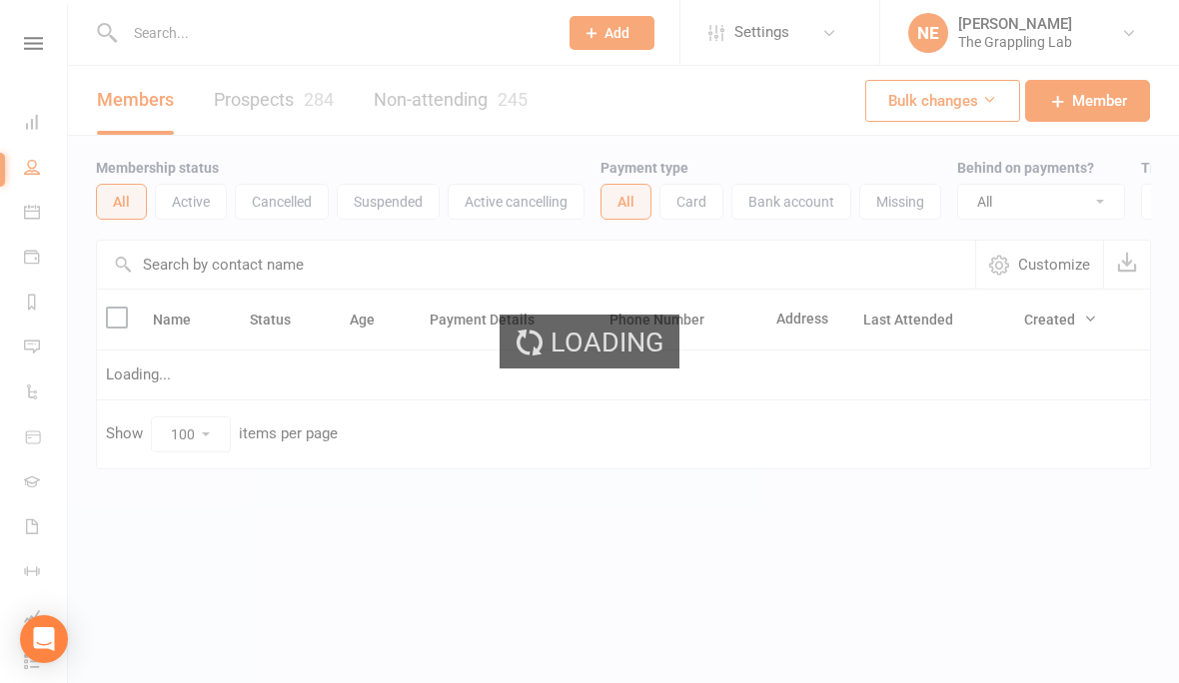
select select "100"
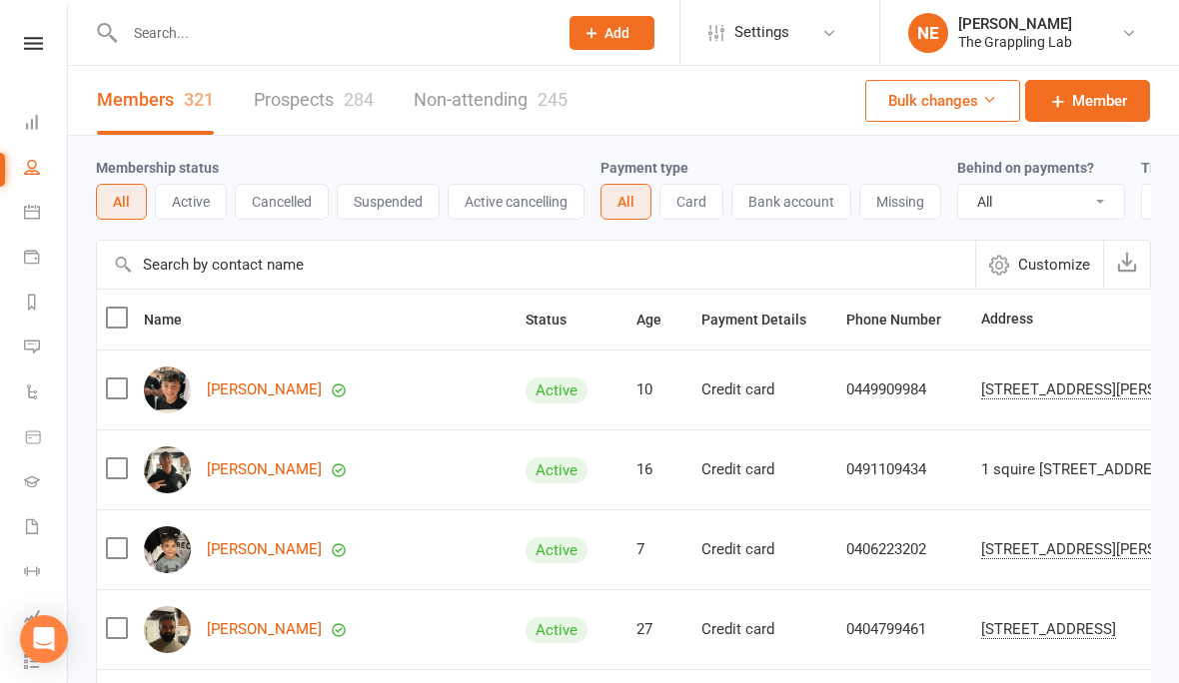
click at [338, 113] on link "Prospects 284" at bounding box center [314, 100] width 120 height 69
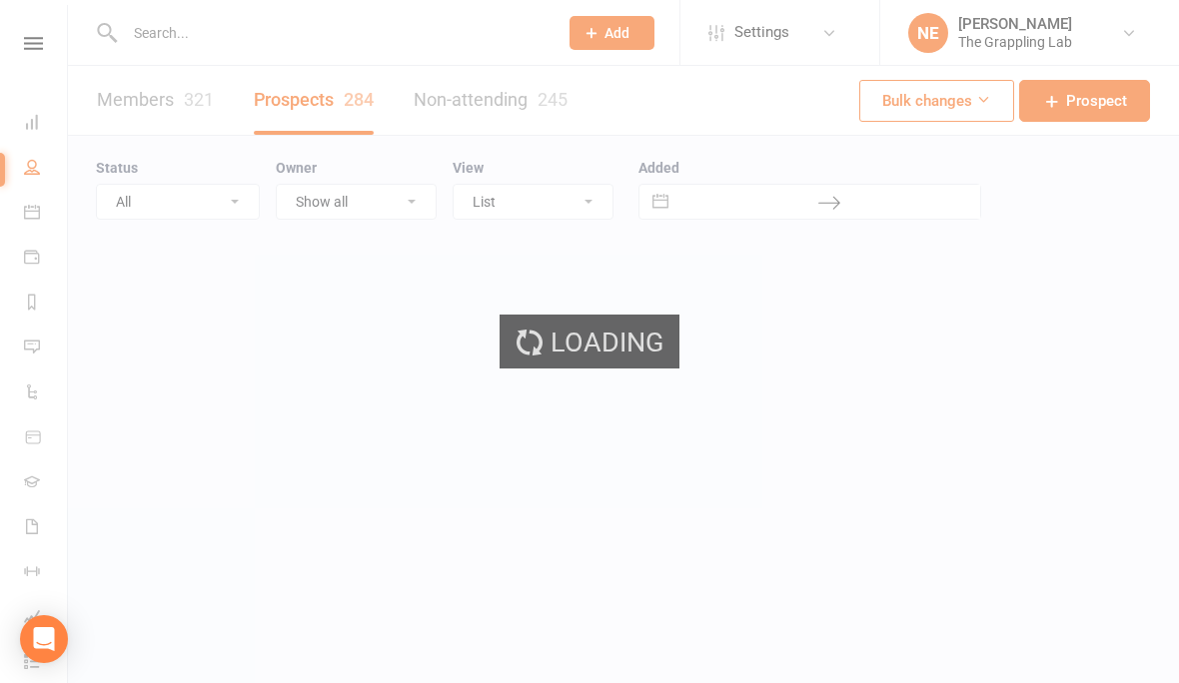
select select "100"
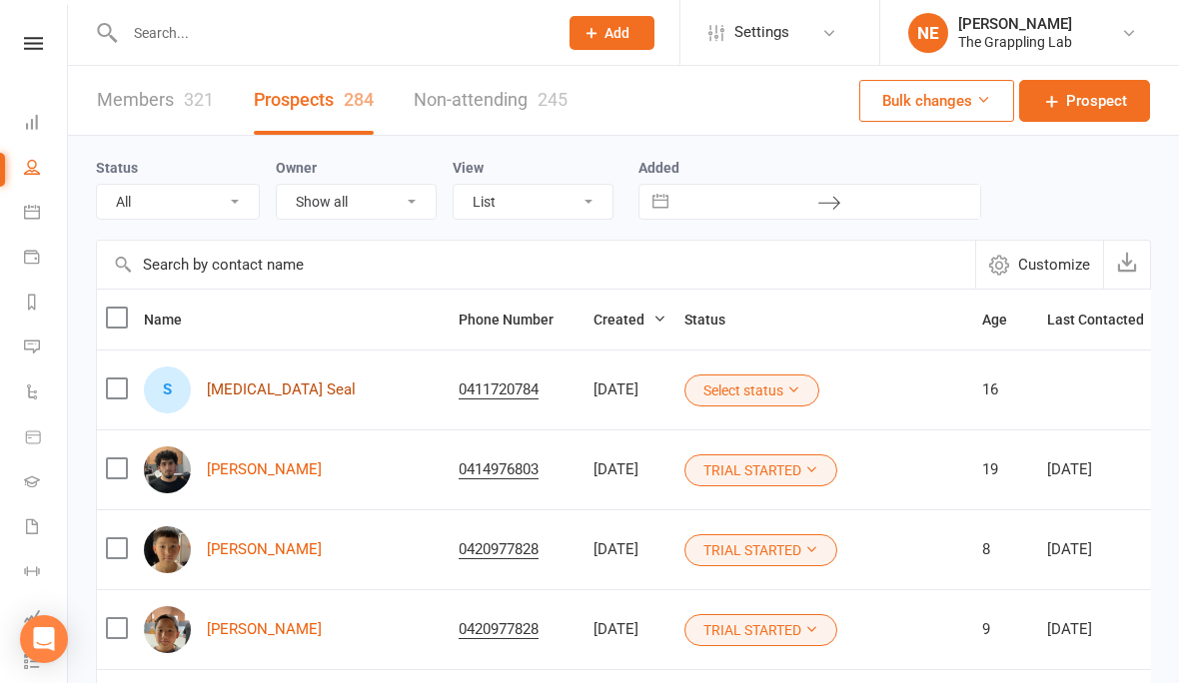
click at [248, 389] on link "[MEDICAL_DATA] Seal" at bounding box center [281, 390] width 149 height 17
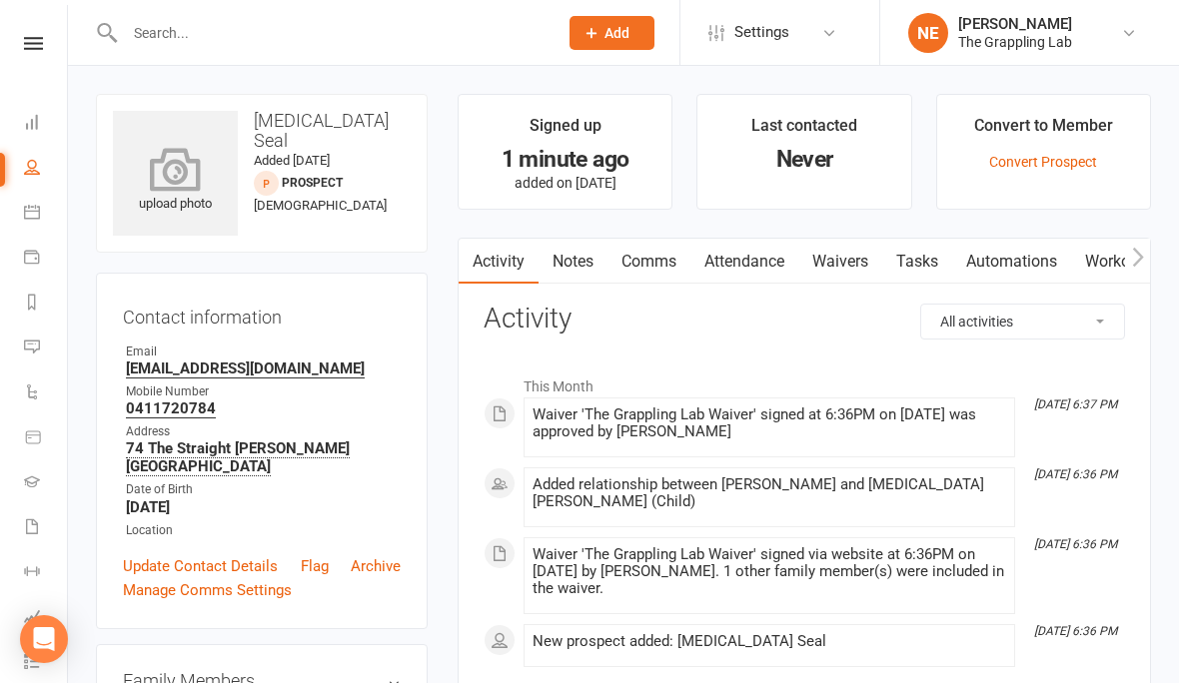
click at [203, 175] on icon at bounding box center [176, 169] width 138 height 44
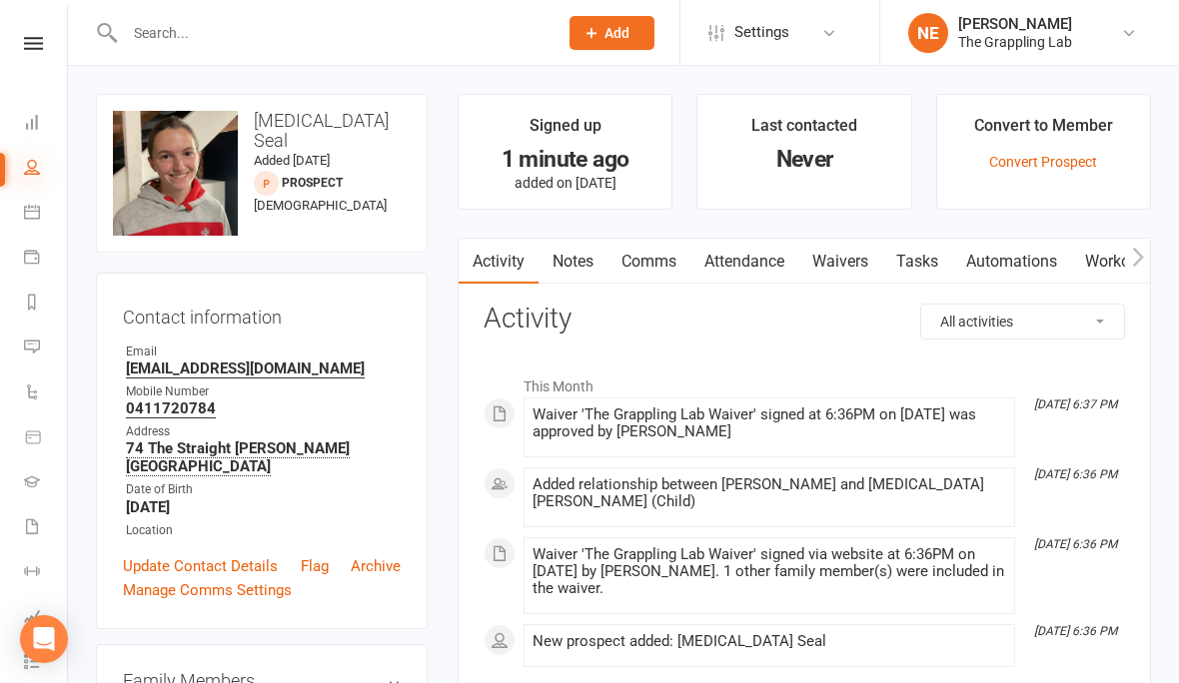
click at [33, 159] on icon at bounding box center [32, 167] width 16 height 16
select select "100"
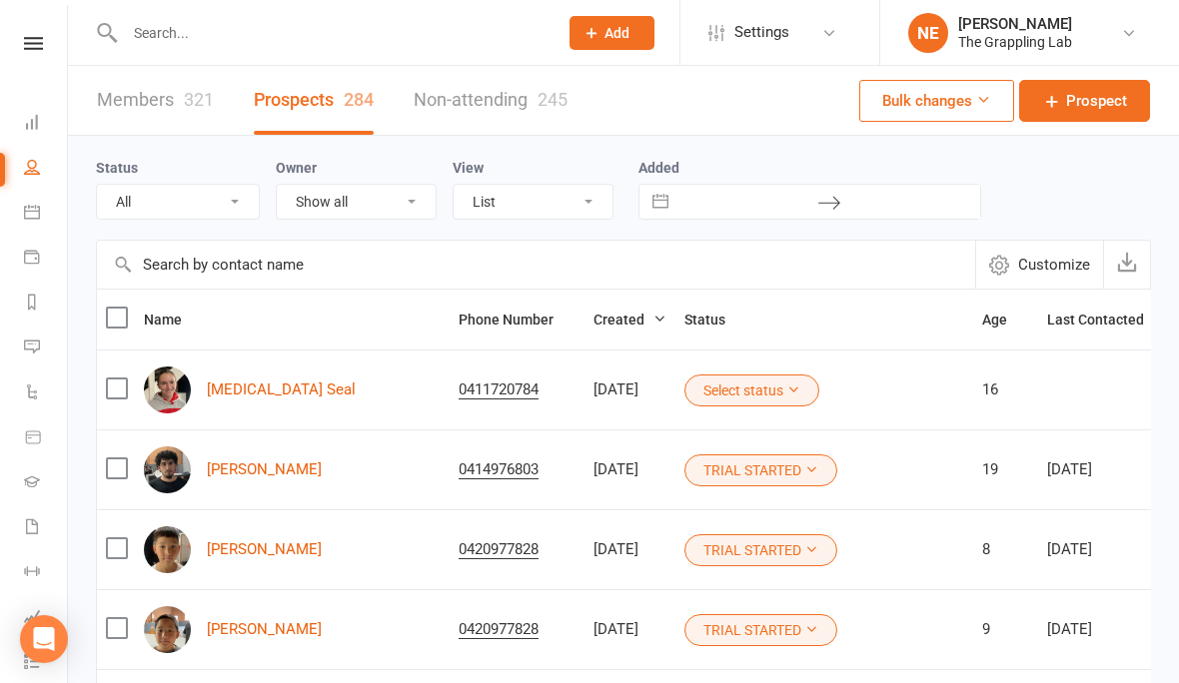
click at [726, 394] on button "Select status" at bounding box center [751, 391] width 135 height 32
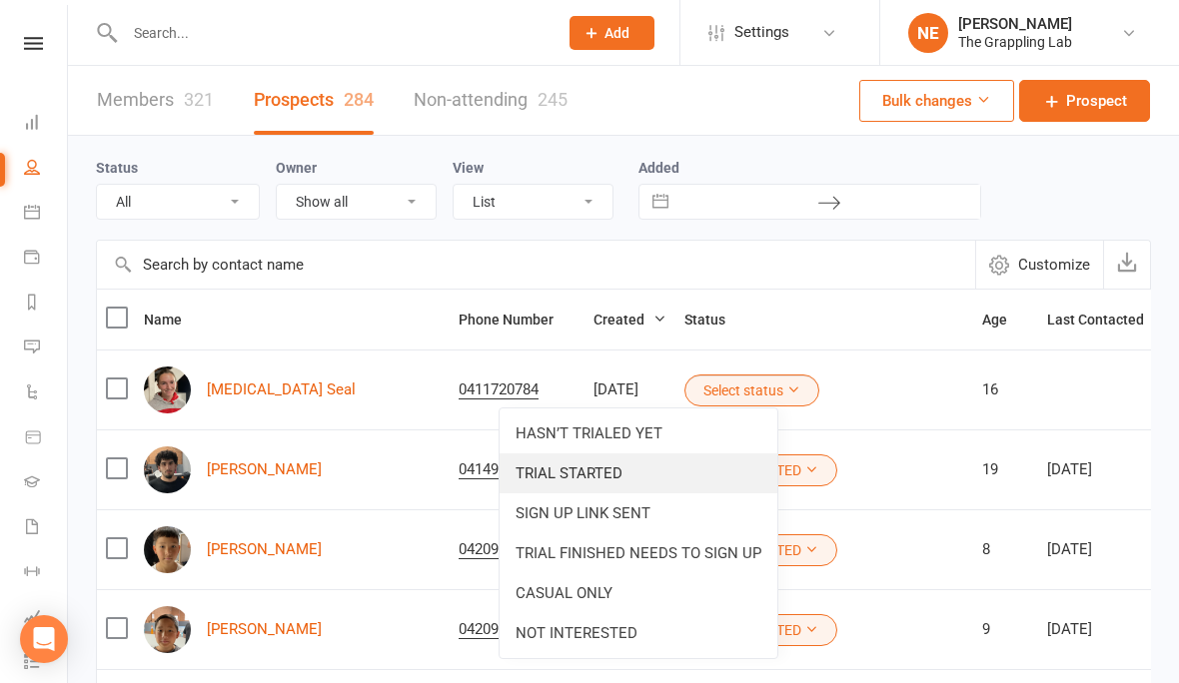
click at [600, 458] on link "TRIAL STARTED" at bounding box center [639, 474] width 278 height 40
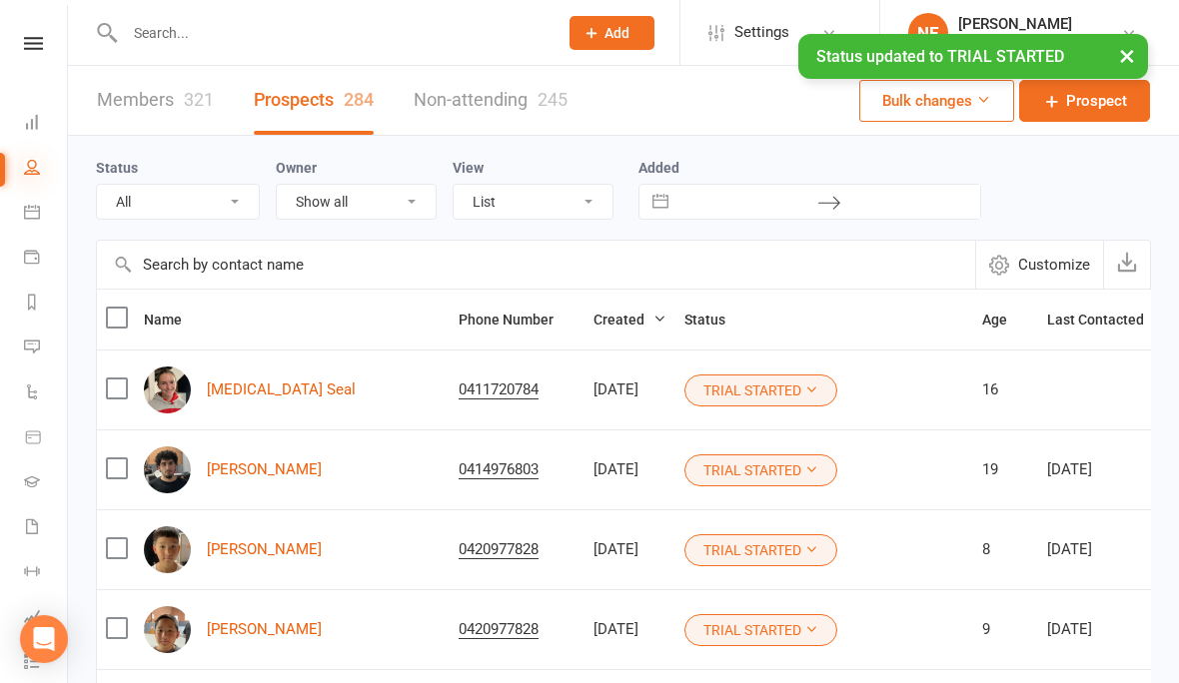
click at [27, 161] on icon at bounding box center [32, 167] width 16 height 16
click at [189, 81] on link "Members 321" at bounding box center [155, 100] width 117 height 69
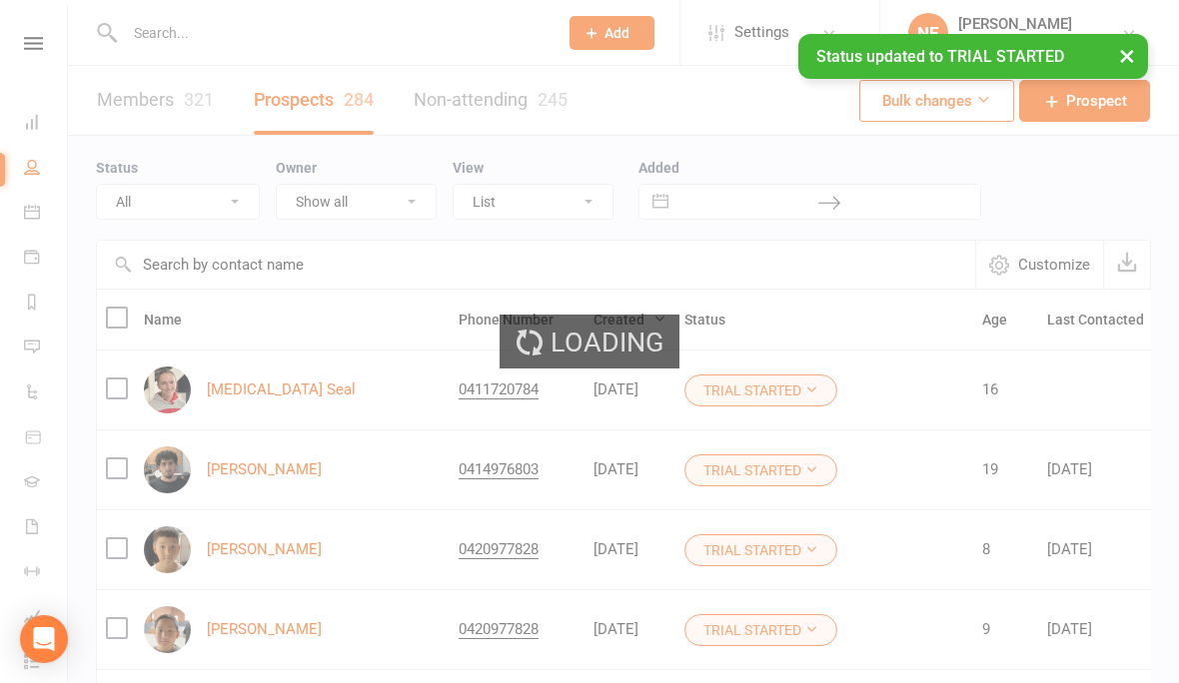
select select "100"
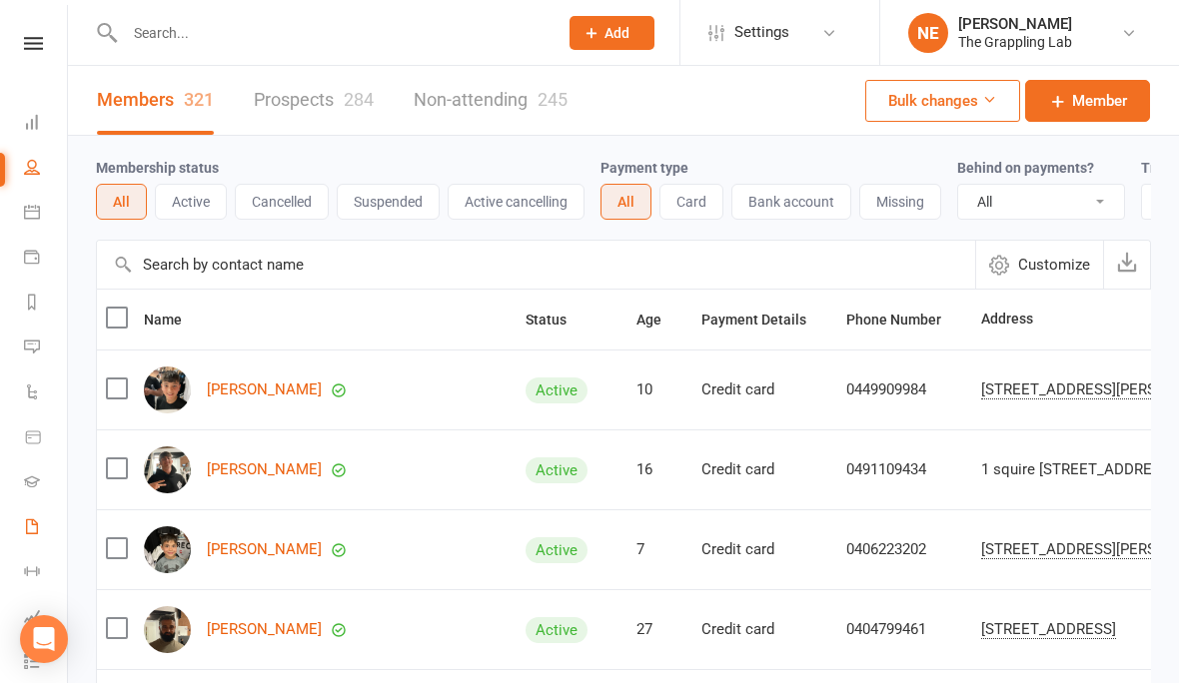
click at [35, 512] on link "Waivers 2" at bounding box center [46, 529] width 45 height 45
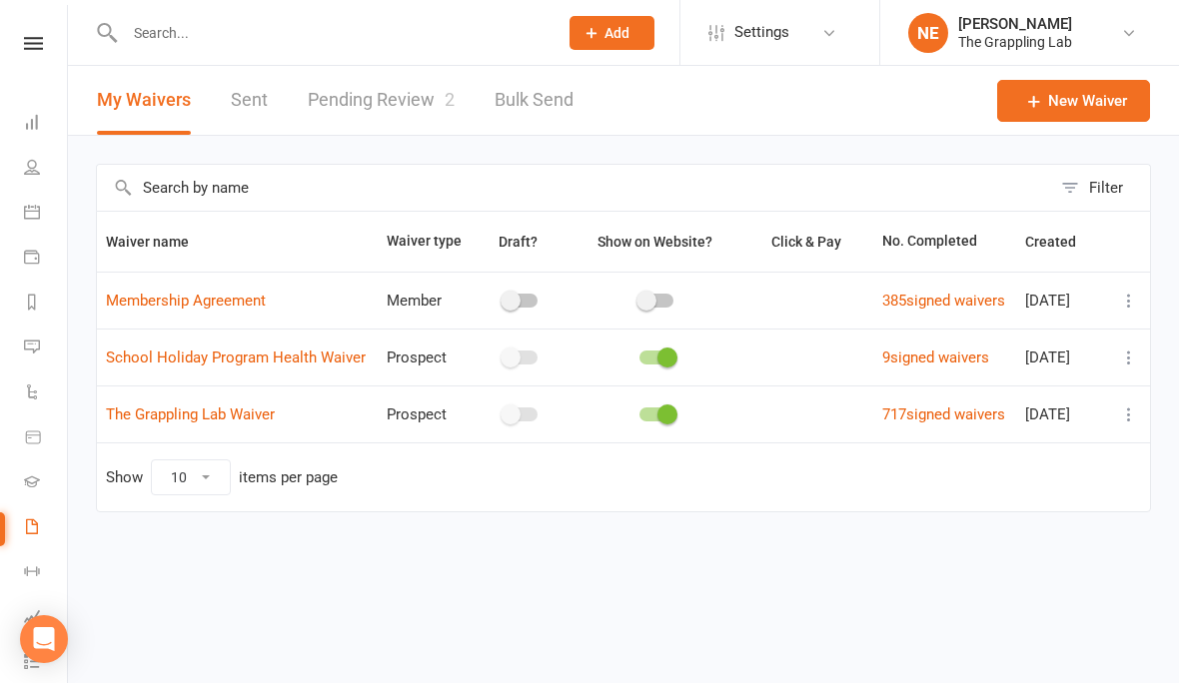
click at [407, 84] on link "Pending Review 2" at bounding box center [381, 100] width 147 height 69
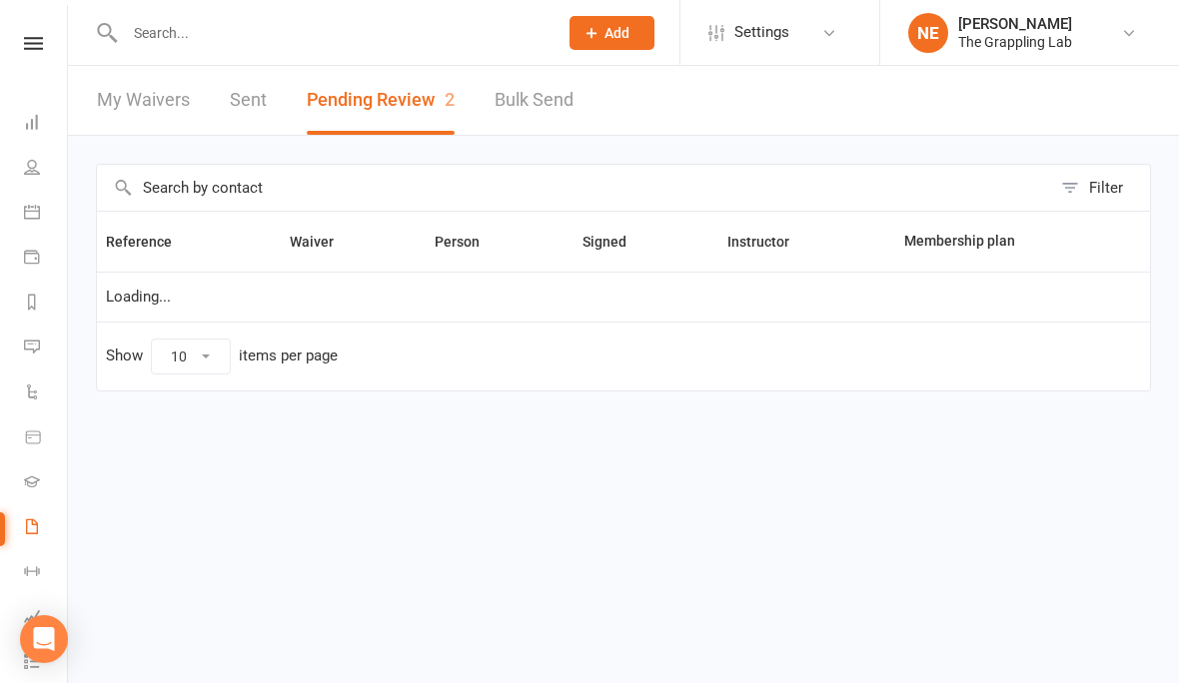
select select "25"
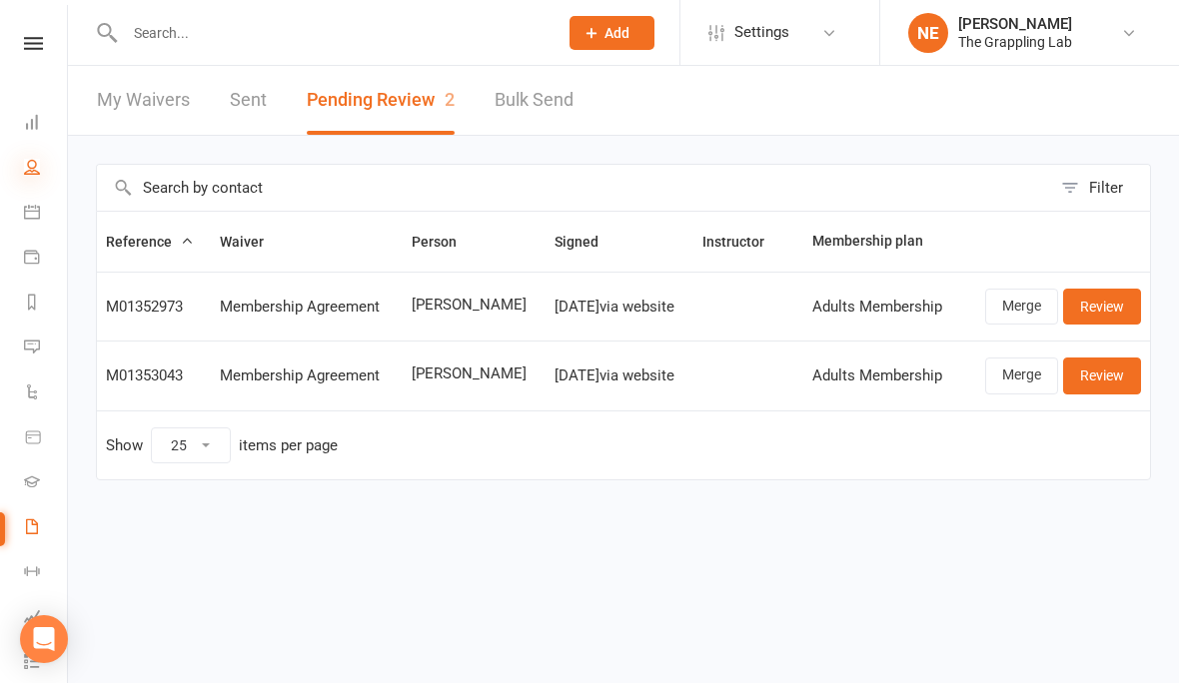
click at [28, 165] on icon at bounding box center [32, 167] width 16 height 16
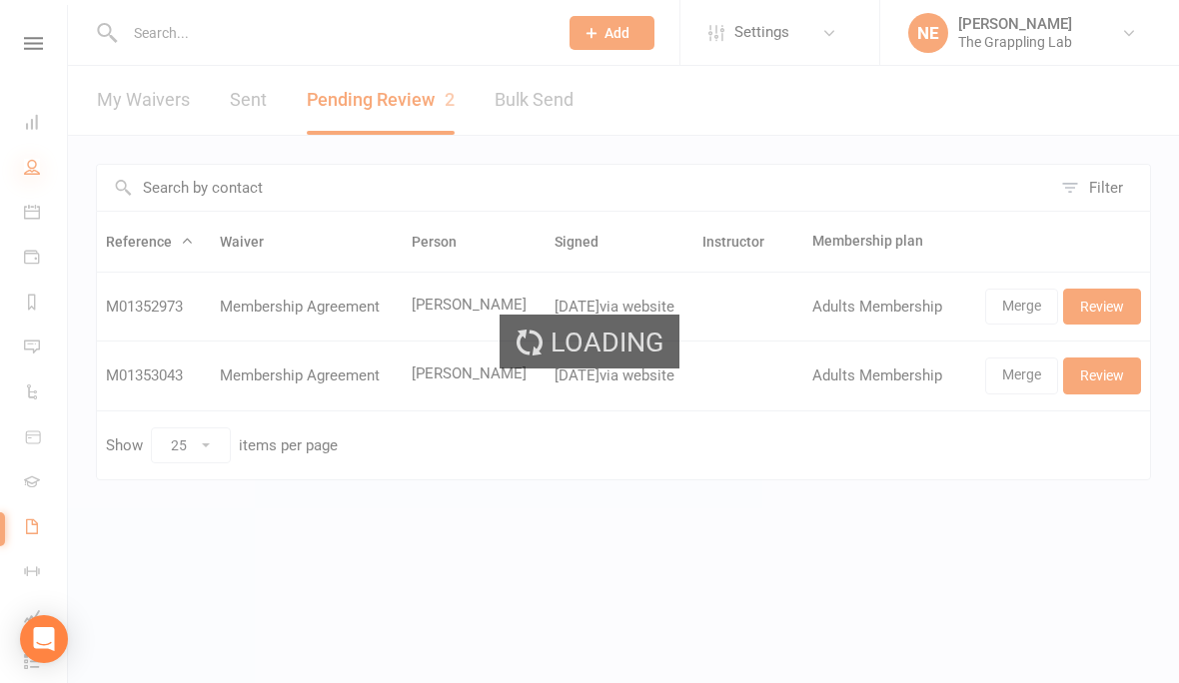
select select "100"
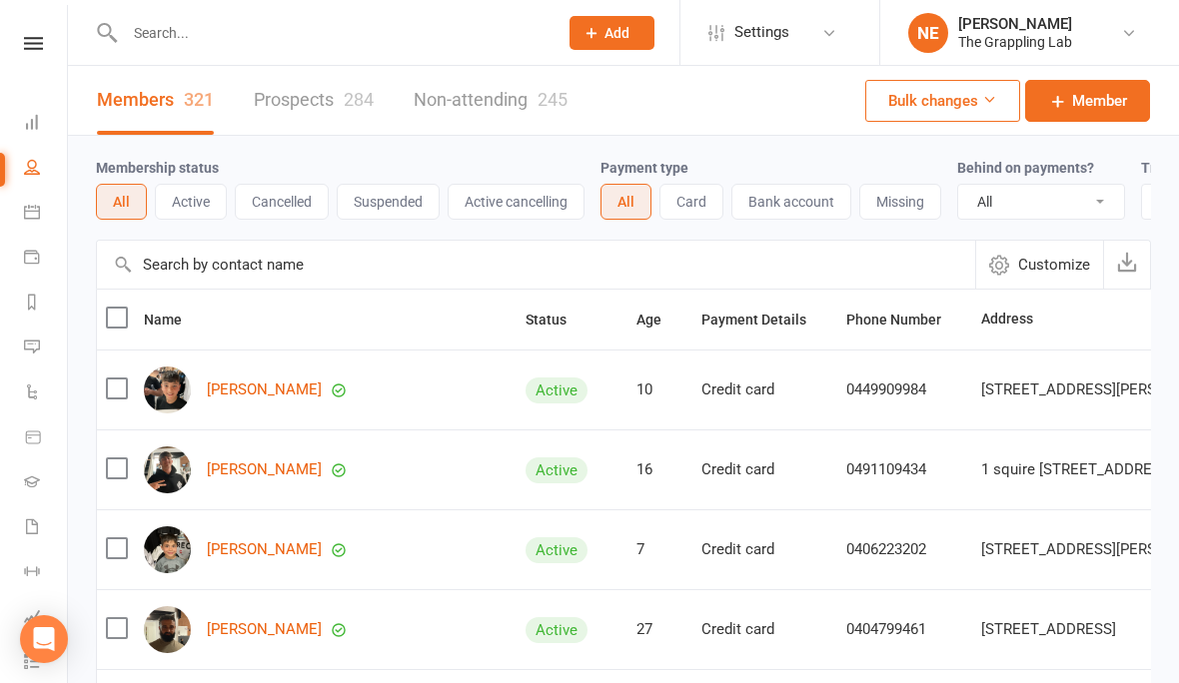
click at [316, 93] on link "Prospects 284" at bounding box center [314, 100] width 120 height 69
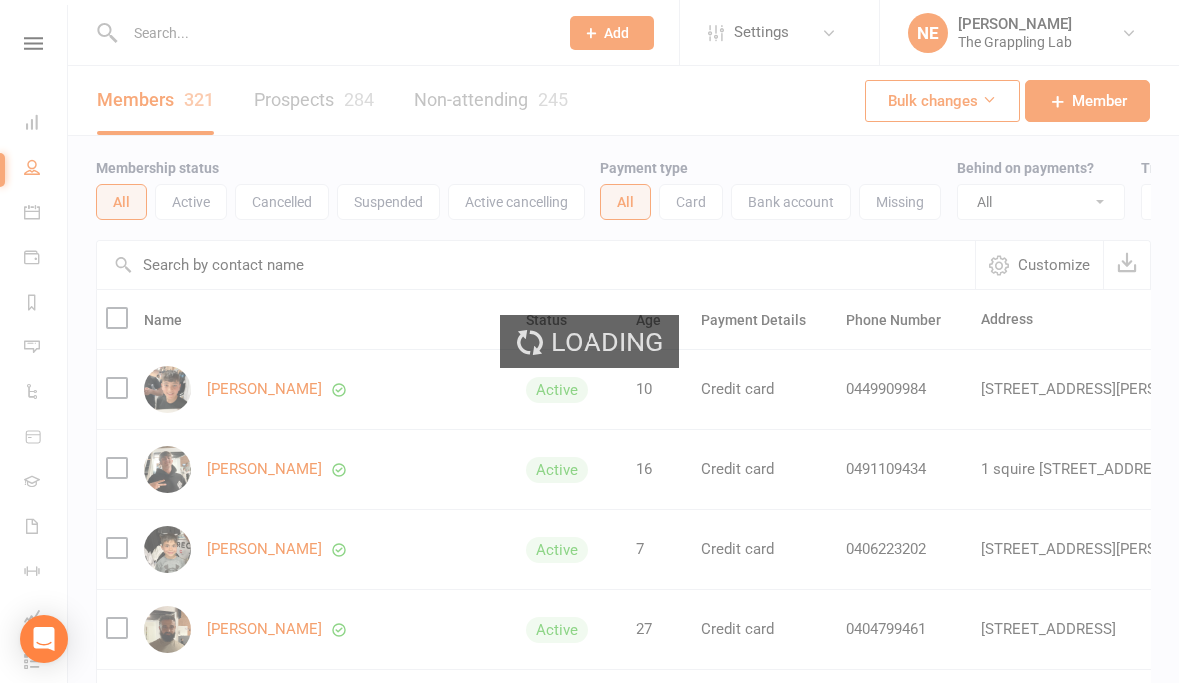
select select "100"
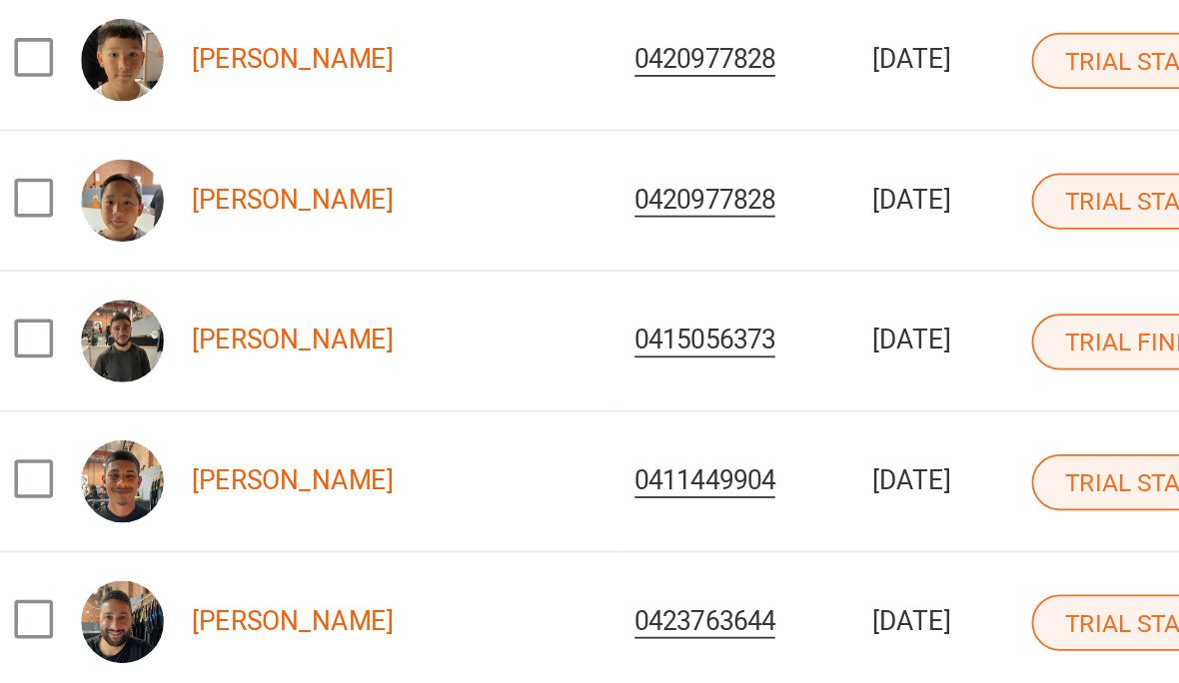
scroll to position [373, 0]
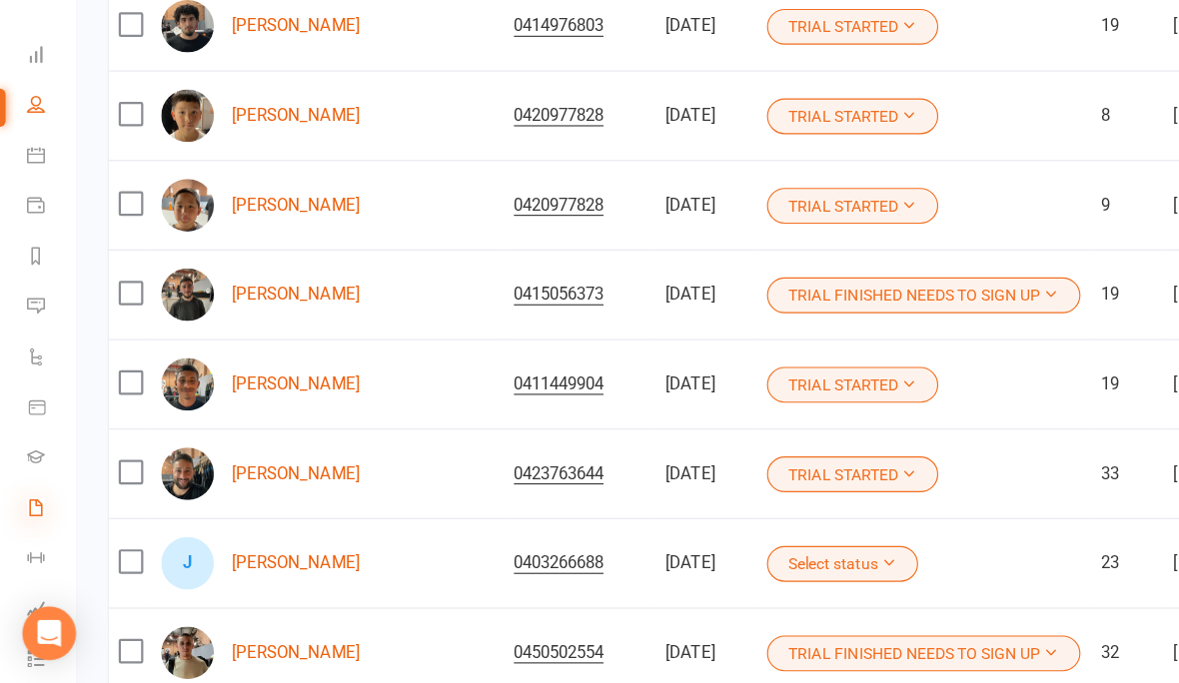
click at [34, 519] on icon at bounding box center [32, 527] width 16 height 16
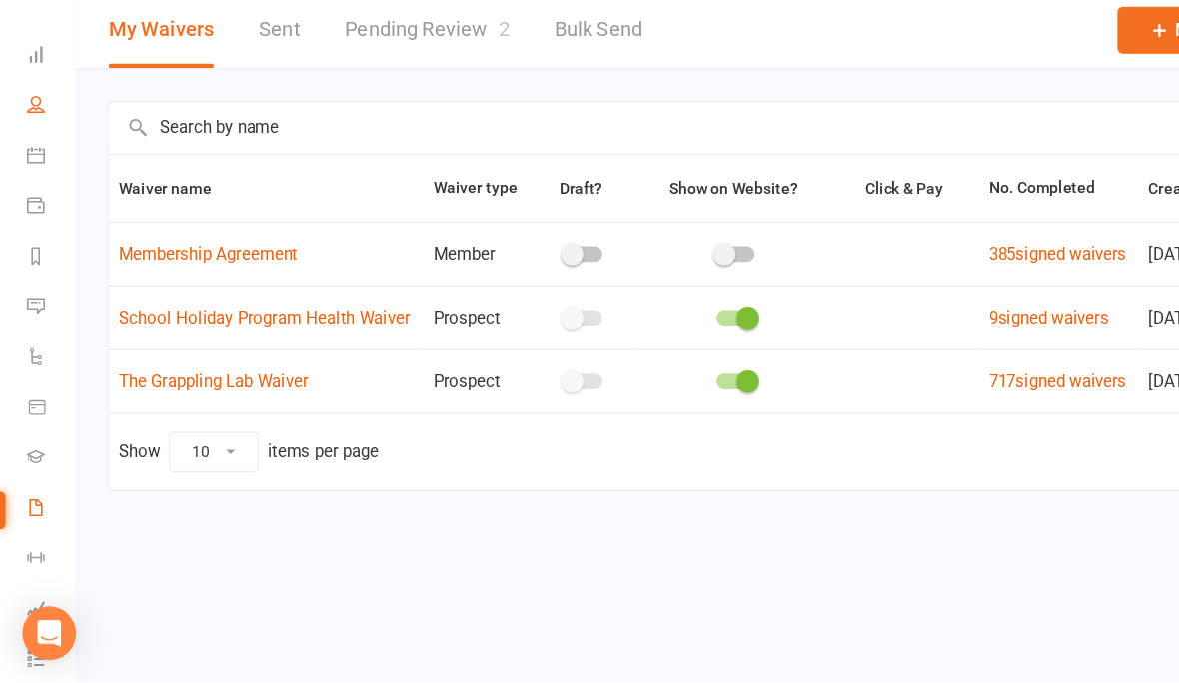
click at [45, 147] on link "People" at bounding box center [46, 169] width 45 height 45
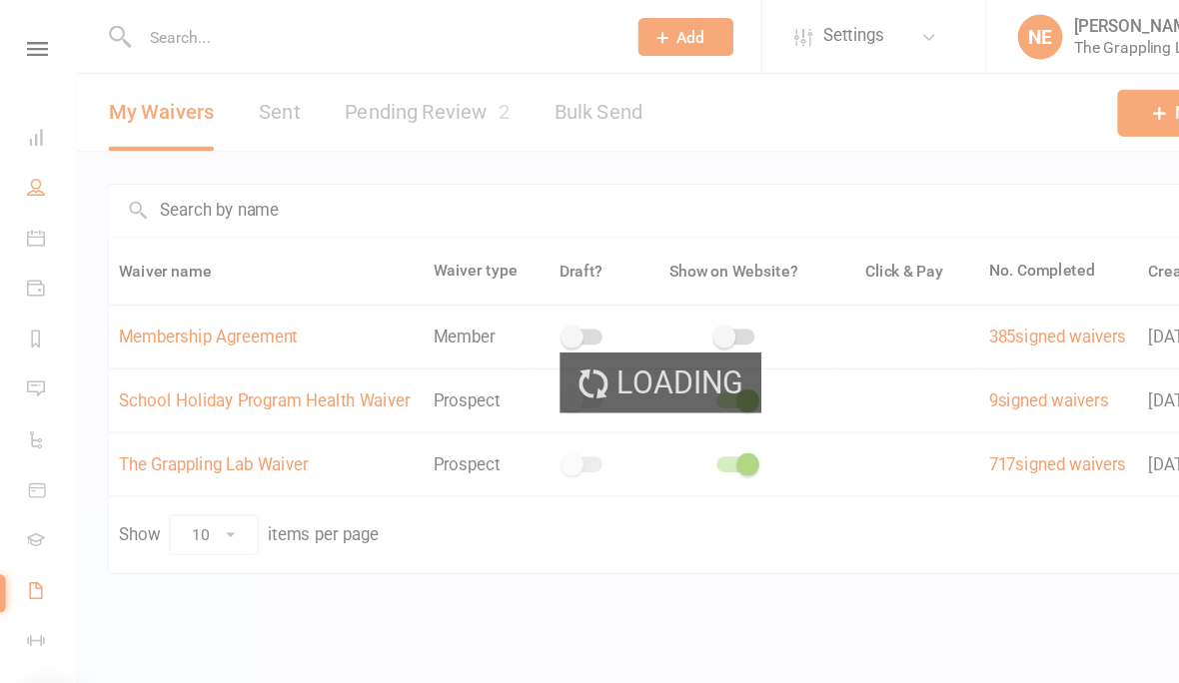
select select "100"
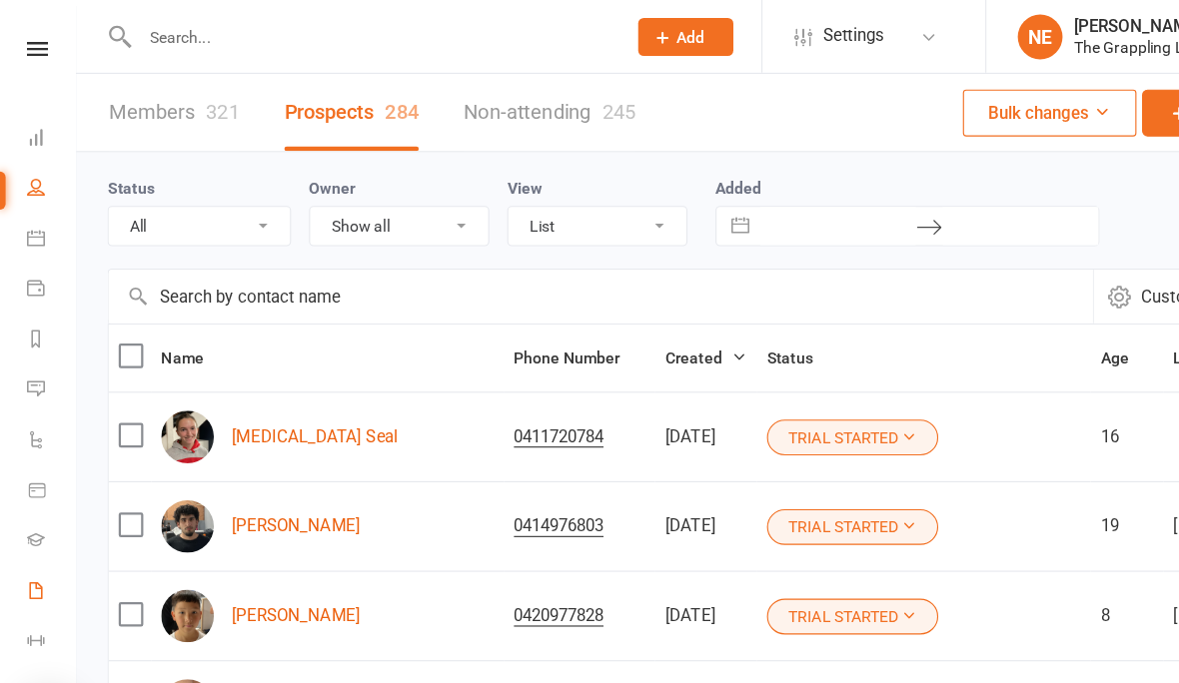
click at [36, 513] on link "Waivers 2" at bounding box center [46, 529] width 45 height 45
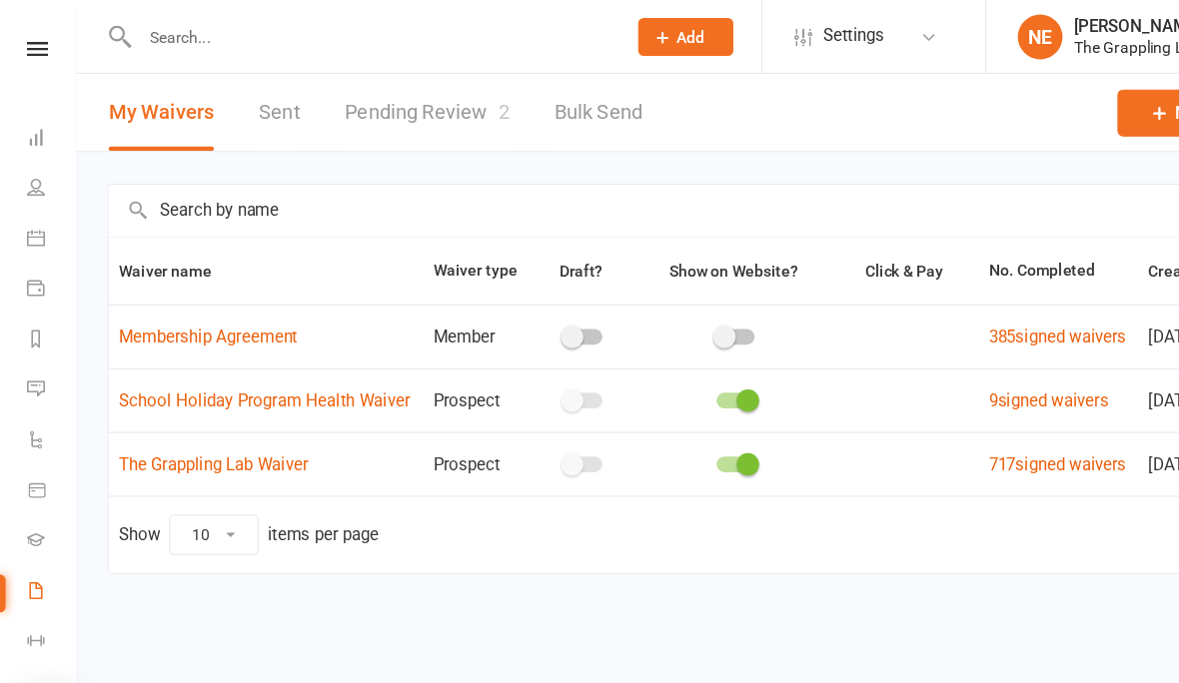
click at [377, 97] on link "Pending Review 2" at bounding box center [381, 100] width 147 height 69
select select "25"
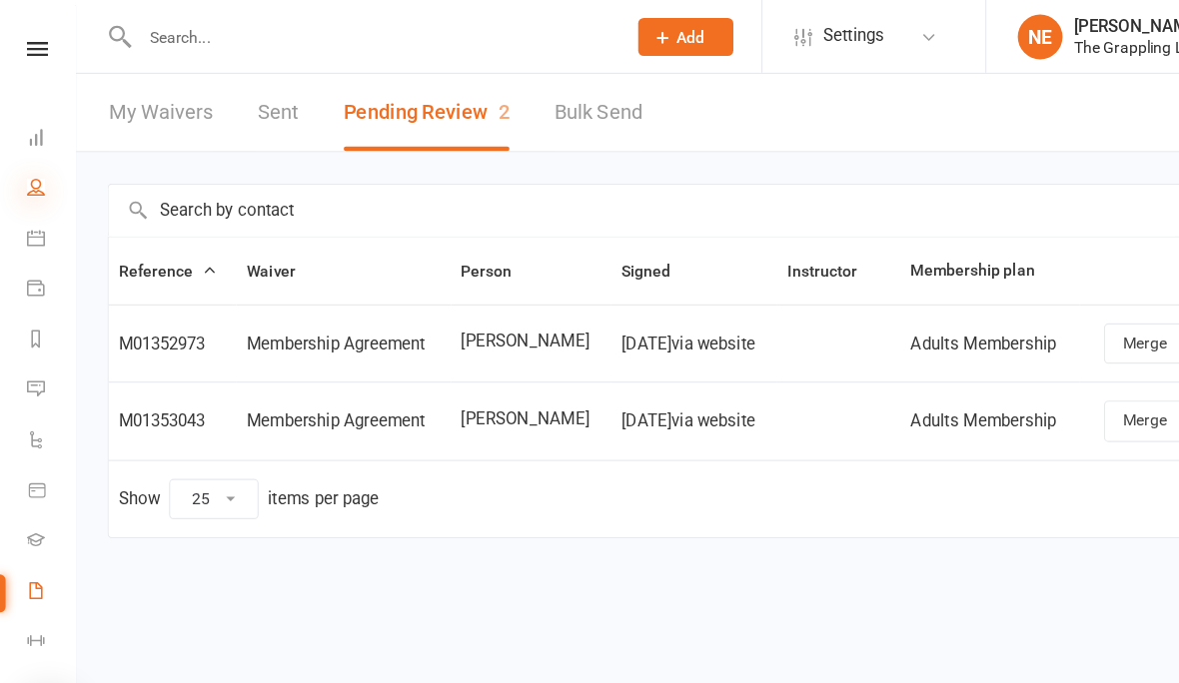
click at [36, 161] on icon at bounding box center [32, 167] width 16 height 16
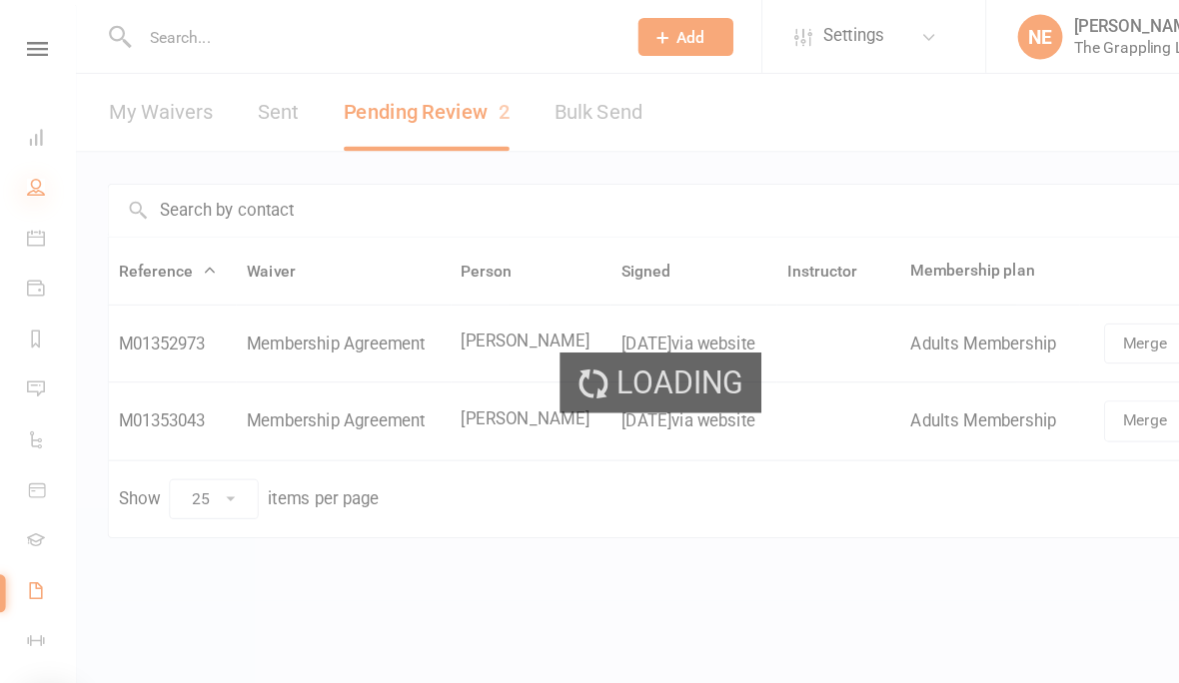
select select "100"
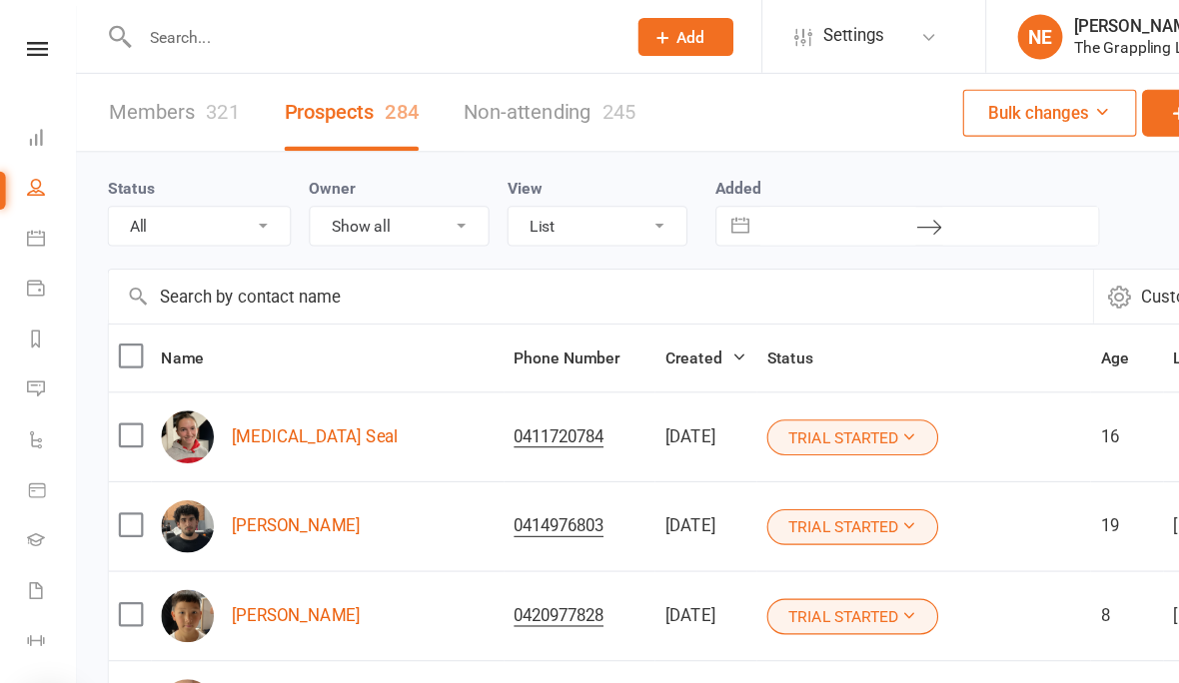
click at [217, 26] on input "text" at bounding box center [331, 33] width 425 height 28
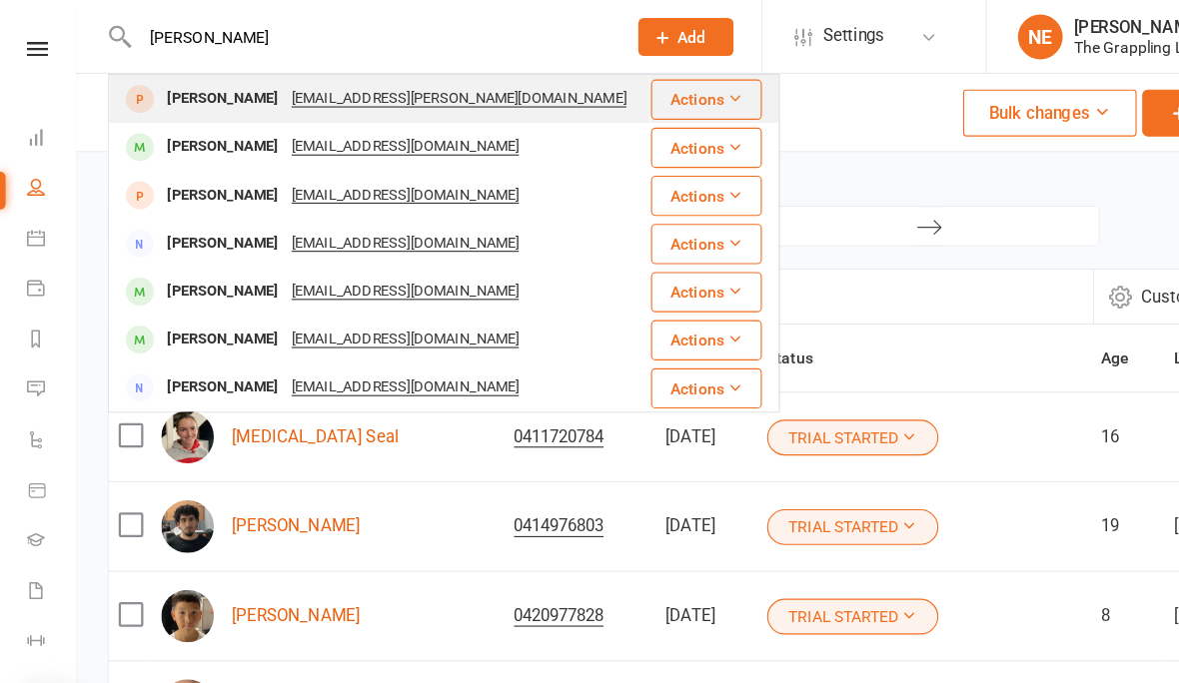
type input "[PERSON_NAME]"
click at [176, 87] on div "[PERSON_NAME]" at bounding box center [198, 88] width 111 height 29
